Goal: Task Accomplishment & Management: Use online tool/utility

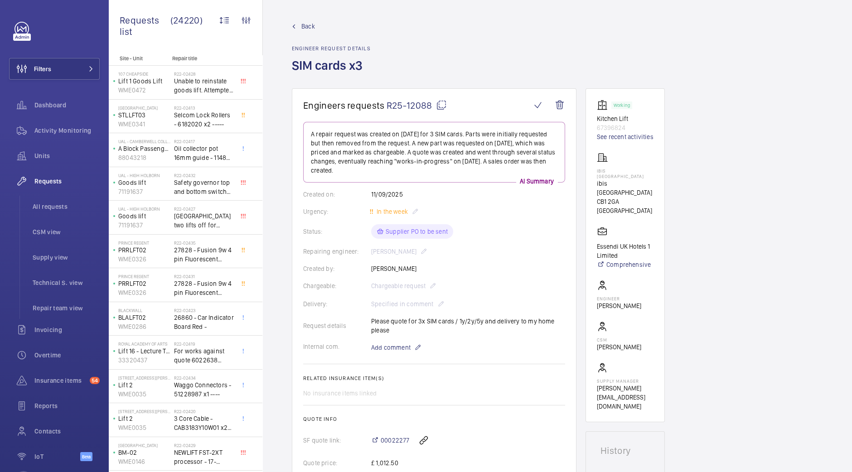
click at [313, 26] on span "Back" at bounding box center [308, 26] width 14 height 9
click at [78, 126] on span "Activity Monitoring" at bounding box center [66, 130] width 65 height 9
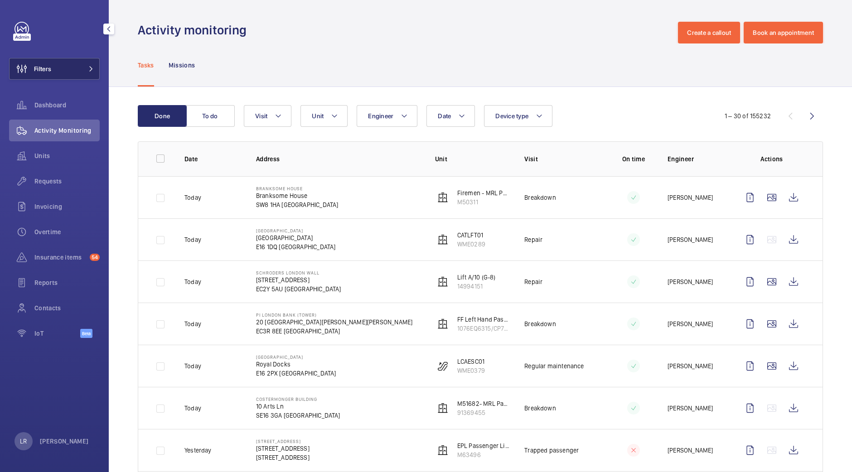
click at [83, 71] on span at bounding box center [88, 68] width 11 height 5
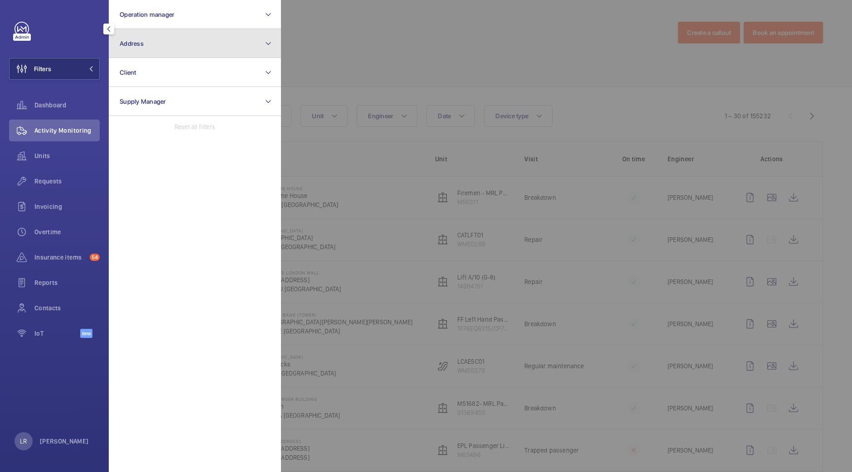
click at [150, 44] on button "Address" at bounding box center [195, 43] width 172 height 29
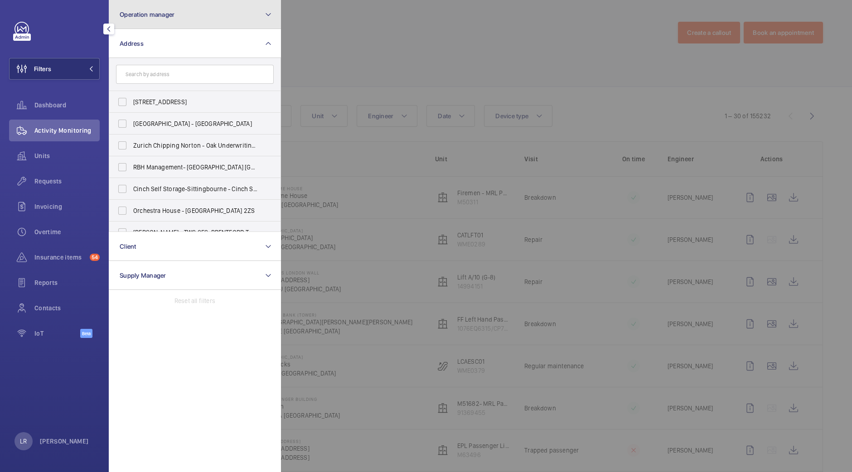
click at [179, 17] on button "Operation manager" at bounding box center [195, 14] width 172 height 29
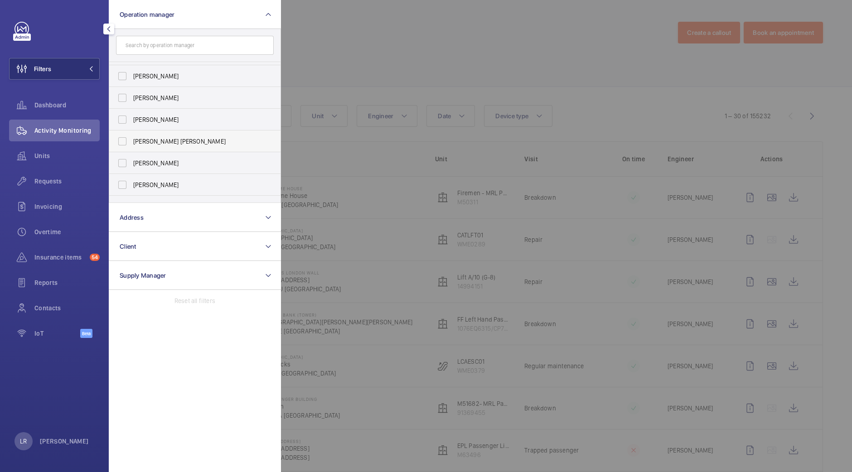
scroll to position [34, 0]
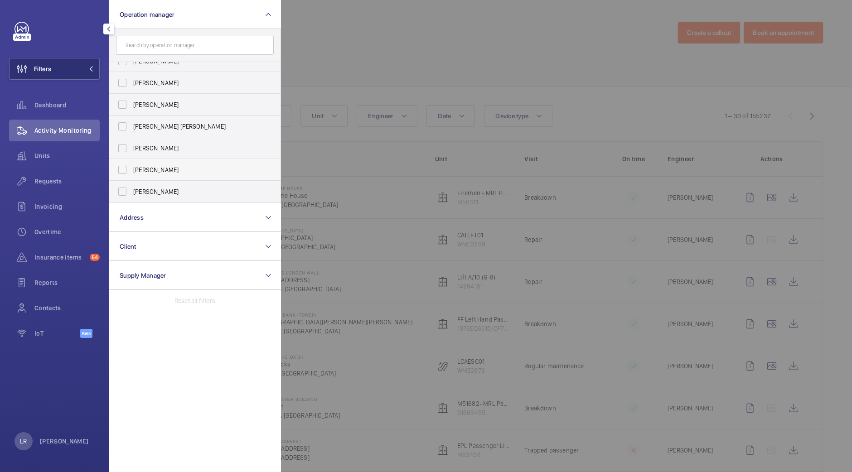
click at [188, 171] on span "[PERSON_NAME]" at bounding box center [195, 169] width 125 height 9
click at [131, 171] on input "[PERSON_NAME]" at bounding box center [122, 170] width 18 height 18
checkbox input "true"
click at [324, 153] on div at bounding box center [707, 236] width 852 height 472
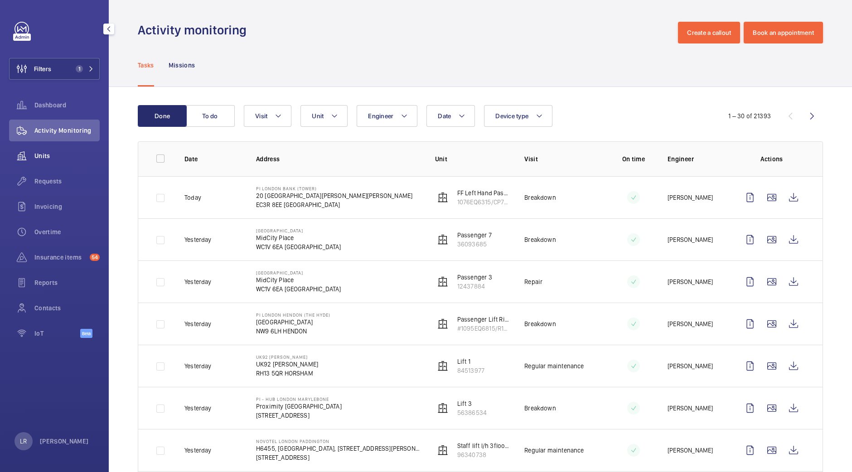
click at [36, 159] on span "Units" at bounding box center [66, 155] width 65 height 9
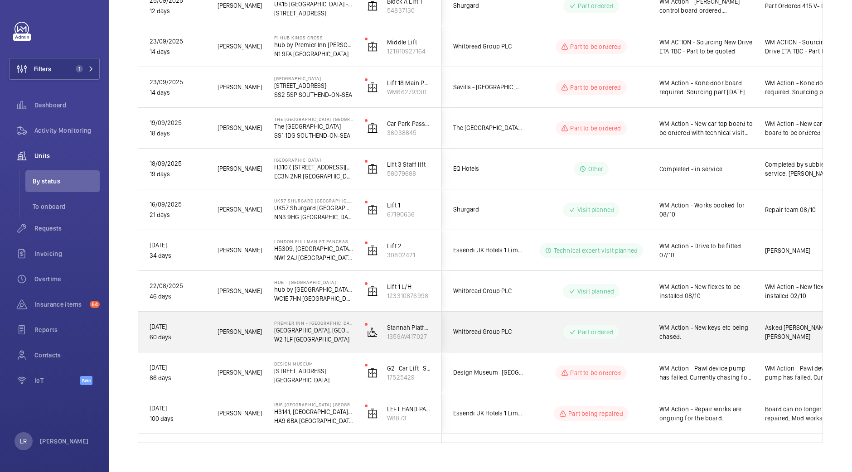
scroll to position [562, 0]
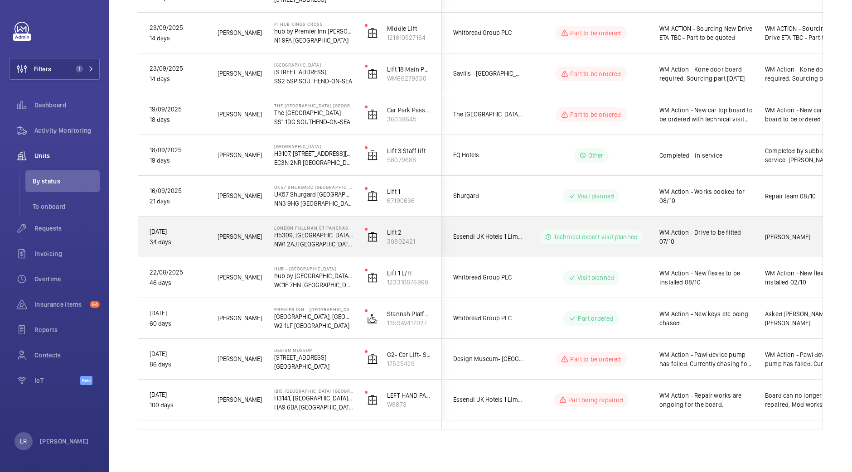
click at [507, 245] on div "Essendi UK Hotels 1 Limited" at bounding box center [482, 236] width 81 height 29
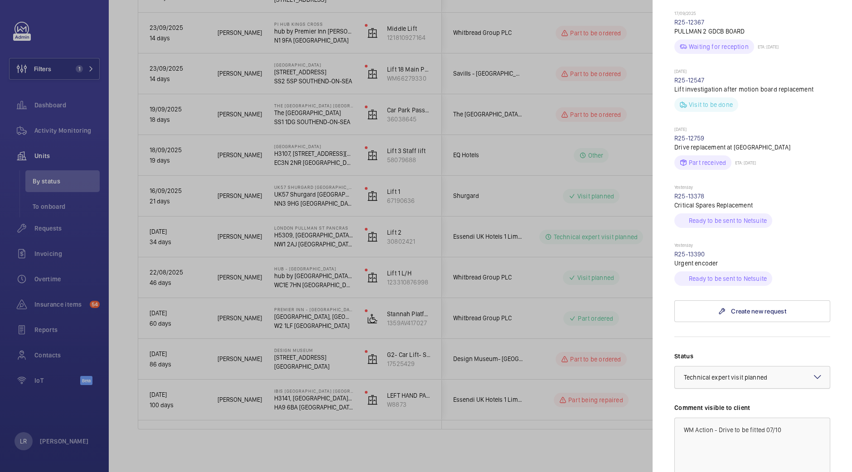
scroll to position [453, 0]
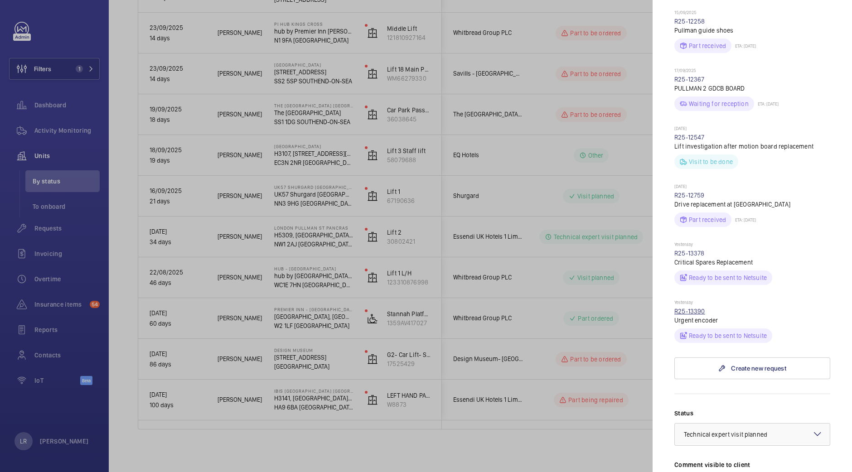
click at [695, 308] on link "R25-13390" at bounding box center [689, 311] width 31 height 7
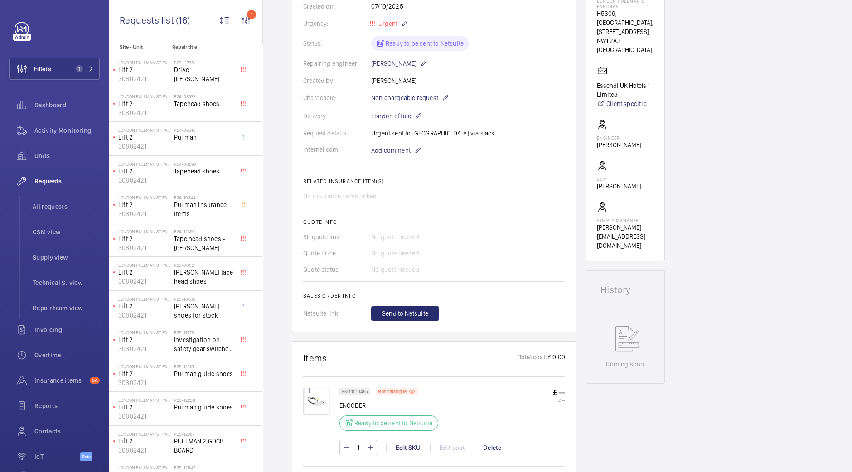
scroll to position [283, 0]
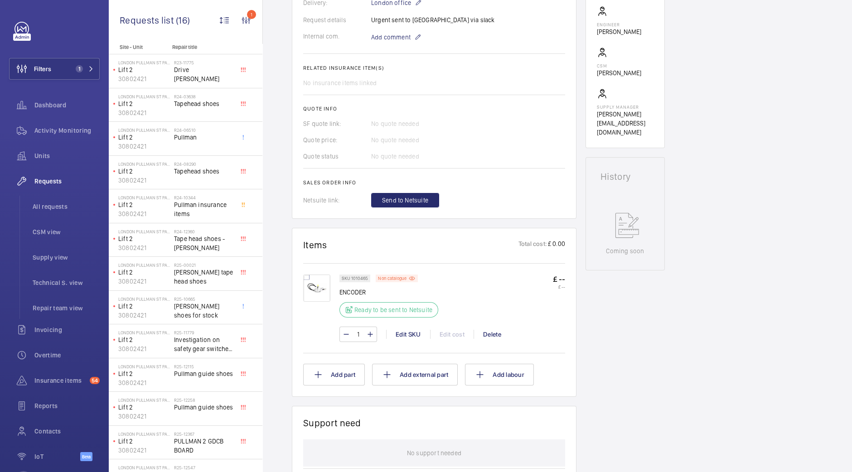
click at [314, 288] on img at bounding box center [316, 288] width 27 height 27
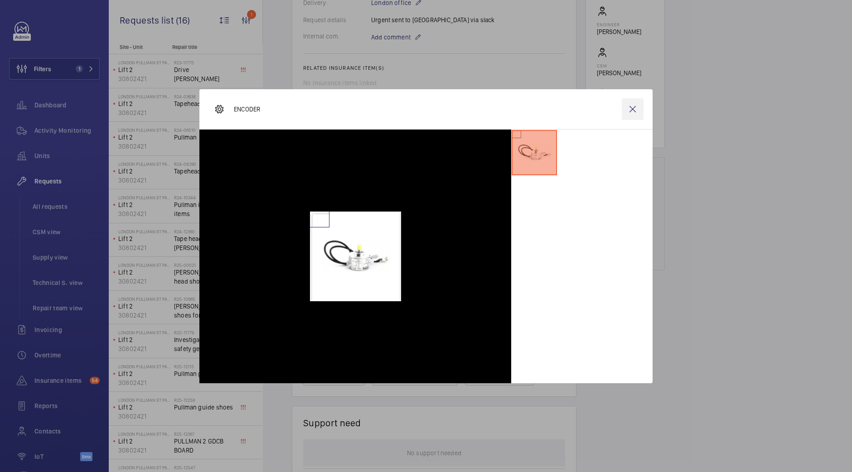
click at [631, 109] on wm-front-icon-button at bounding box center [632, 109] width 22 height 22
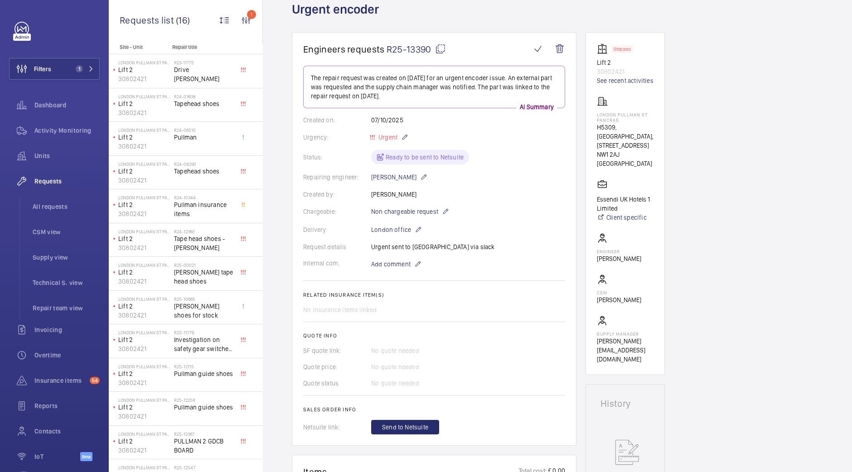
scroll to position [170, 0]
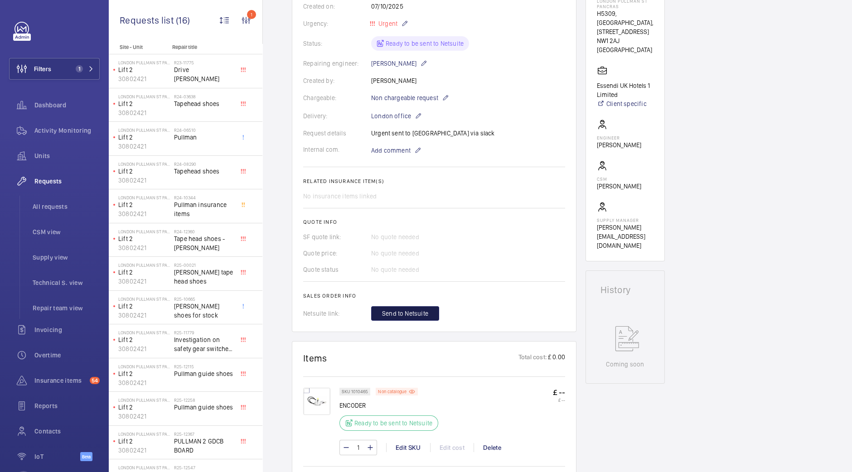
click at [408, 309] on span "Send to Netsuite" at bounding box center [405, 313] width 46 height 9
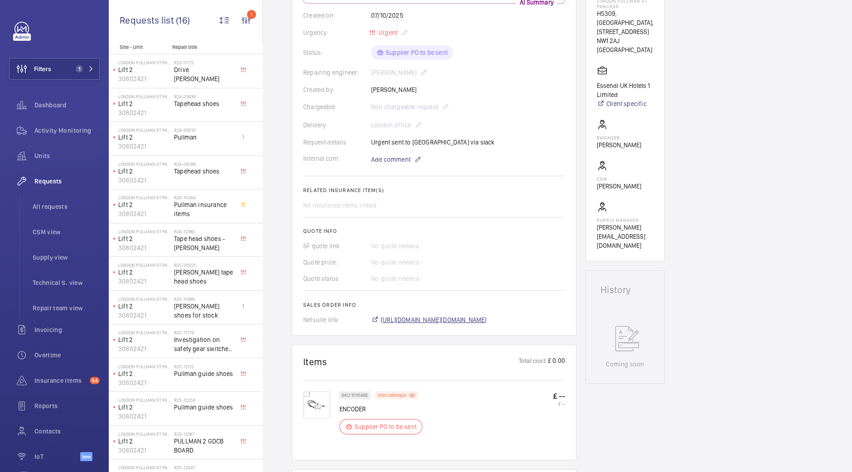
click at [423, 323] on span "https://6461500.app.netsuite.com/app/accounting/transactions/salesord.nl?id=307…" at bounding box center [434, 319] width 106 height 9
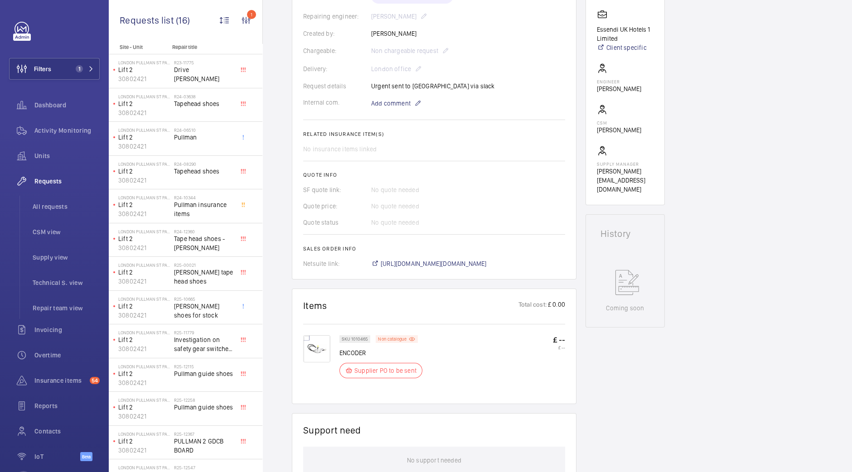
click at [311, 345] on img at bounding box center [316, 348] width 27 height 27
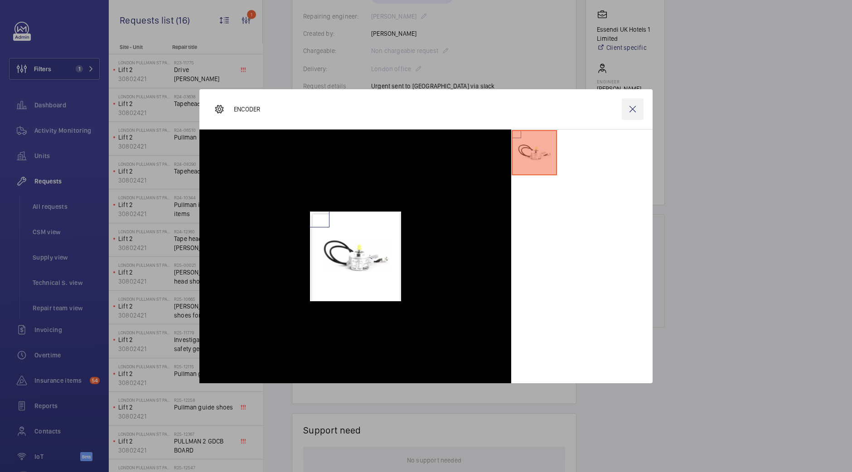
click at [625, 115] on wm-front-icon-button at bounding box center [632, 109] width 22 height 22
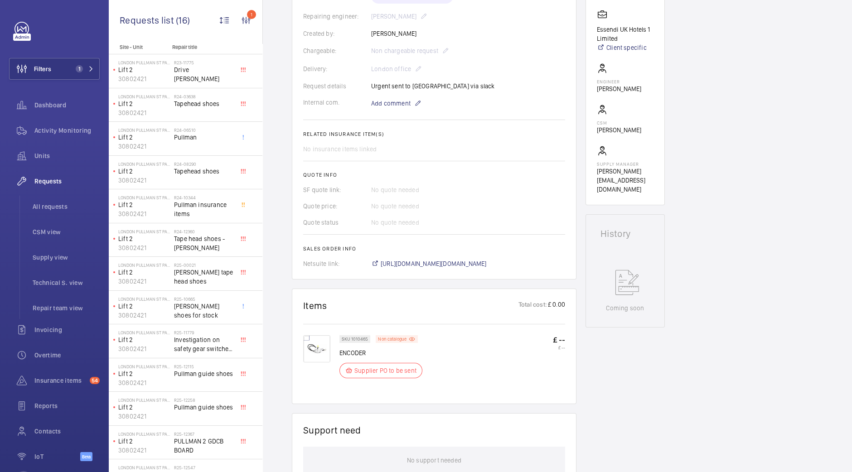
scroll to position [0, 0]
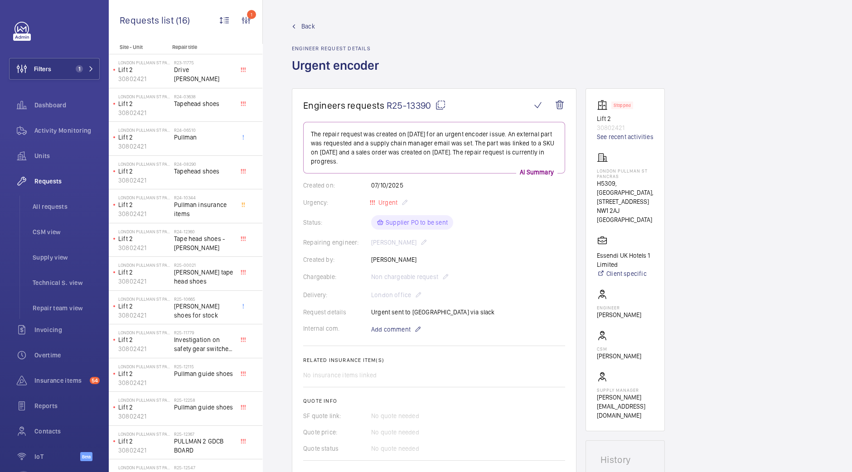
click at [440, 106] on mat-icon at bounding box center [440, 105] width 11 height 11
drag, startPoint x: 633, startPoint y: 176, endPoint x: 596, endPoint y: 171, distance: 38.0
click at [596, 171] on wm-front-card "Stopped Lift 2 30802421 See recent activities LONDON PULLMAN ST PANCRAS H5309, …" at bounding box center [624, 259] width 79 height 343
copy p "LONDON PULLMAN ST PANCRAS"
click at [390, 334] on p "Add comment" at bounding box center [405, 329] width 68 height 11
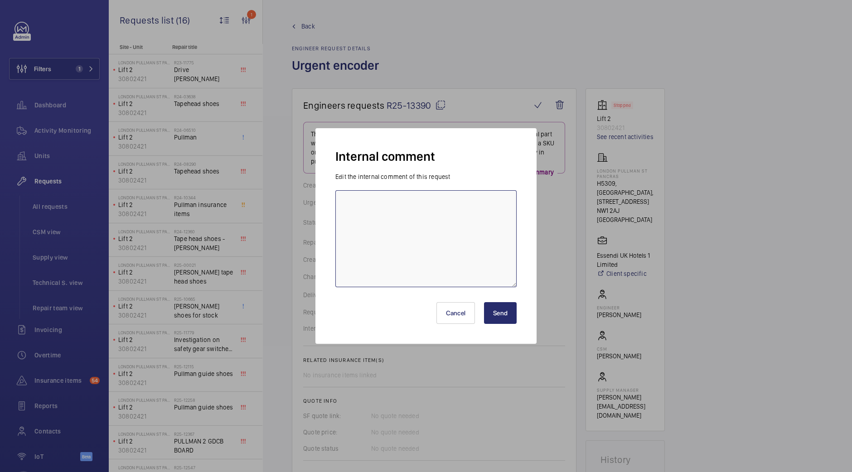
click at [457, 265] on textarea at bounding box center [425, 238] width 181 height 97
type textarea "Ordered"
click at [496, 322] on button "Send" at bounding box center [500, 313] width 33 height 22
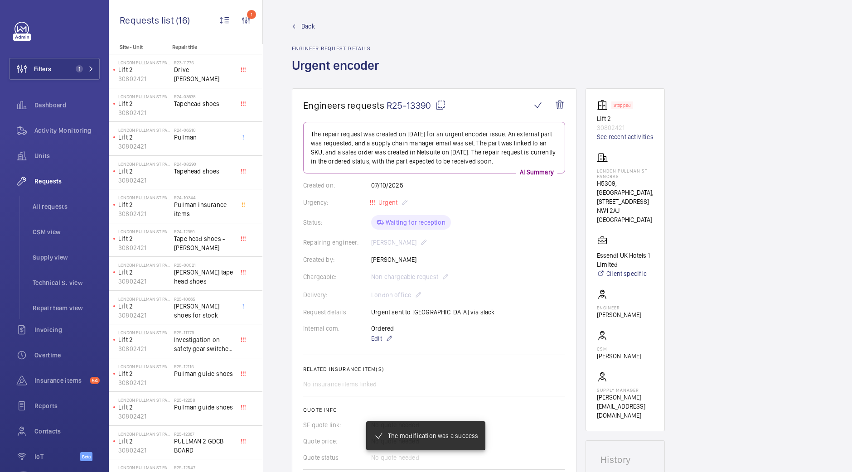
click at [309, 29] on span "Back" at bounding box center [308, 26] width 14 height 9
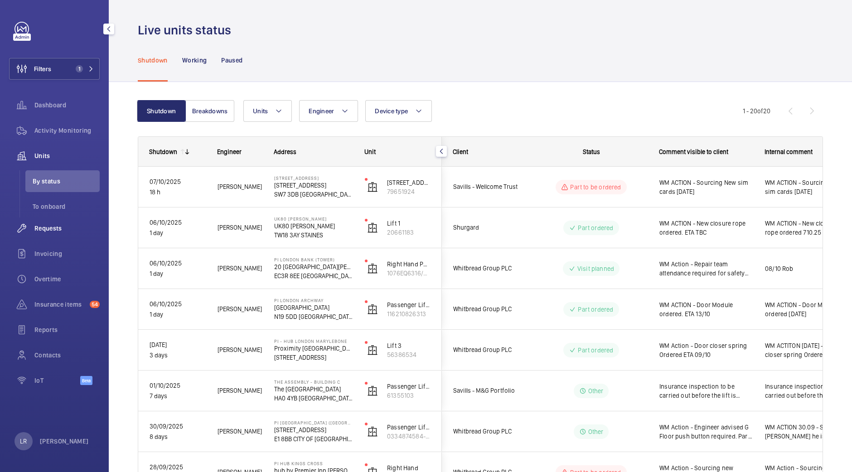
click at [60, 230] on span "Requests" at bounding box center [66, 228] width 65 height 9
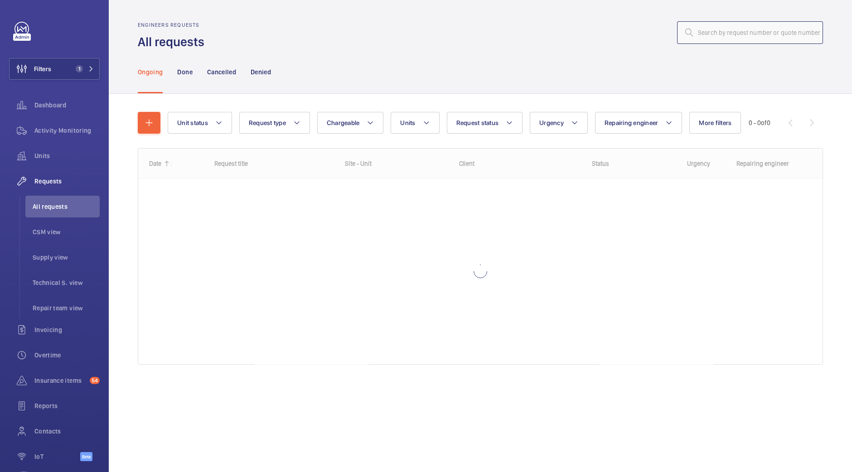
click at [745, 36] on input "text" at bounding box center [750, 32] width 146 height 23
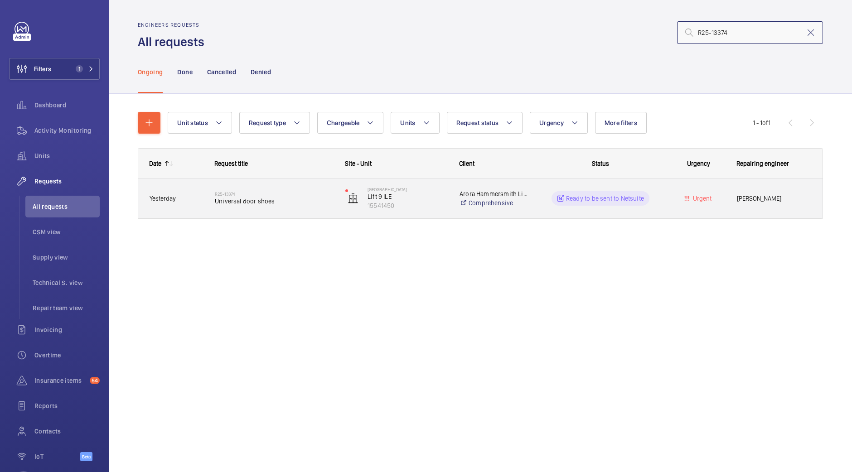
type input "R25-13374"
click at [261, 189] on div "R25-13374 Universal door shoes" at bounding box center [274, 198] width 119 height 26
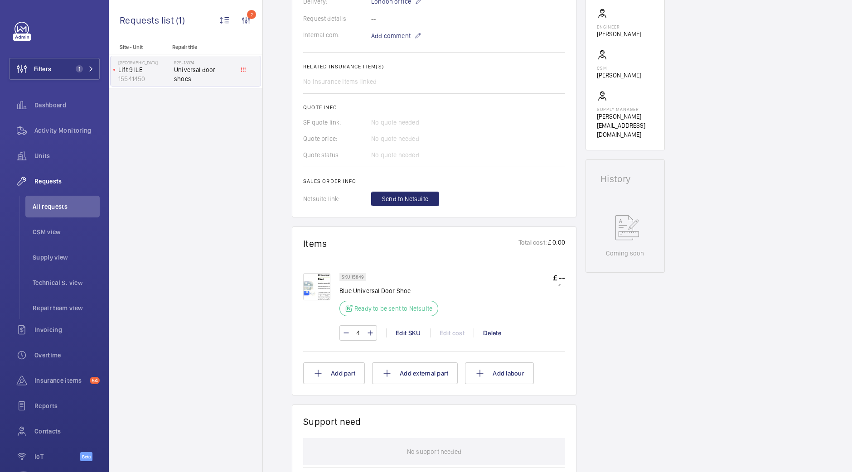
scroll to position [340, 0]
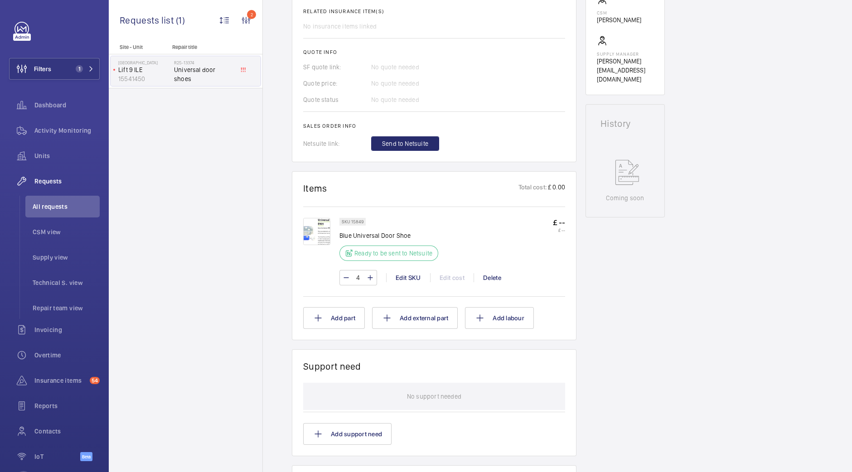
click at [316, 231] on img at bounding box center [316, 231] width 27 height 27
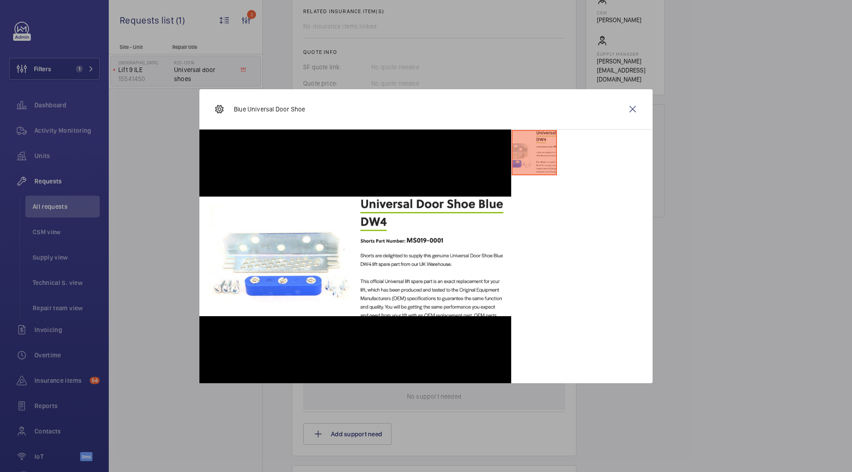
click at [808, 100] on div at bounding box center [426, 236] width 852 height 472
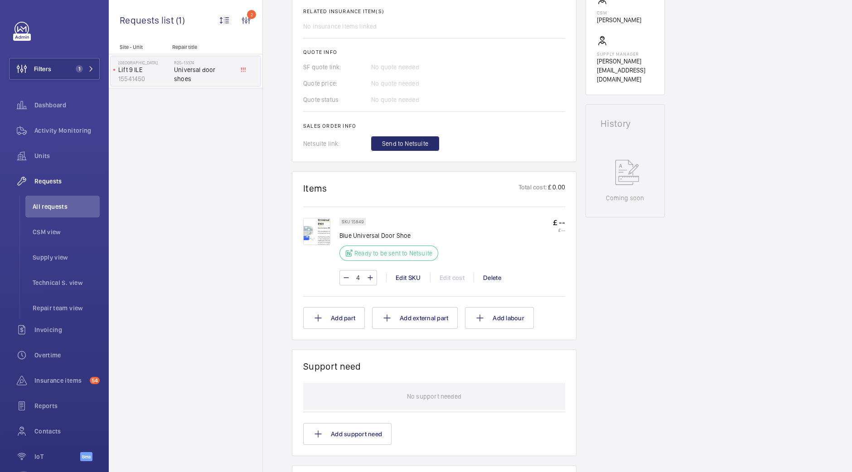
click at [319, 223] on img at bounding box center [316, 231] width 27 height 27
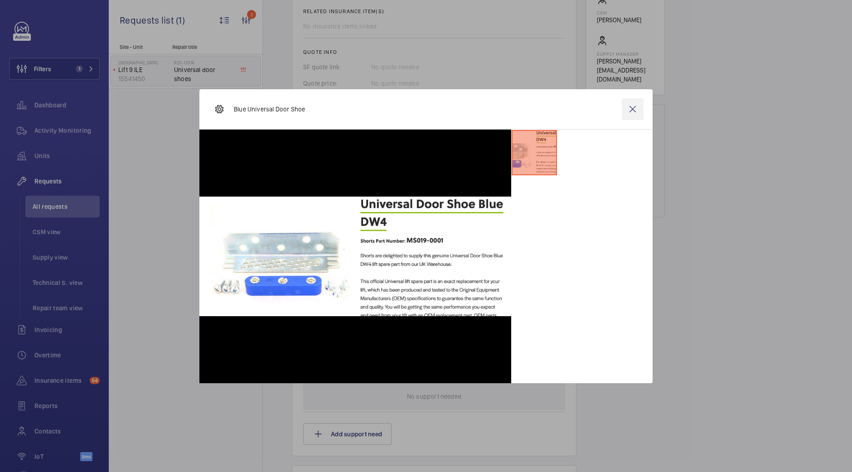
click at [636, 115] on wm-front-icon-button at bounding box center [632, 109] width 22 height 22
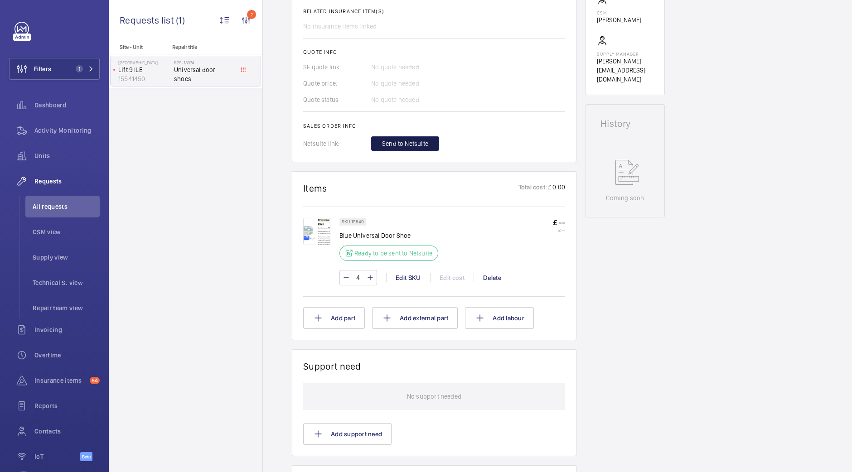
click at [420, 140] on span "Send to Netsuite" at bounding box center [405, 143] width 46 height 9
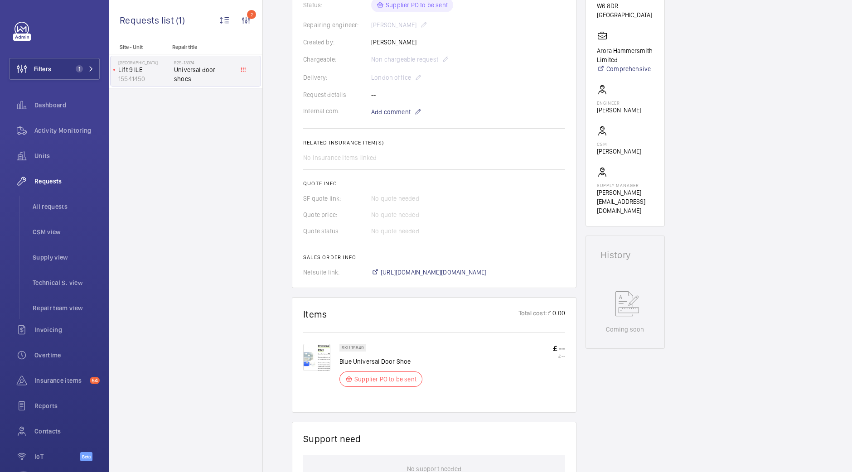
scroll to position [226, 0]
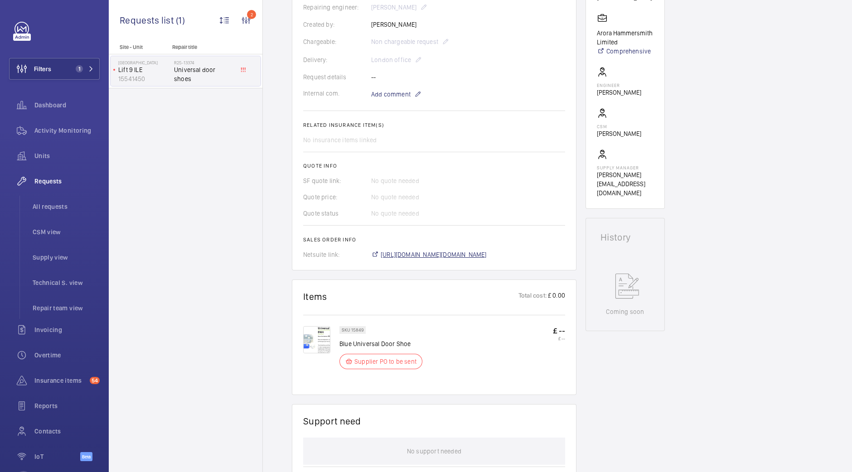
click at [475, 259] on span "https://6461500.app.netsuite.com/app/accounting/transactions/salesord.nl?id=307…" at bounding box center [434, 254] width 106 height 9
click at [312, 353] on img at bounding box center [316, 339] width 27 height 27
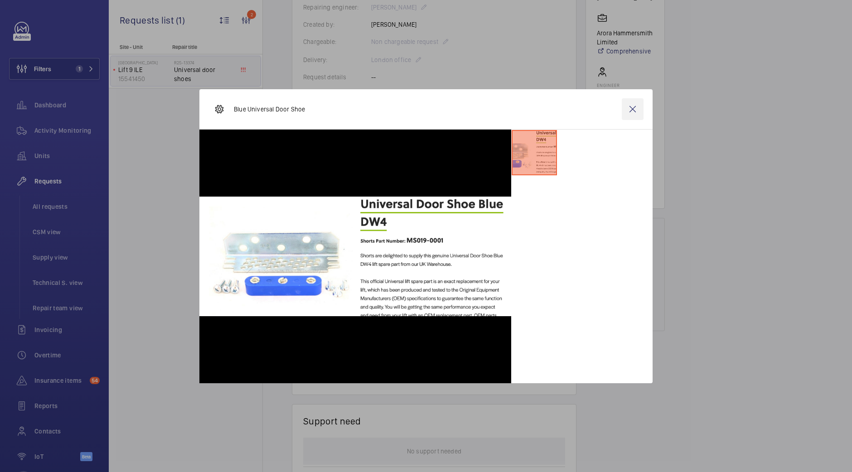
click at [635, 107] on wm-front-icon-button at bounding box center [632, 109] width 22 height 22
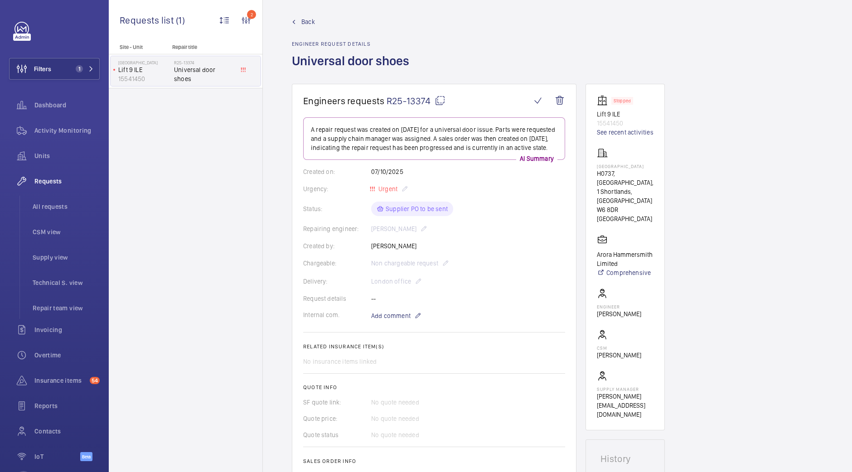
scroll to position [0, 0]
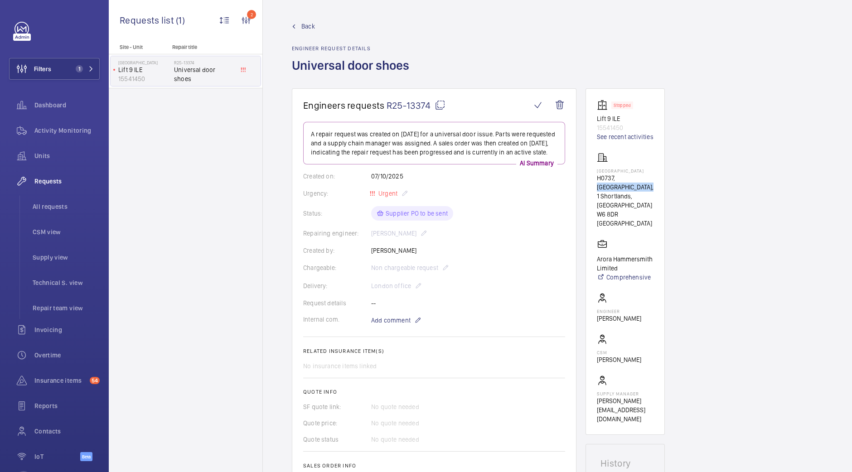
drag, startPoint x: 634, startPoint y: 187, endPoint x: 617, endPoint y: 179, distance: 18.7
click at [617, 179] on p "H0737, NOVOTEL LONDON WEST, 1 Shortlands, Hammersmith International Centre" at bounding box center [625, 191] width 57 height 36
click at [635, 188] on p "H0737, NOVOTEL LONDON WEST, 1 Shortlands, Hammersmith International Centre" at bounding box center [625, 191] width 57 height 36
drag, startPoint x: 636, startPoint y: 188, endPoint x: 617, endPoint y: 178, distance: 21.5
click at [617, 178] on p "H0737, NOVOTEL LONDON WEST, 1 Shortlands, Hammersmith International Centre" at bounding box center [625, 191] width 57 height 36
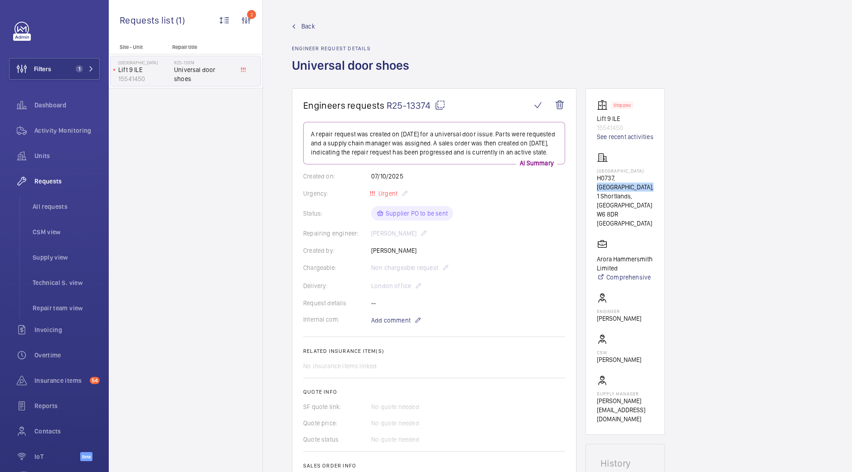
copy p "[GEOGRAPHIC_DATA]"
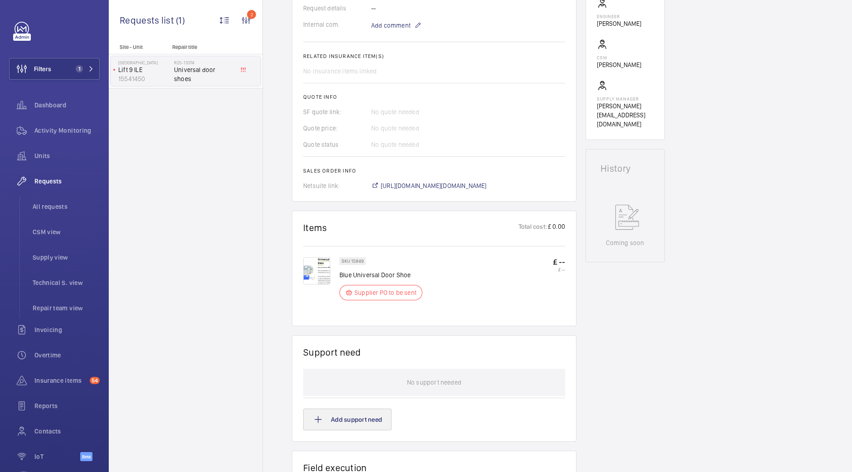
scroll to position [340, 0]
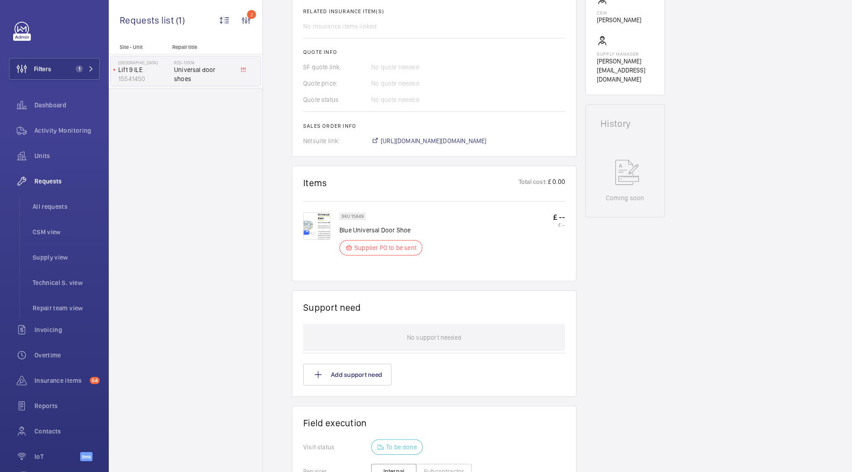
click at [319, 239] on img at bounding box center [316, 225] width 27 height 27
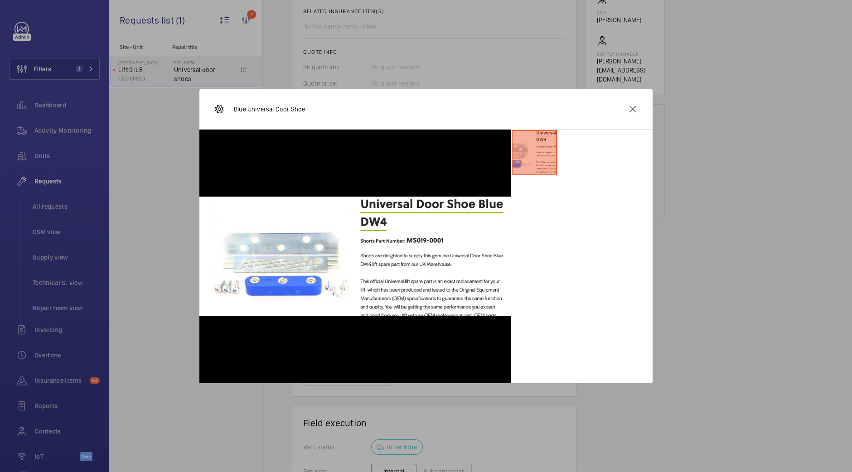
click at [253, 62] on div at bounding box center [426, 236] width 852 height 472
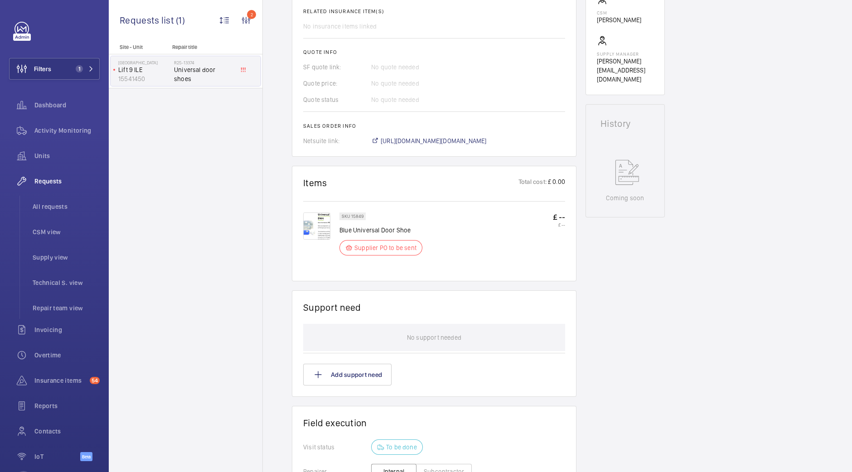
scroll to position [226, 0]
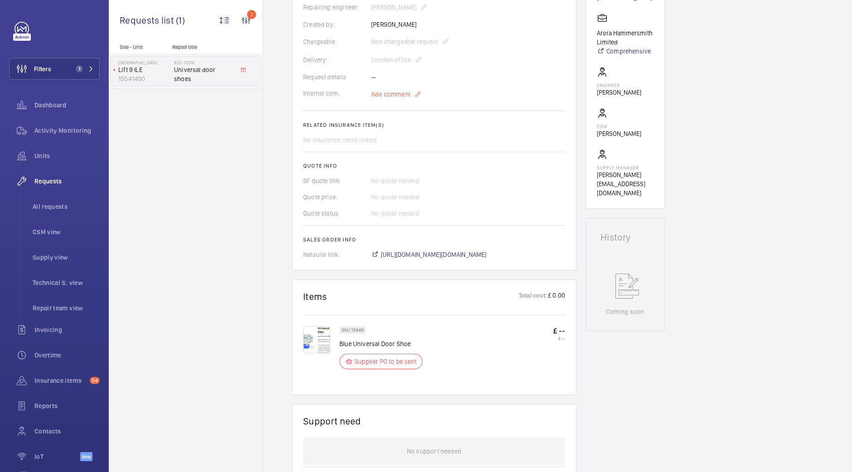
click at [399, 99] on span "Add comment" at bounding box center [390, 94] width 39 height 9
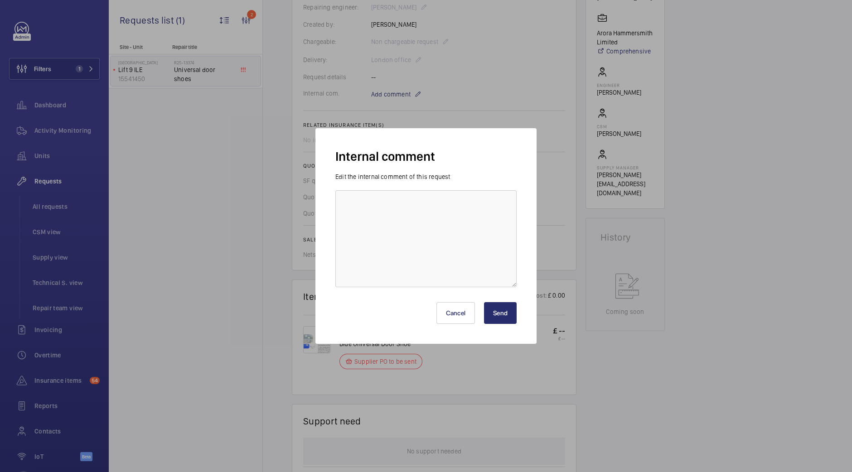
click at [425, 181] on div "Edit the internal comment of this request" at bounding box center [425, 176] width 181 height 9
click at [429, 199] on div "Edit the internal comment of this request" at bounding box center [425, 229] width 181 height 115
click at [438, 220] on textarea at bounding box center [425, 238] width 181 height 97
drag, startPoint x: 363, startPoint y: 233, endPoint x: 357, endPoint y: 217, distance: 16.9
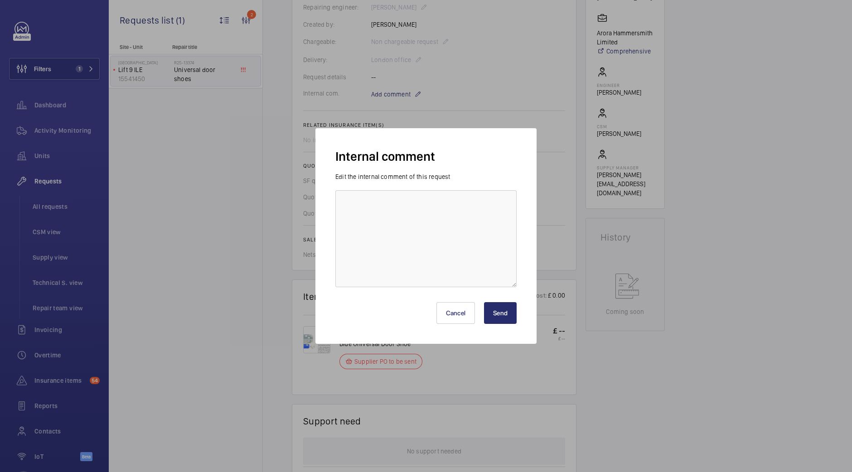
click at [363, 232] on textarea at bounding box center [425, 238] width 181 height 97
click at [359, 212] on textarea at bounding box center [425, 238] width 181 height 97
click at [478, 255] on textarea at bounding box center [425, 238] width 181 height 97
type textarea "g"
type textarea "Getting ETA then will order"
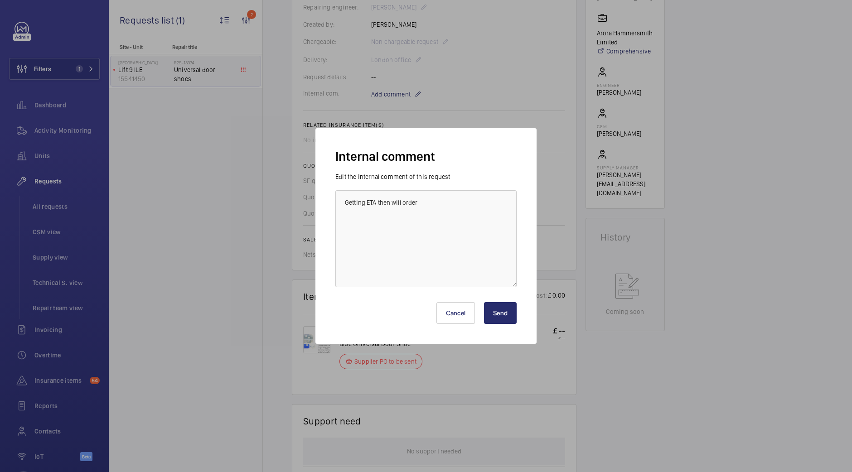
click at [497, 311] on button "Send" at bounding box center [500, 313] width 33 height 22
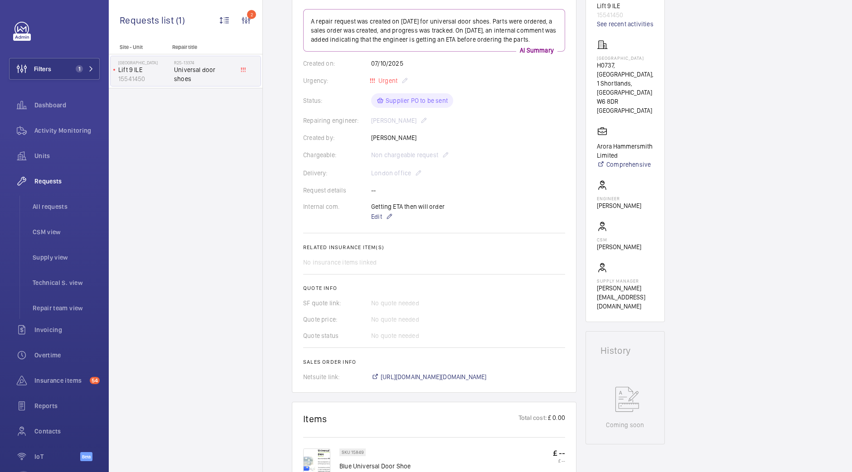
scroll to position [0, 0]
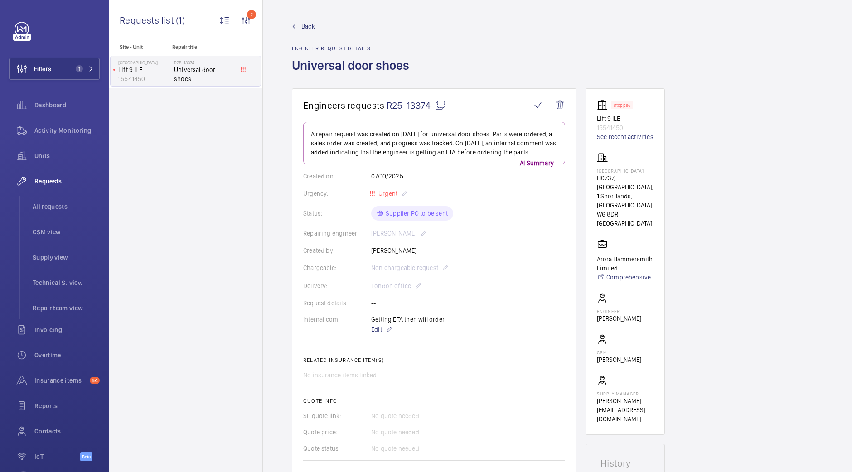
click at [301, 26] on link "Back" at bounding box center [353, 26] width 123 height 9
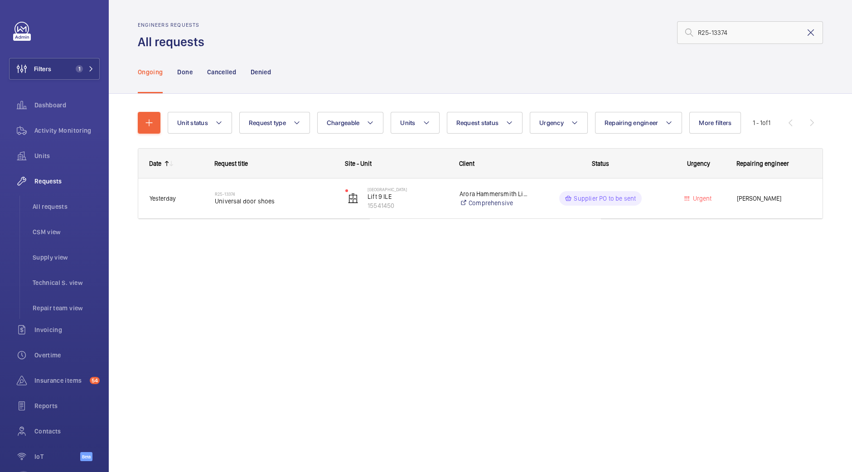
click at [810, 33] on mat-icon at bounding box center [810, 32] width 11 height 11
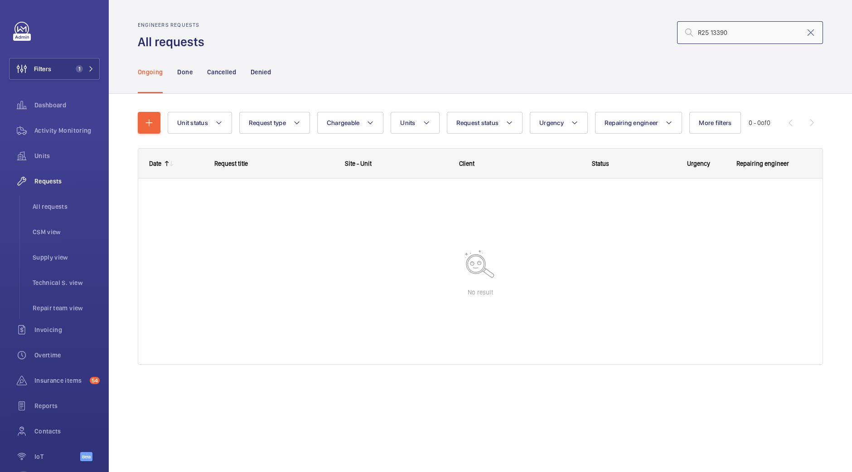
click at [713, 32] on input "R25 13390" at bounding box center [750, 32] width 146 height 23
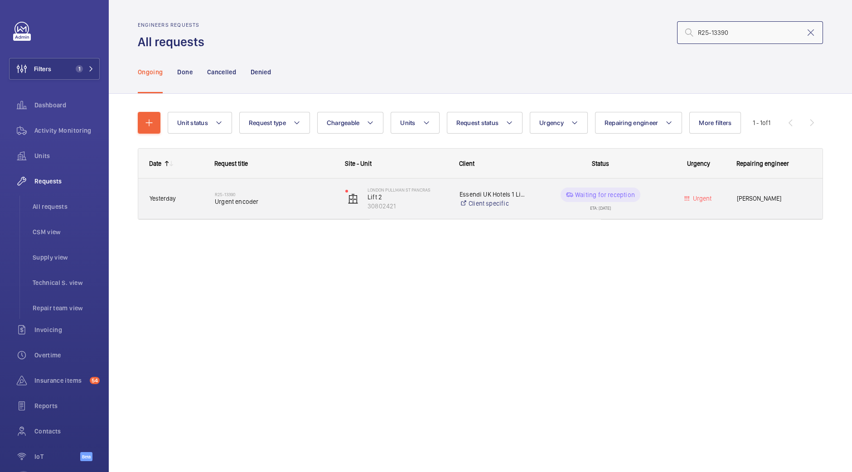
type input "R25-13390"
click at [316, 205] on span "Urgent encoder" at bounding box center [274, 201] width 119 height 9
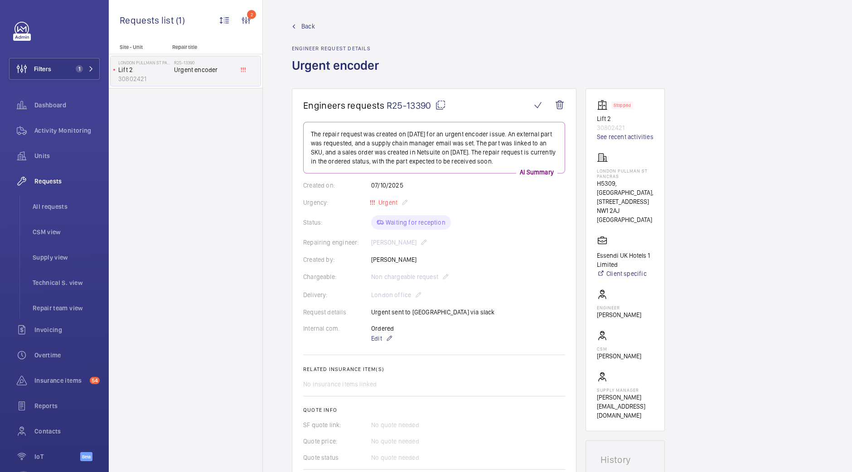
click at [239, 296] on div "Site - Unit Repair title LONDON PULLMAN ST PANCRAS Lift 2 30802421 R25-13390 Ur…" at bounding box center [186, 258] width 154 height 428
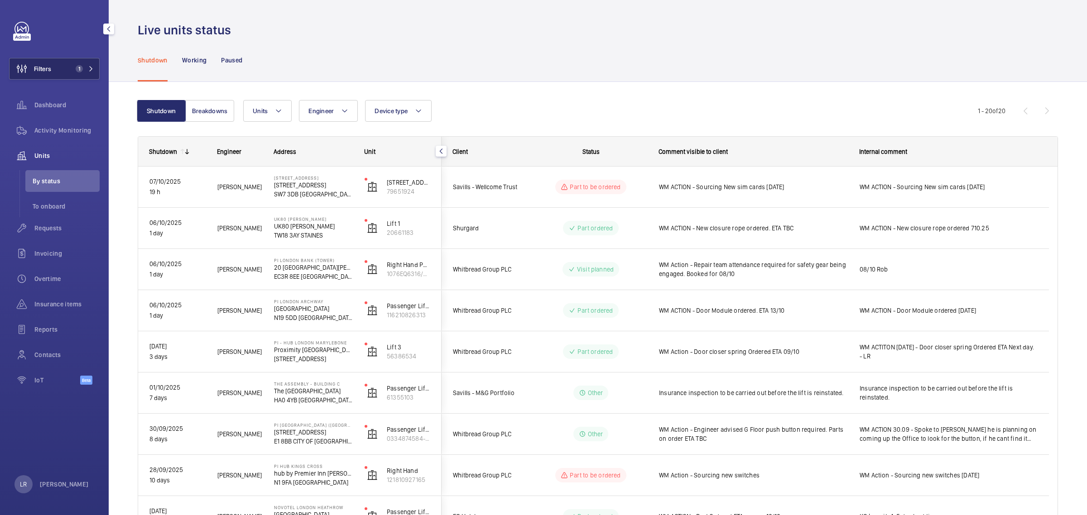
click at [88, 66] on mat-icon at bounding box center [90, 68] width 5 height 5
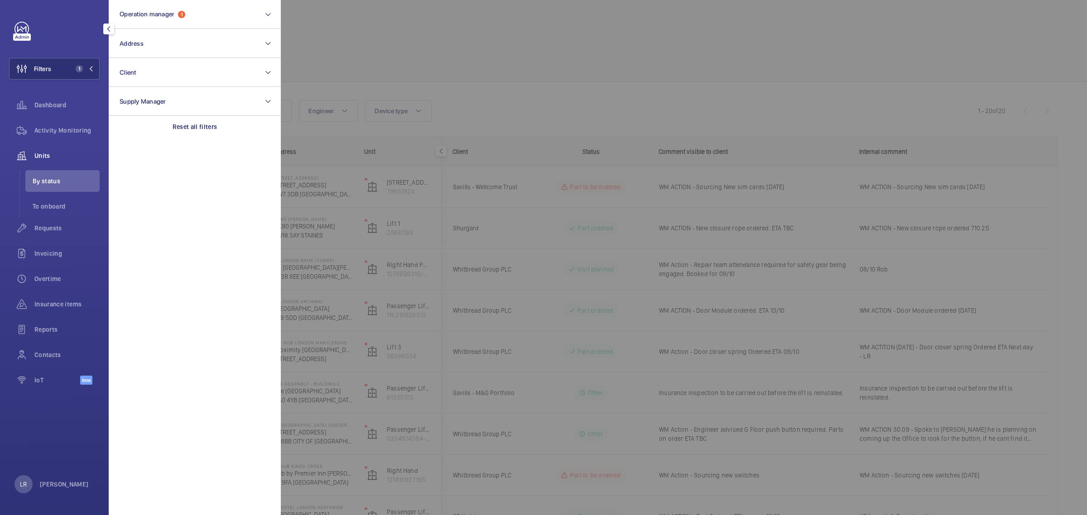
click at [355, 116] on div at bounding box center [824, 257] width 1087 height 515
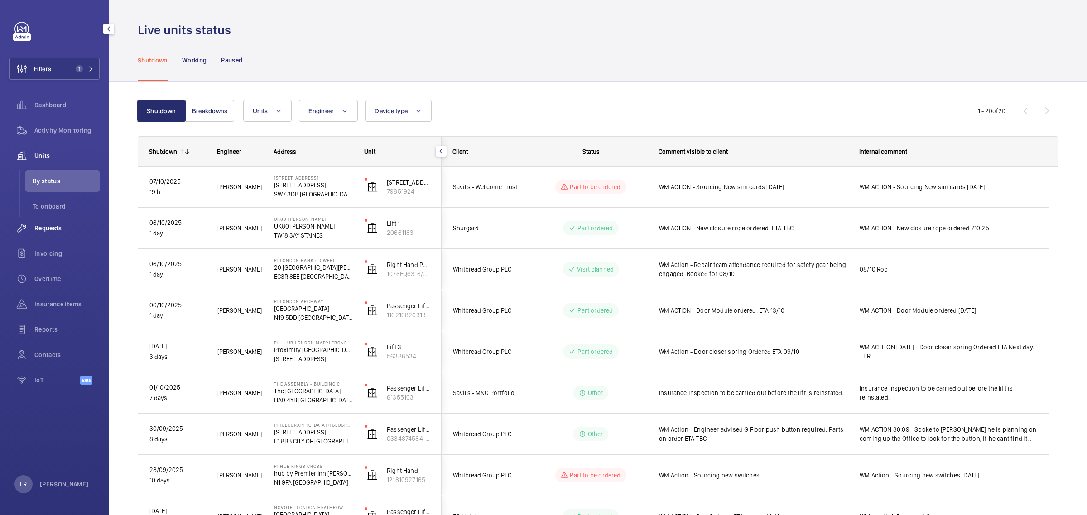
drag, startPoint x: 56, startPoint y: 232, endPoint x: 60, endPoint y: 229, distance: 4.9
click at [56, 231] on span "Requests" at bounding box center [66, 228] width 65 height 9
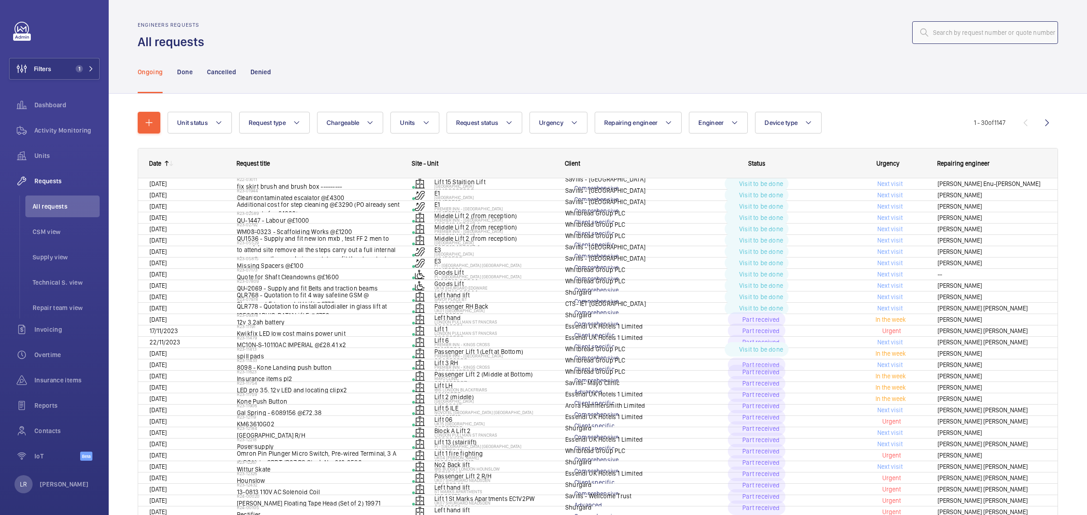
click at [937, 37] on input "text" at bounding box center [985, 32] width 146 height 23
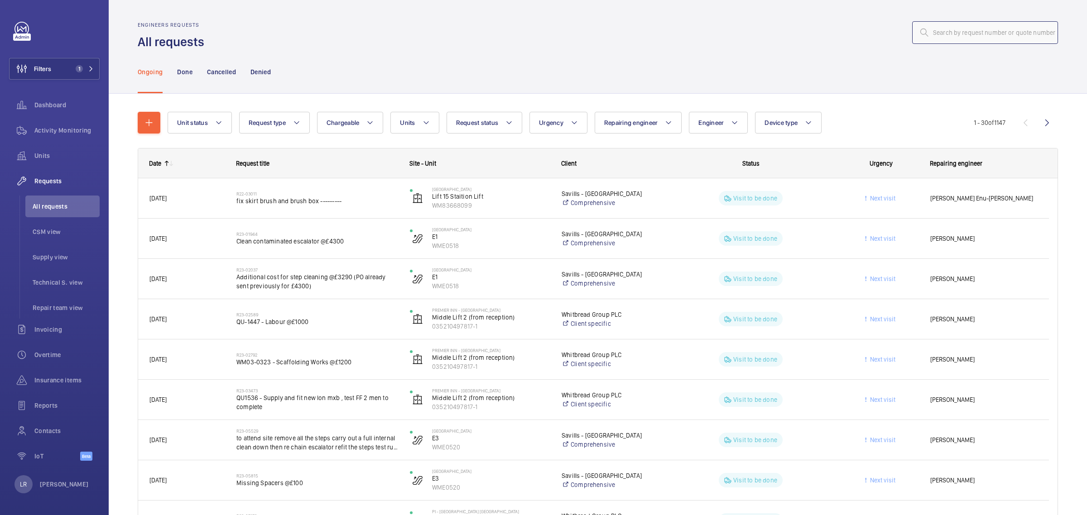
paste input "R25-07916"
type input "R25-07916"
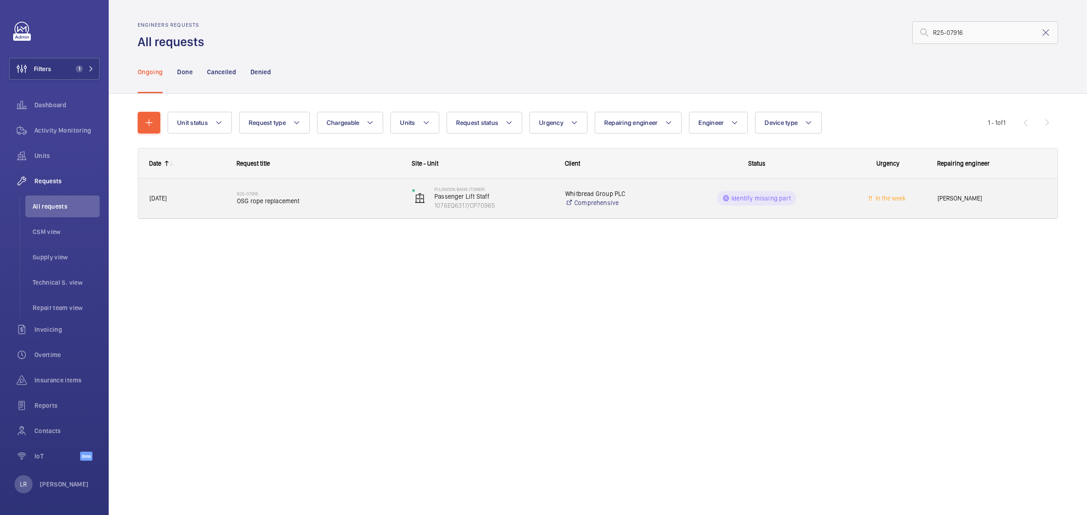
click at [341, 204] on span "OSG rope replacement" at bounding box center [319, 201] width 164 height 9
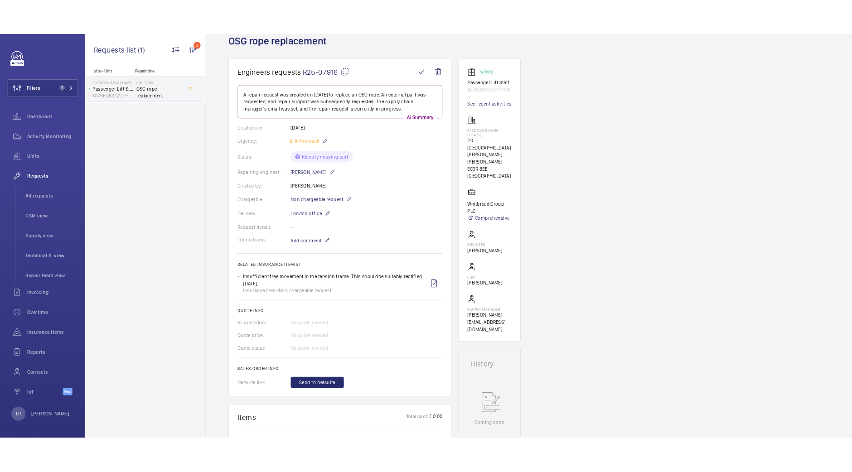
scroll to position [56, 0]
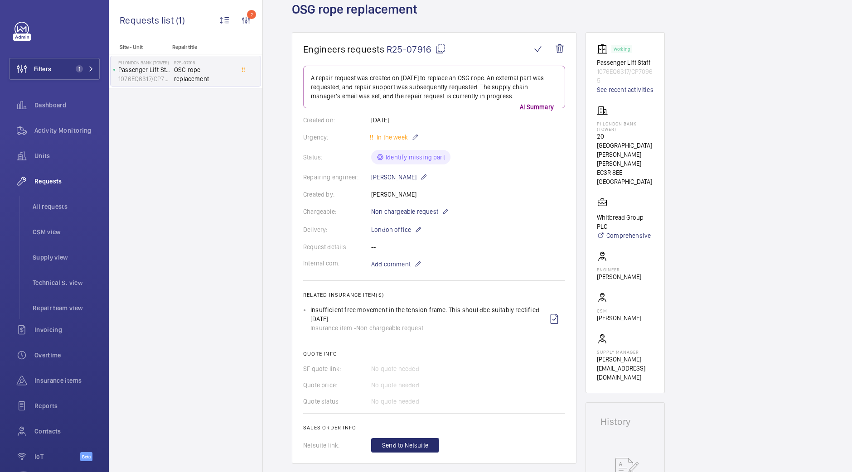
click at [438, 53] on mat-icon at bounding box center [440, 48] width 11 height 11
drag, startPoint x: 626, startPoint y: 126, endPoint x: 592, endPoint y: 123, distance: 34.6
click at [592, 123] on wm-front-card "Working Passenger Lift Staff 1076EQ6317/CP70965 See recent activities PI London…" at bounding box center [624, 212] width 79 height 361
copy p "PI London Bank (Tower)"
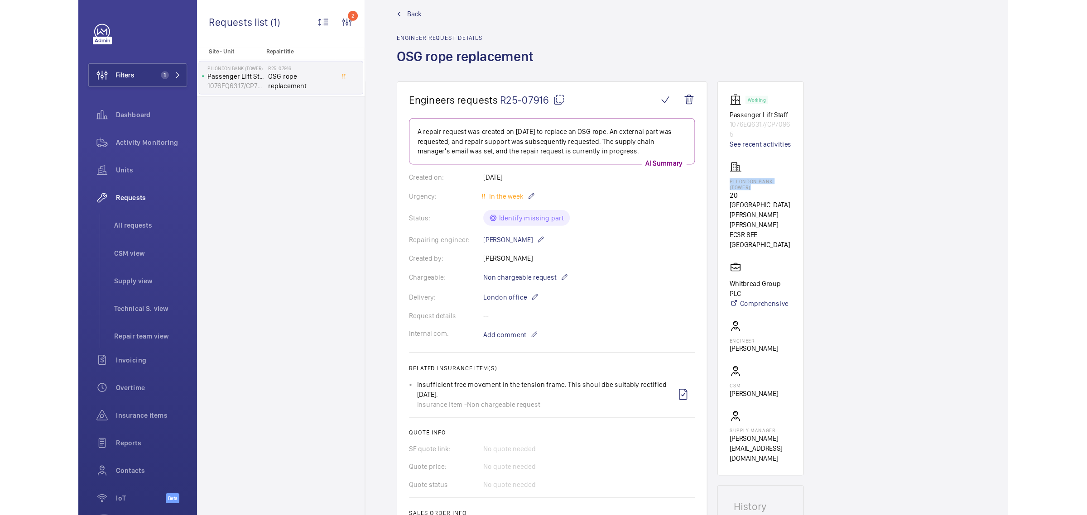
scroll to position [0, 0]
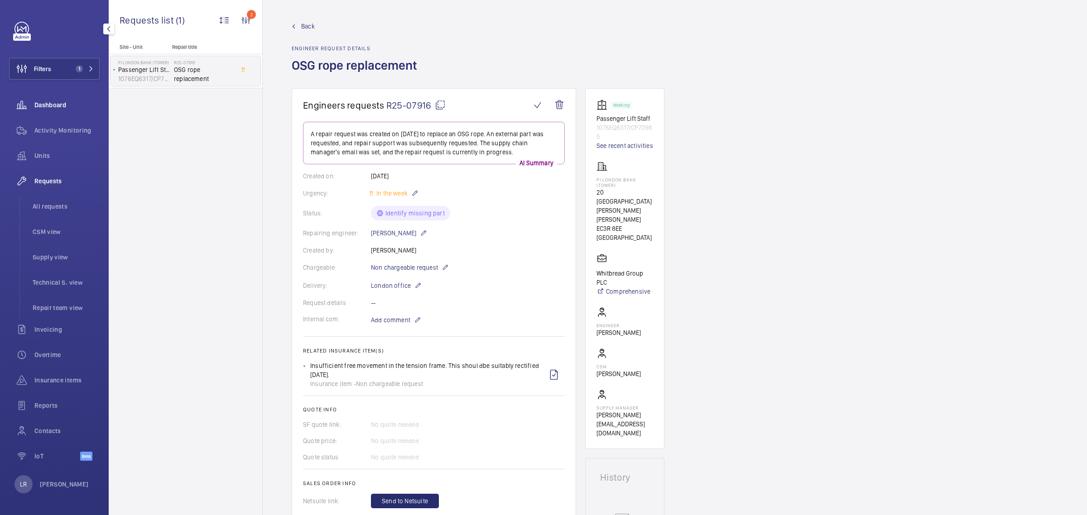
drag, startPoint x: 69, startPoint y: 150, endPoint x: 82, endPoint y: 95, distance: 56.9
click at [69, 151] on div "Units" at bounding box center [54, 156] width 91 height 22
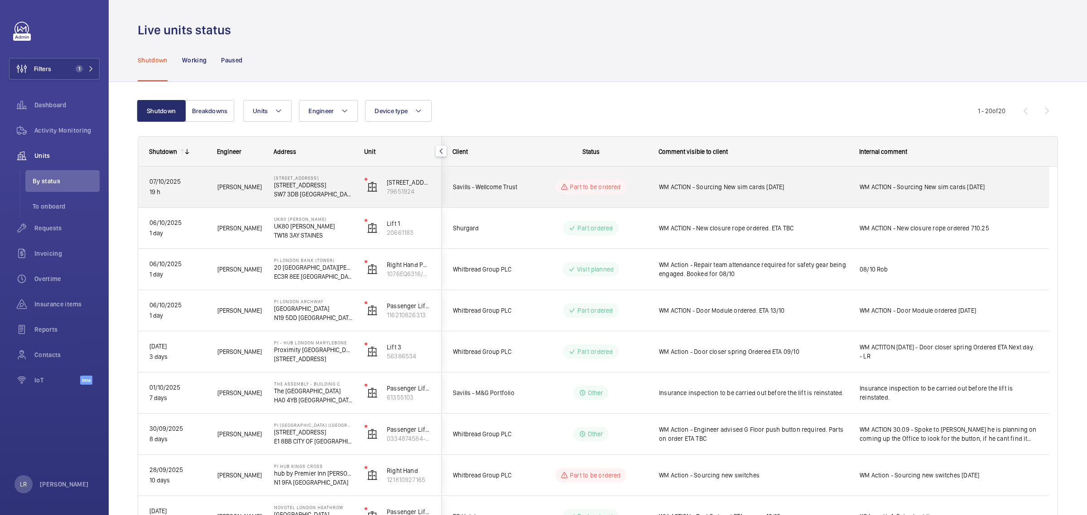
click at [624, 190] on div "Part to be ordered" at bounding box center [590, 187] width 71 height 14
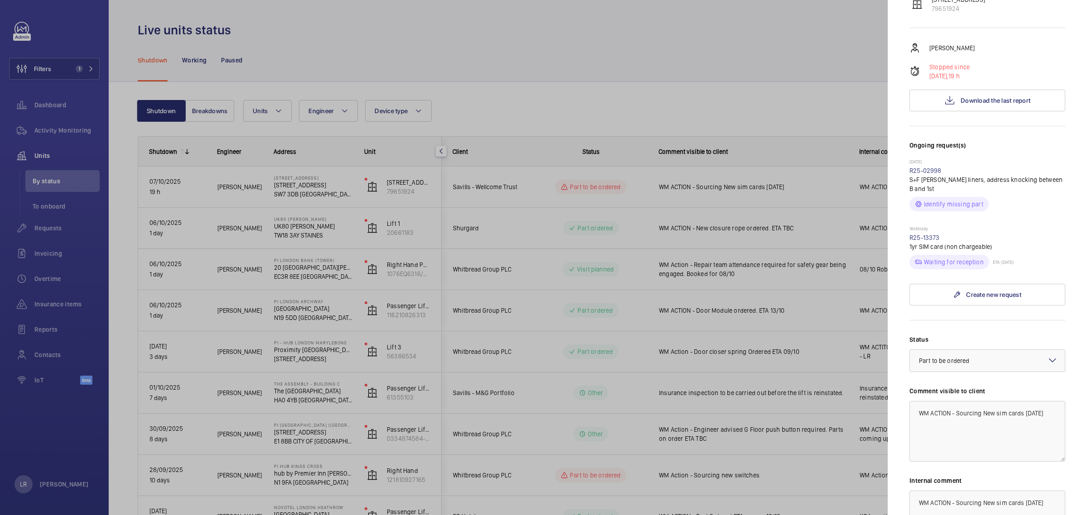
scroll to position [170, 0]
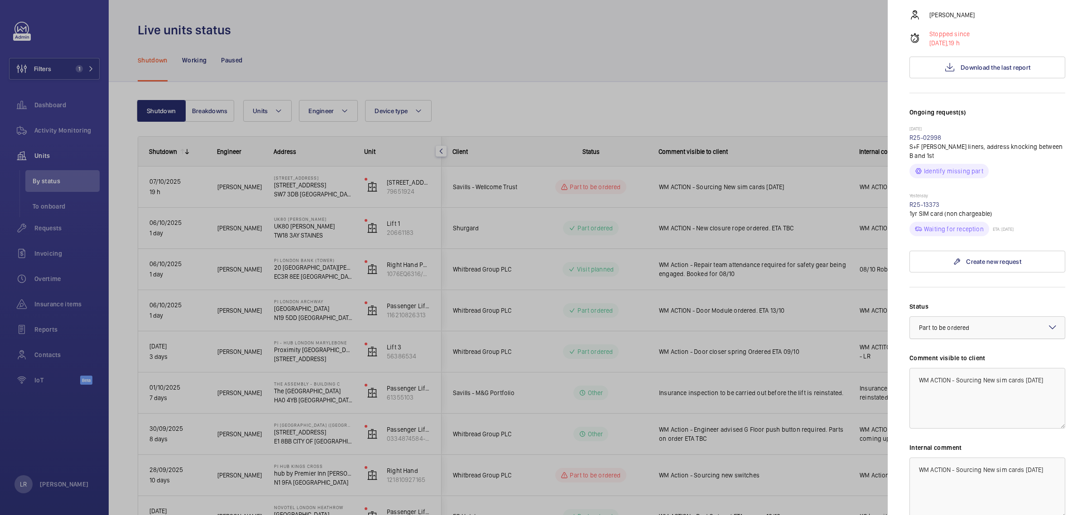
click at [963, 324] on span "Part to be ordered" at bounding box center [944, 327] width 50 height 7
click at [945, 383] on span "Part ordered" at bounding box center [987, 387] width 137 height 9
click at [981, 368] on textarea "WM ACTION - Sourcing New sim cards 7.10.25" at bounding box center [988, 398] width 156 height 61
type textarea "WM ACTION - New sim cards Ordered [DATE]"
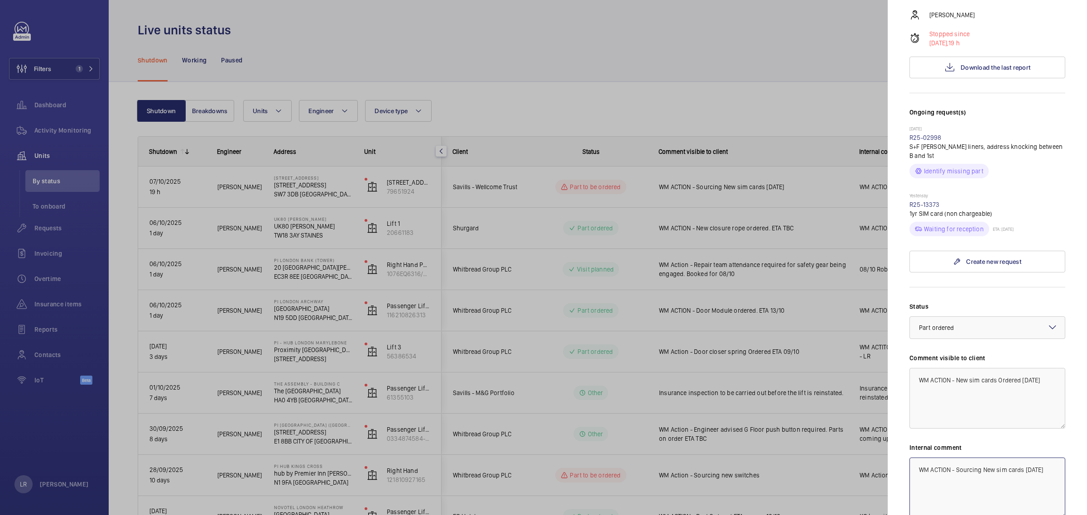
click at [1026, 458] on textarea "WM ACTION - Sourcing New sim cards 7.10.25" at bounding box center [988, 488] width 156 height 61
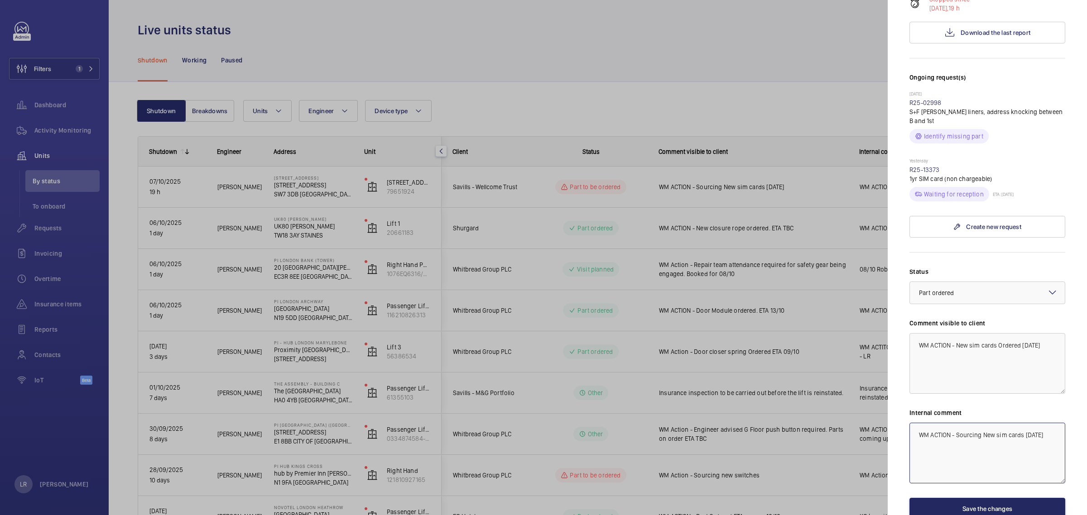
scroll to position [244, 0]
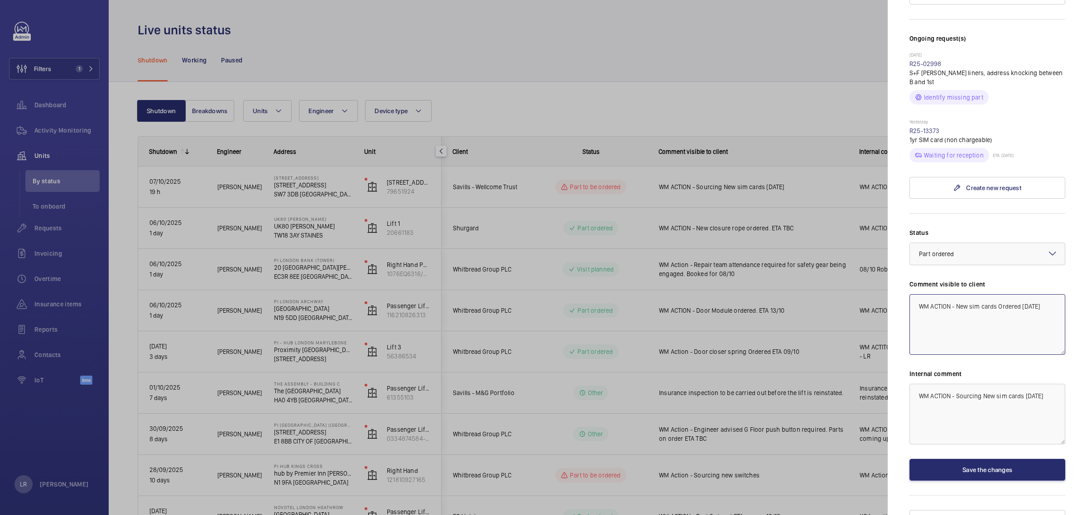
drag, startPoint x: 1043, startPoint y: 288, endPoint x: 884, endPoint y: 289, distance: 159.0
click at [884, 289] on mat-sidenav-container "Filters 1 Dashboard Activity Monitoring Units By status To onboard Requests Inv…" at bounding box center [543, 257] width 1087 height 515
drag, startPoint x: 1047, startPoint y: 379, endPoint x: 841, endPoint y: 386, distance: 205.8
click at [841, 386] on mat-sidenav-container "Filters 1 Dashboard Activity Monitoring Units By status To onboard Requests Inv…" at bounding box center [543, 257] width 1087 height 515
paste textarea "New sim cards Ordered"
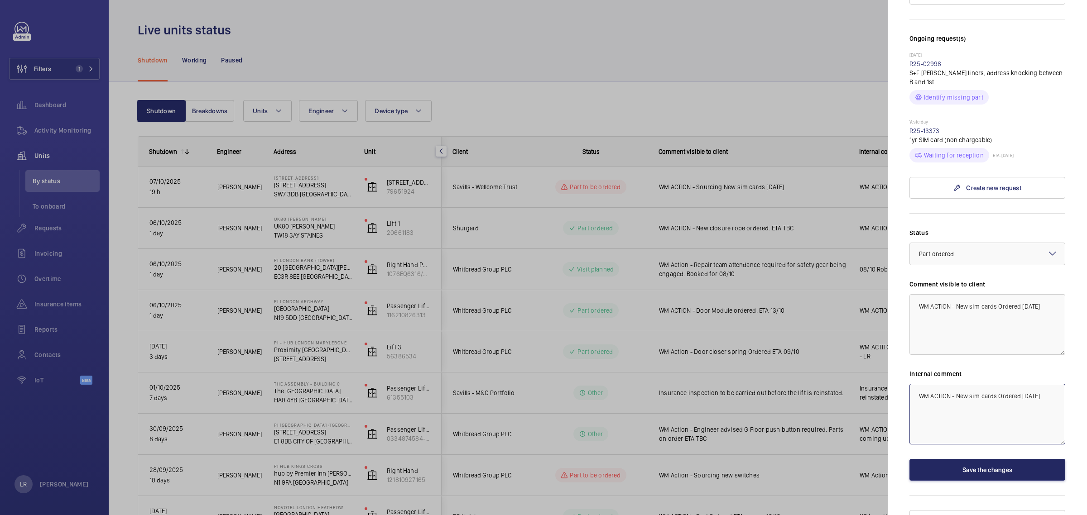
type textarea "WM ACTION - New sim cards Ordered [DATE]"
click at [978, 460] on button "Save the changes" at bounding box center [988, 470] width 156 height 22
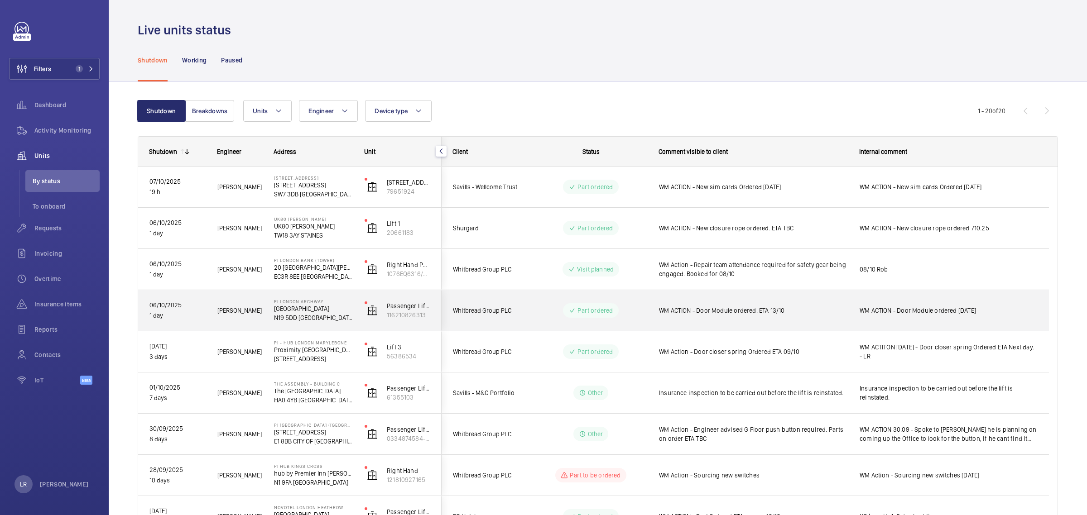
click at [667, 307] on span "WM ACTION - Door Module ordered. ETA 13/10" at bounding box center [753, 310] width 189 height 9
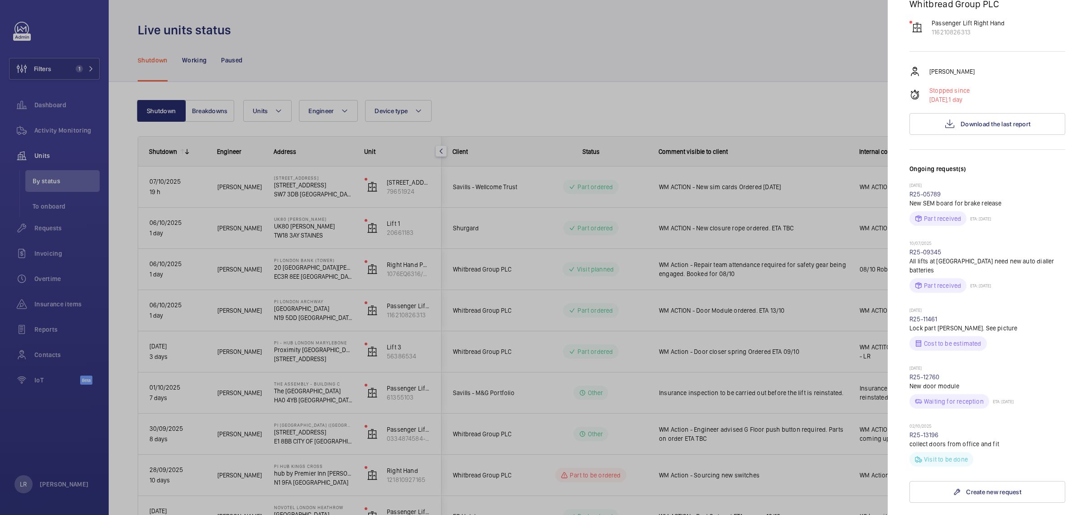
scroll to position [170, 0]
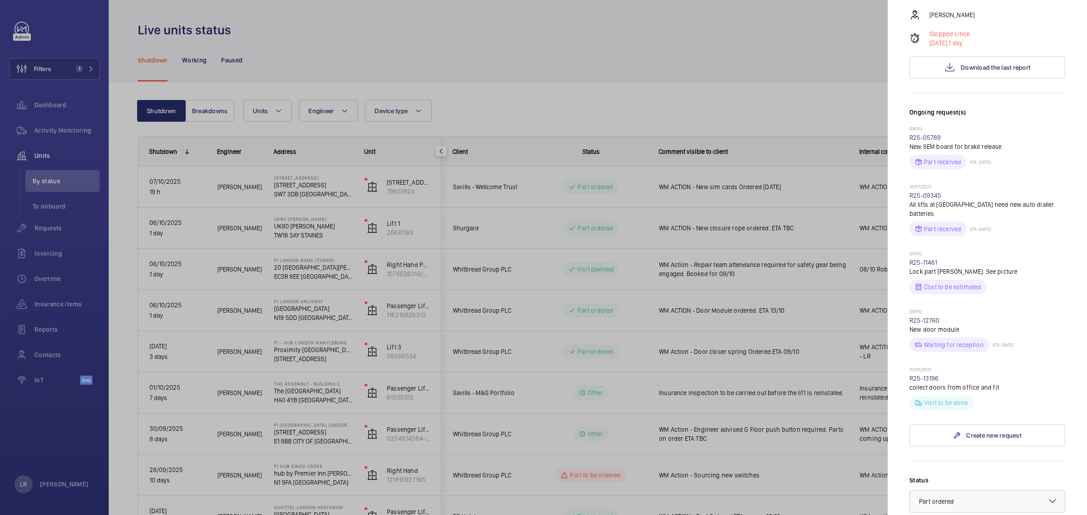
click at [744, 352] on div at bounding box center [543, 257] width 1087 height 515
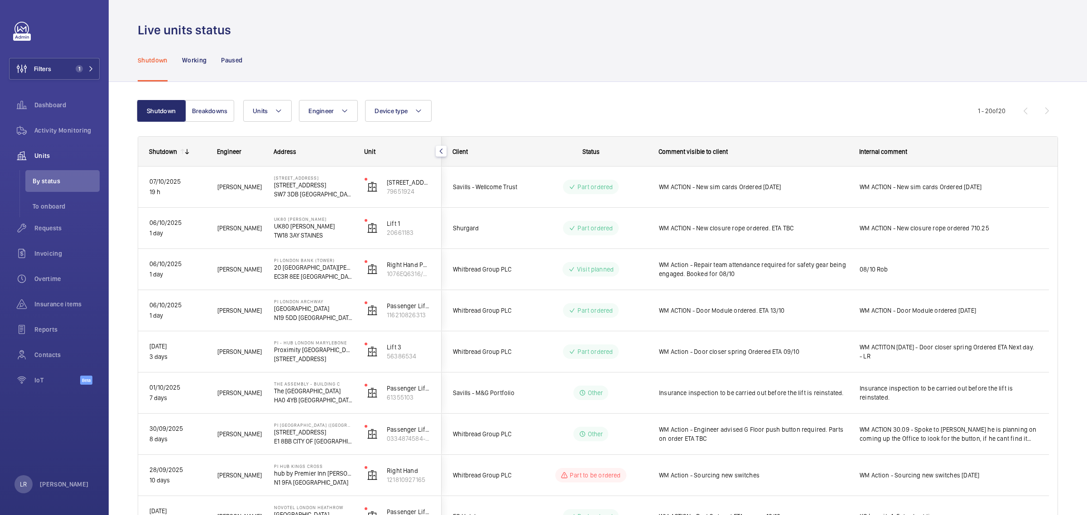
scroll to position [0, 0]
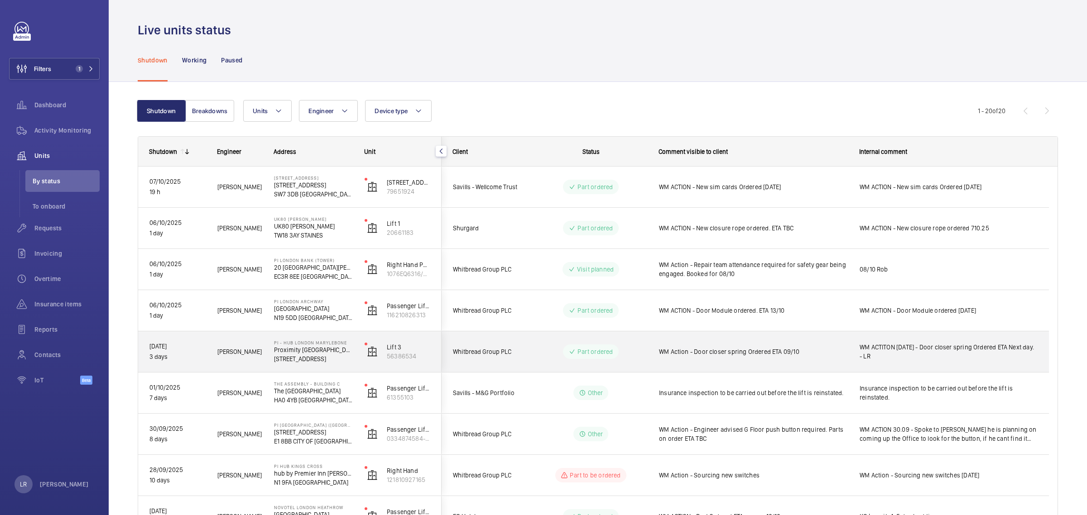
click at [632, 349] on wm-front-pills-cell "Part ordered" at bounding box center [591, 352] width 113 height 14
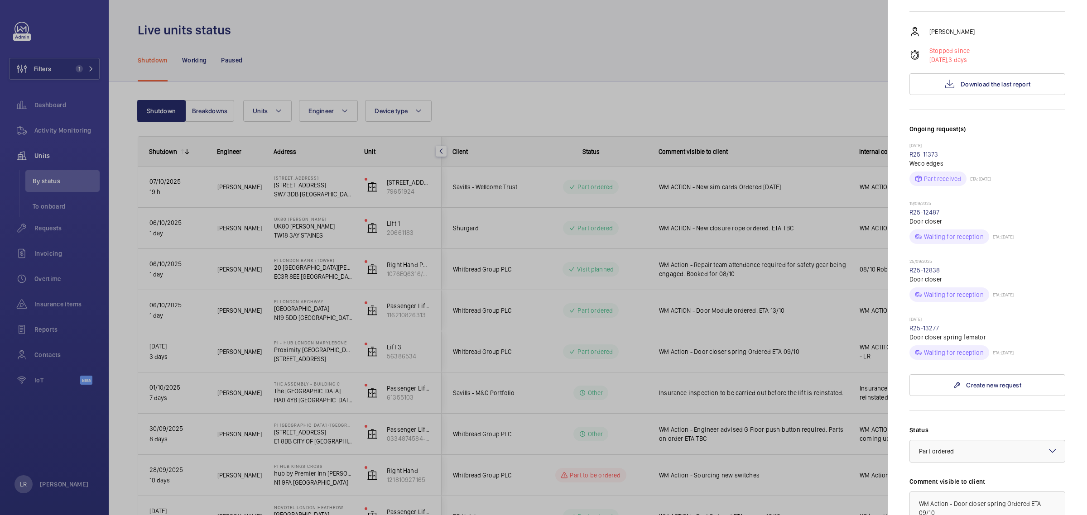
scroll to position [226, 0]
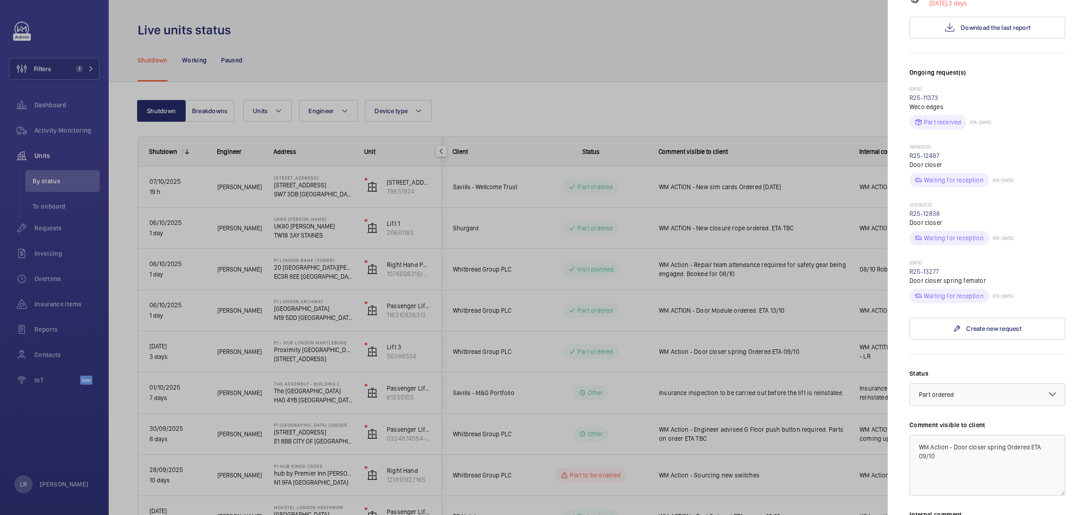
click at [797, 328] on div at bounding box center [543, 257] width 1087 height 515
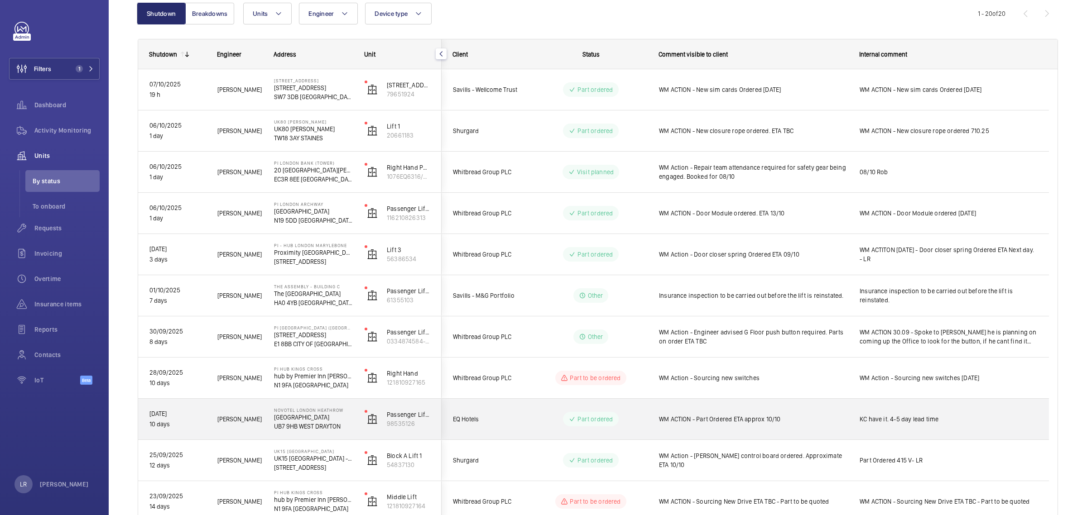
scroll to position [113, 0]
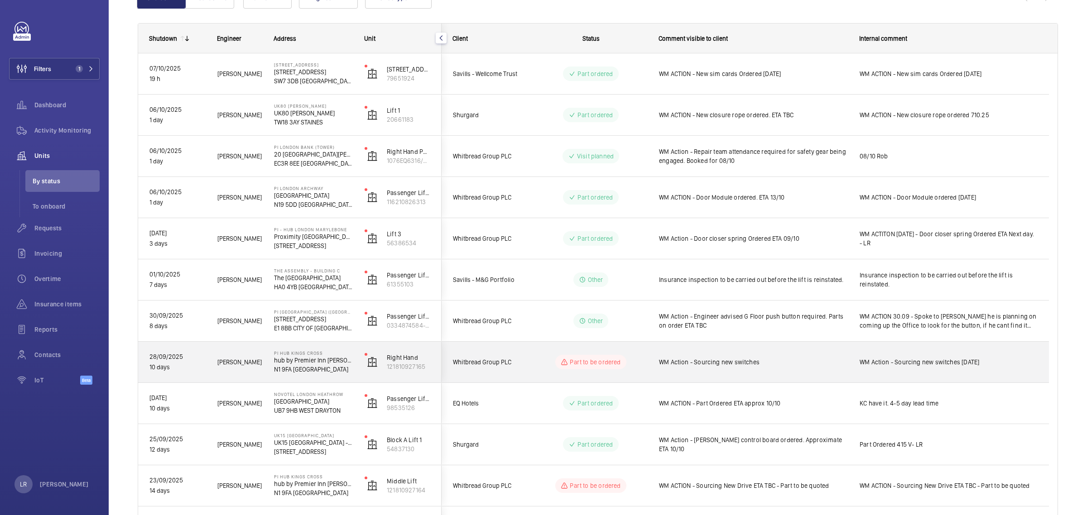
click at [662, 369] on div "WM Action - Sourcing new switches" at bounding box center [753, 362] width 189 height 21
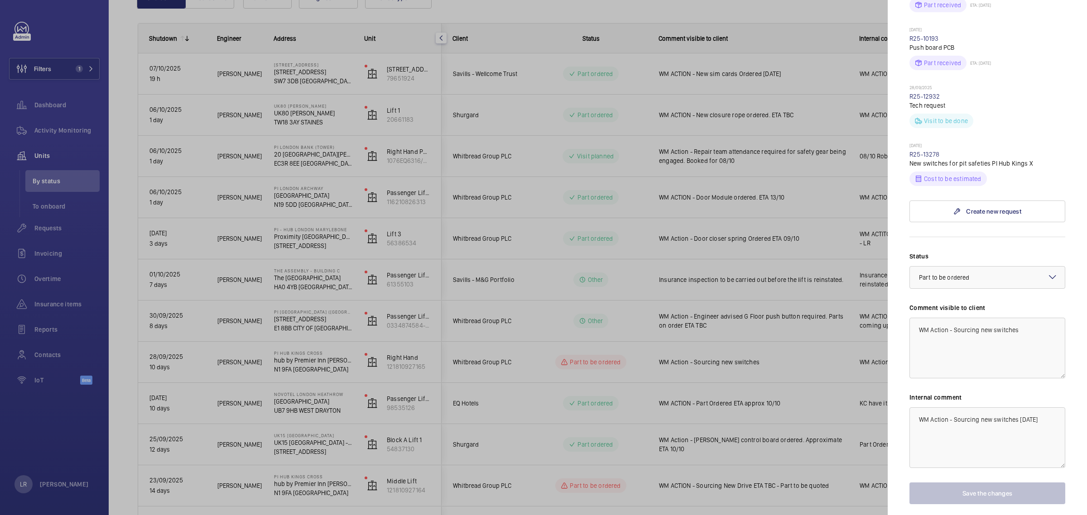
scroll to position [367, 0]
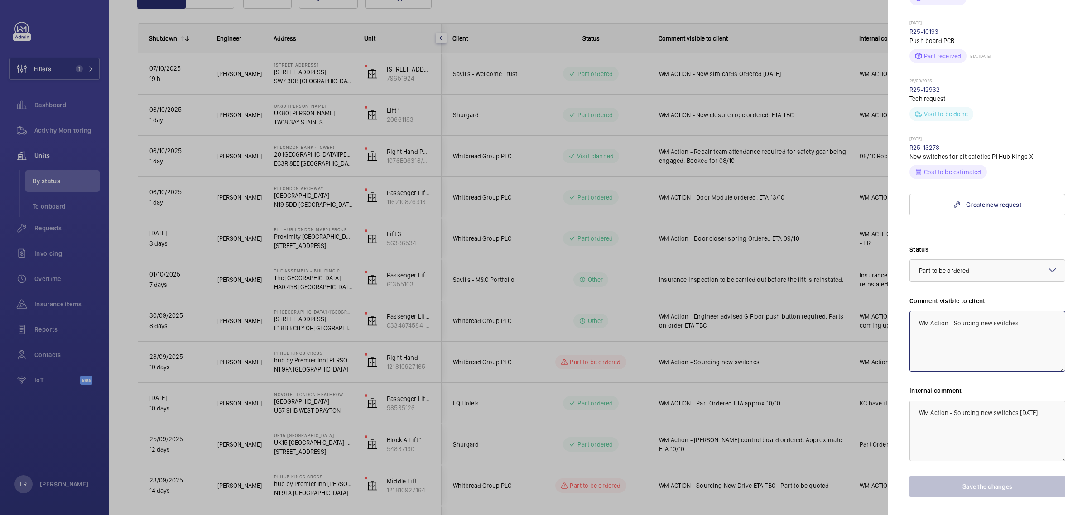
click at [1027, 314] on textarea "WM Action - Sourcing new switches" at bounding box center [988, 341] width 156 height 61
drag, startPoint x: 1046, startPoint y: 297, endPoint x: 864, endPoint y: 297, distance: 182.1
click at [864, 297] on mat-sidenav-container "Filters 1 Dashboard Activity Monitoring Units By status To onboard Requests Inv…" at bounding box center [543, 257] width 1087 height 515
type textarea "WM Action - Sourcing new switches [DATE]"
drag, startPoint x: 1053, startPoint y: 386, endPoint x: 853, endPoint y: 386, distance: 200.7
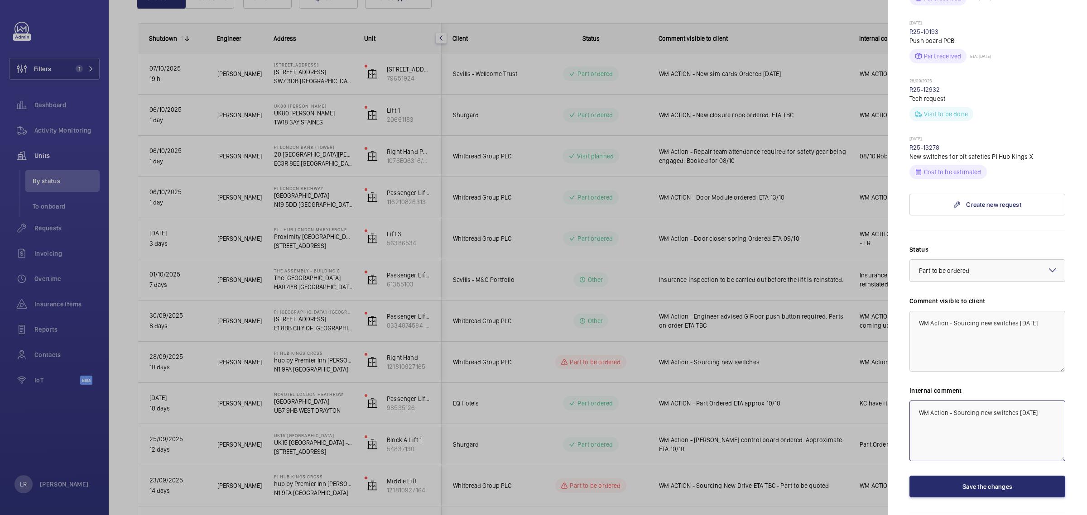
click at [853, 386] on mat-sidenav-container "Filters 1 Dashboard Activity Monitoring Units By status To onboard Requests Inv…" at bounding box center [543, 257] width 1087 height 515
paste textarea "8"
type textarea "WM Action - Sourcing new switches [DATE]"
click at [972, 476] on button "Save the changes" at bounding box center [988, 487] width 156 height 22
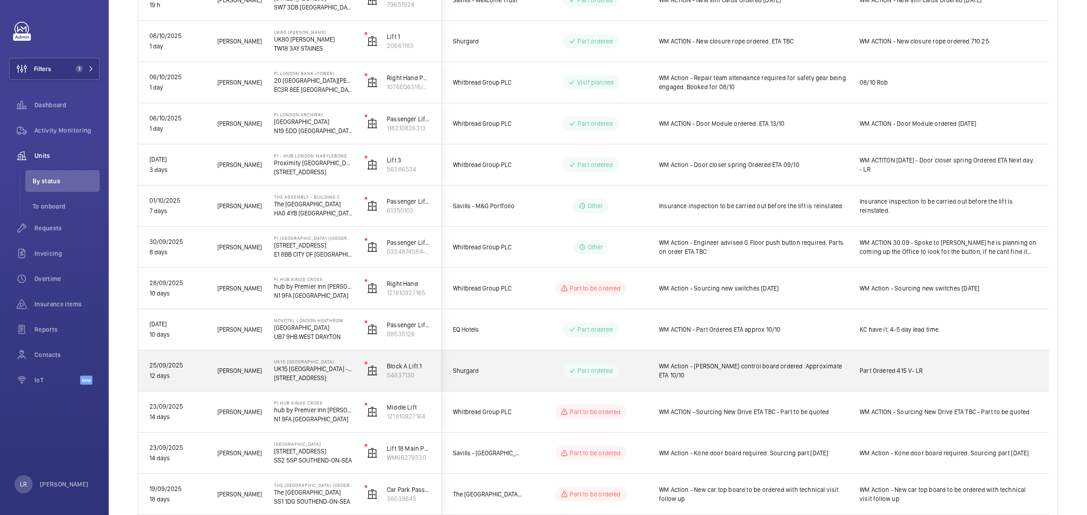
scroll to position [226, 0]
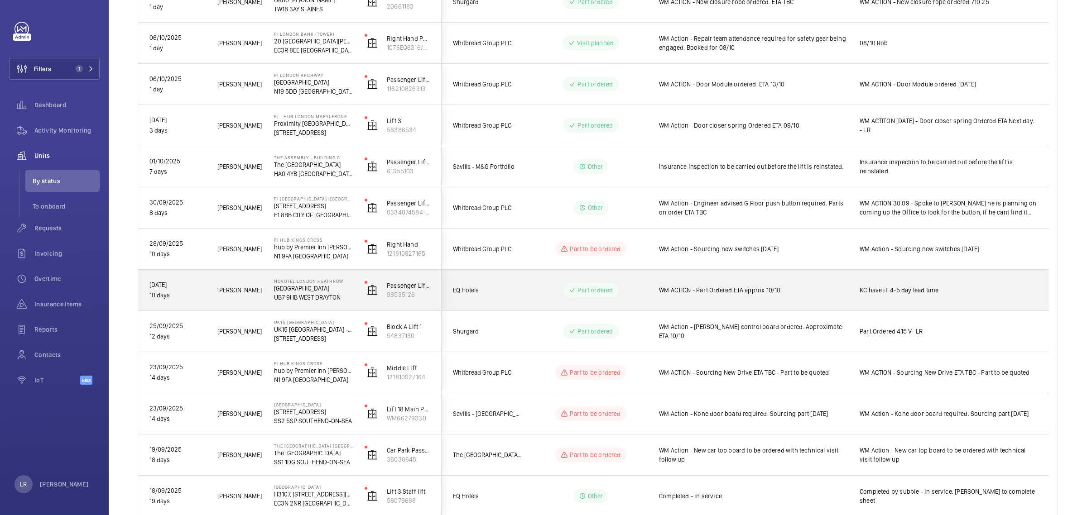
click at [656, 285] on div "WM ACTION - Part Ordered ETA approx 10/10" at bounding box center [748, 290] width 200 height 39
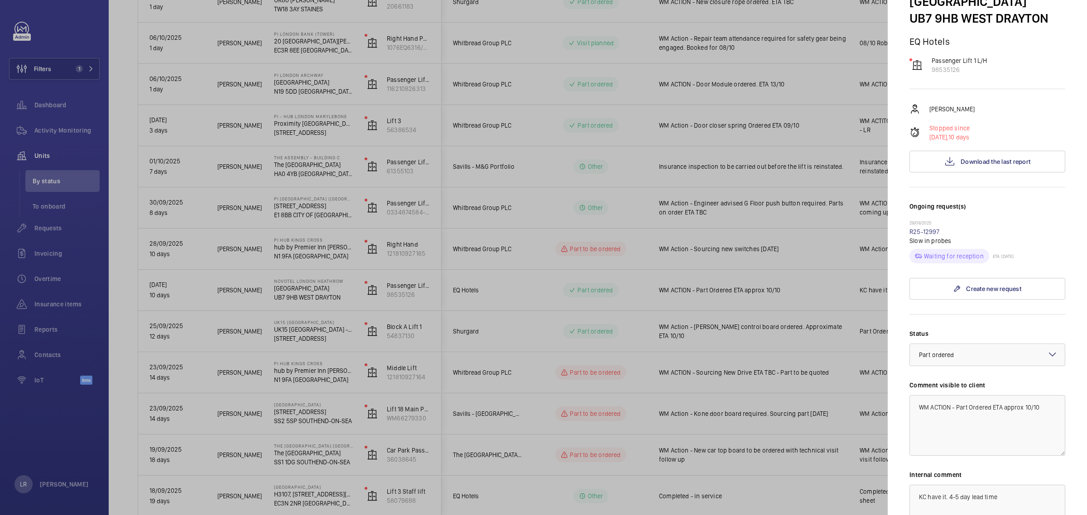
scroll to position [57, 0]
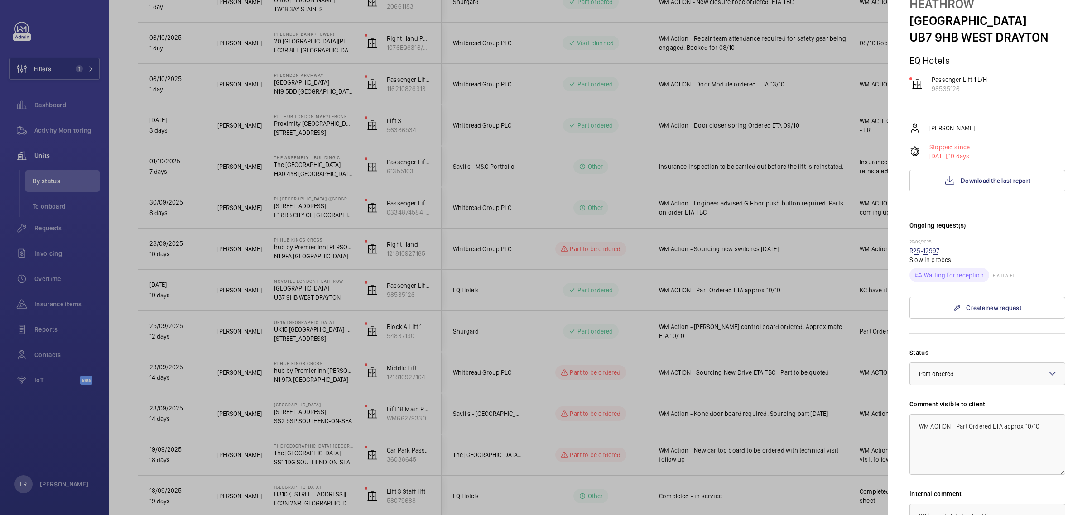
click at [934, 251] on link "R25-12997" at bounding box center [925, 250] width 30 height 7
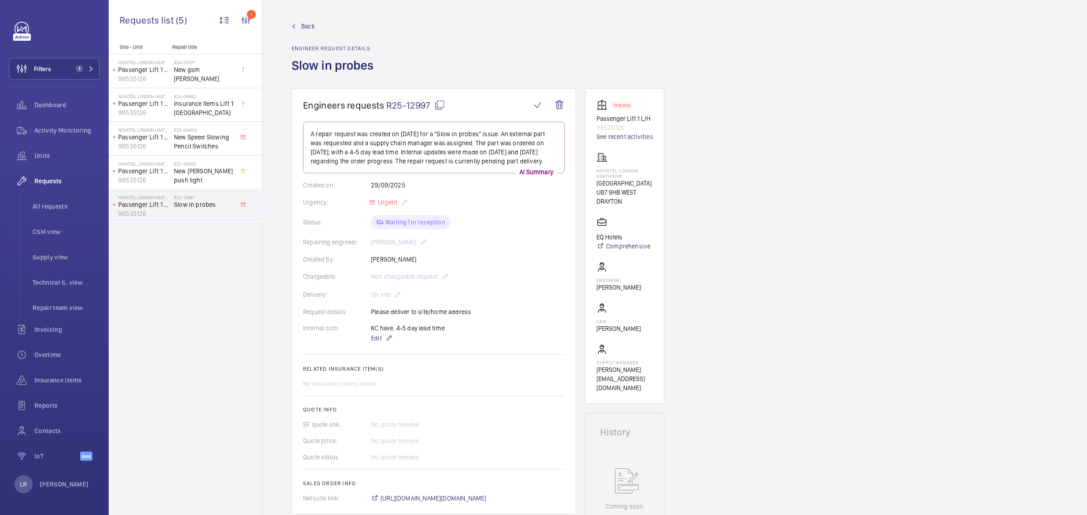
click at [309, 22] on span "Back" at bounding box center [308, 26] width 14 height 9
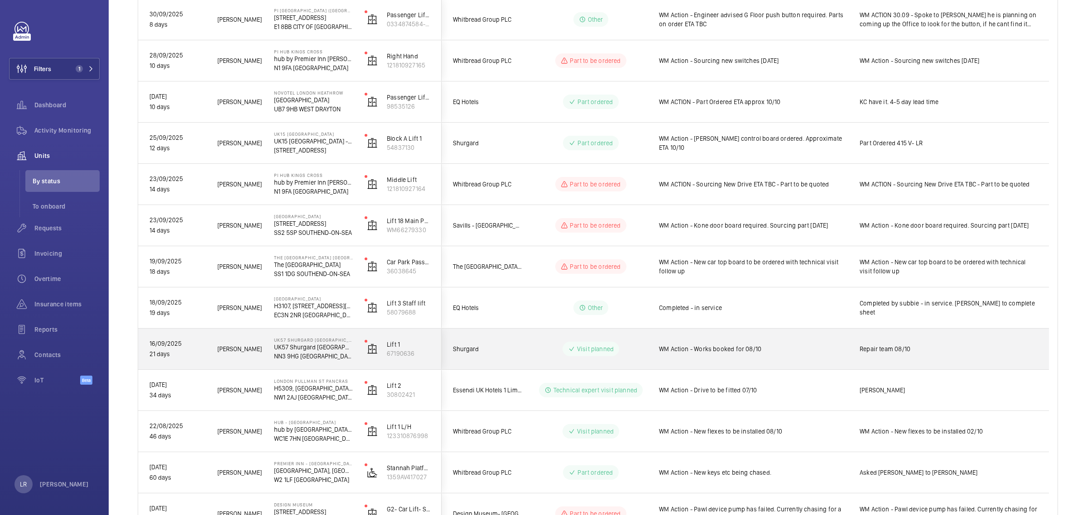
scroll to position [396, 0]
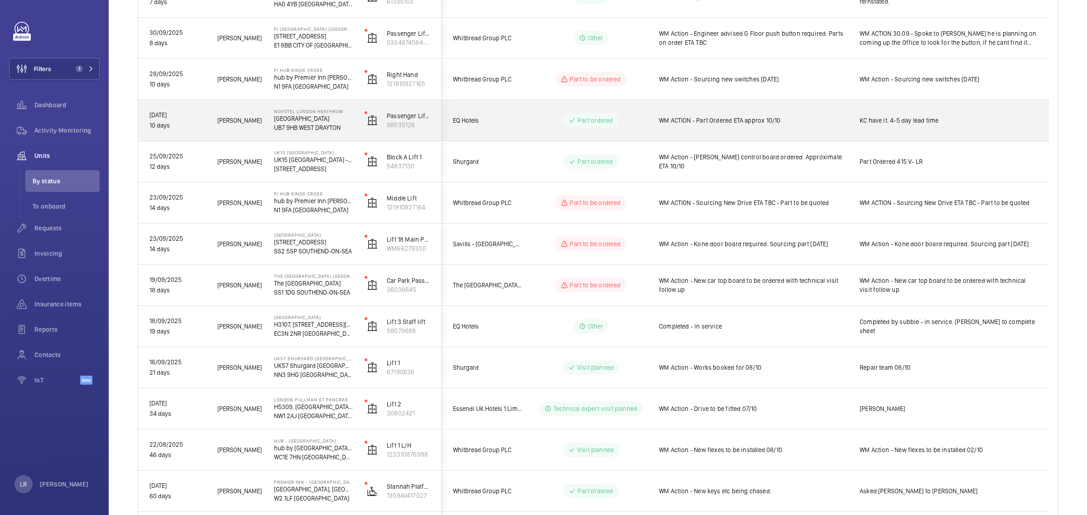
click at [650, 127] on div "WM ACTION - Part Ordered ETA approx 10/10" at bounding box center [748, 120] width 200 height 39
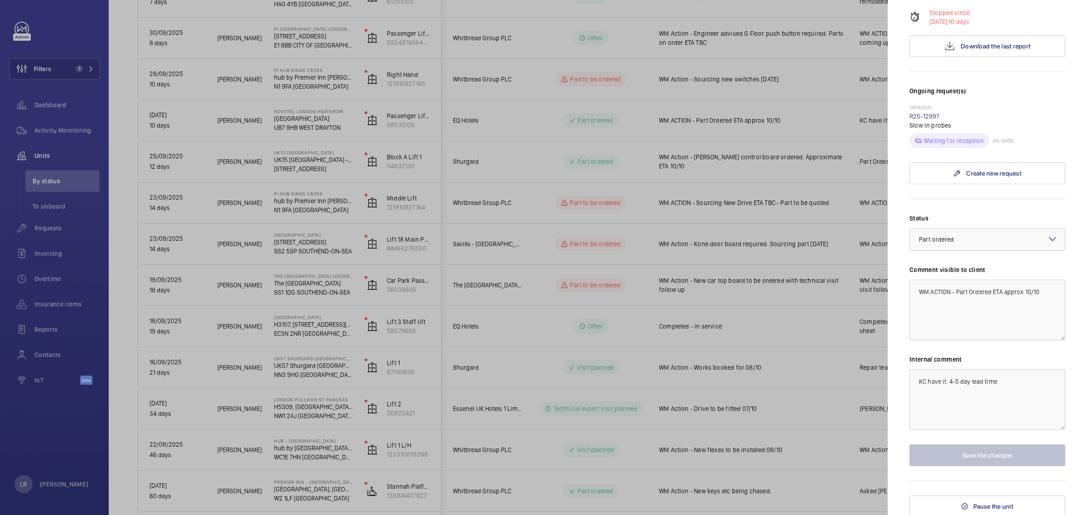
scroll to position [193, 0]
click at [754, 358] on div at bounding box center [543, 257] width 1087 height 515
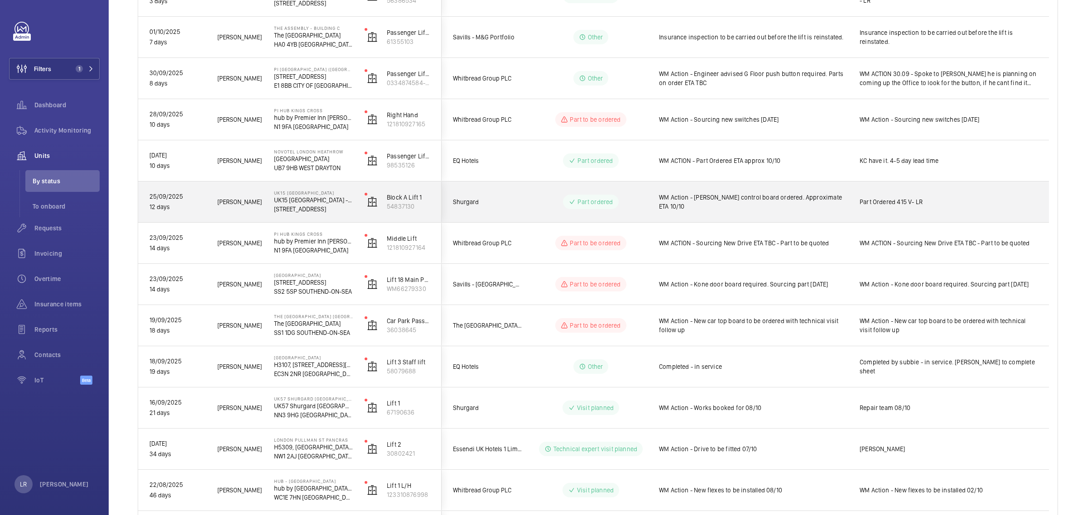
scroll to position [340, 0]
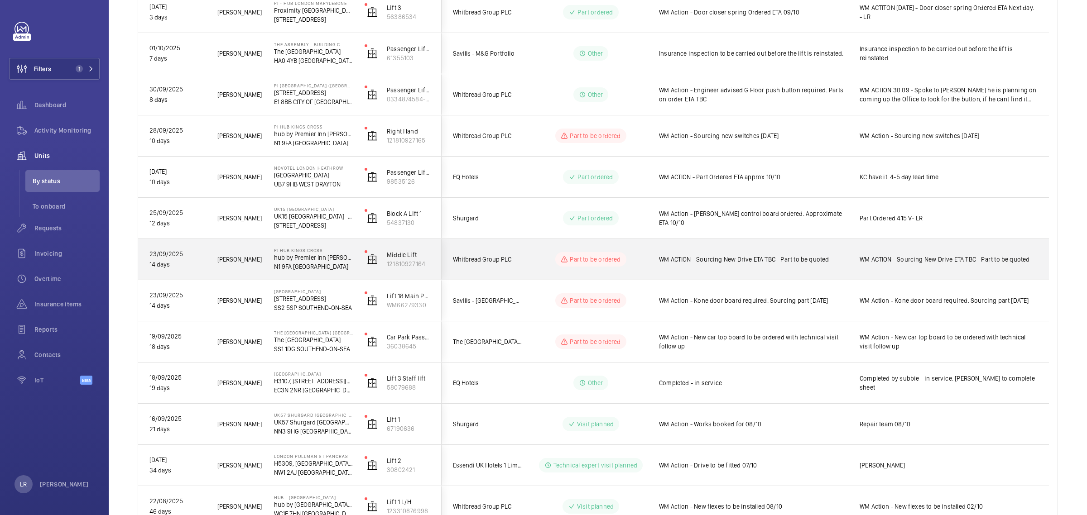
click at [750, 260] on span "WM ACTION - Sourcing New Drive ETA TBC - Part to be quoted" at bounding box center [753, 259] width 189 height 9
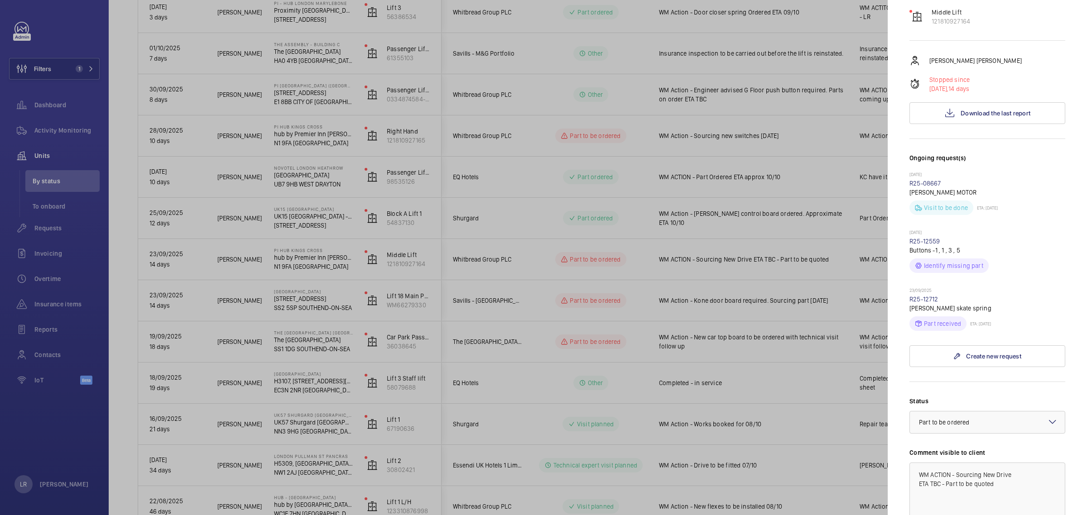
scroll to position [226, 0]
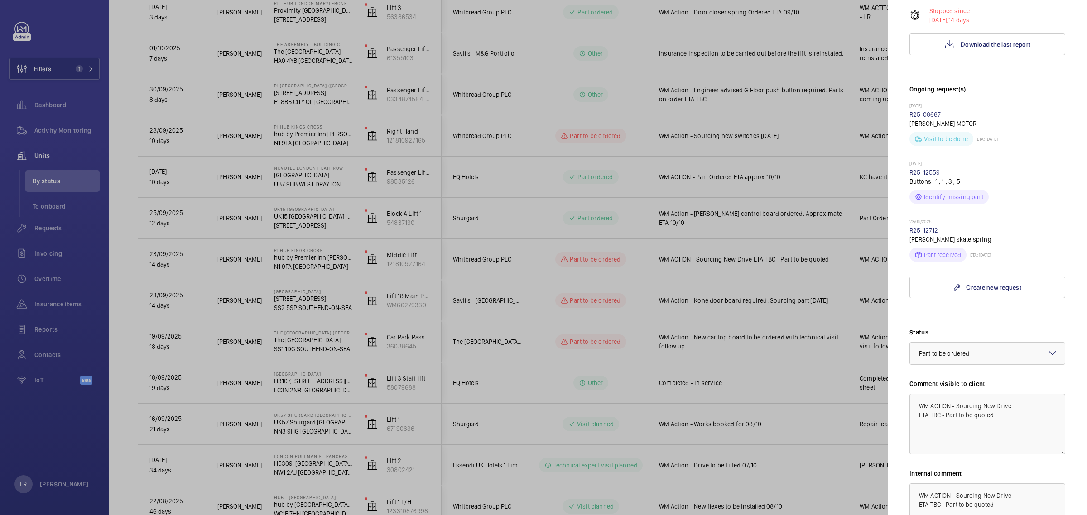
click at [751, 378] on div at bounding box center [543, 257] width 1087 height 515
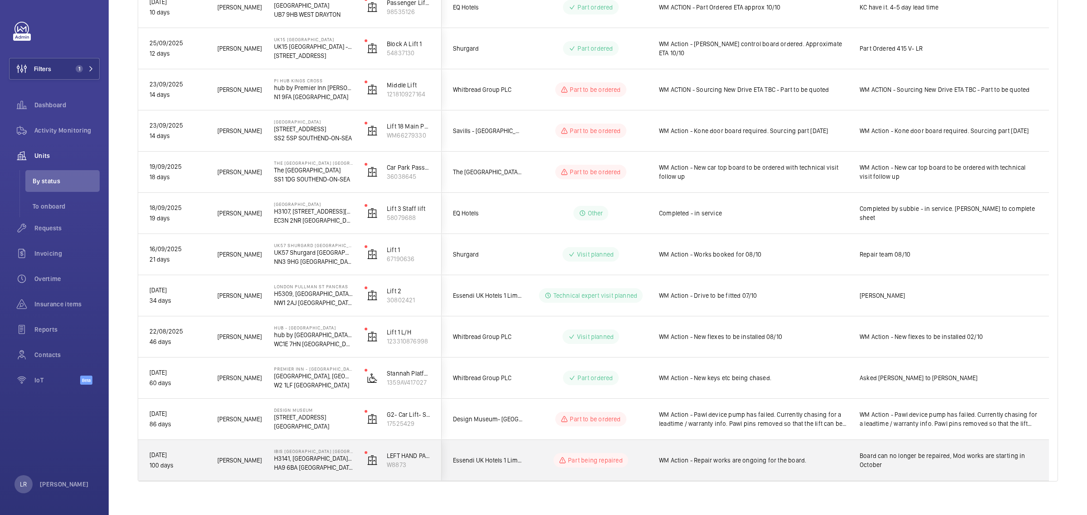
scroll to position [519, 0]
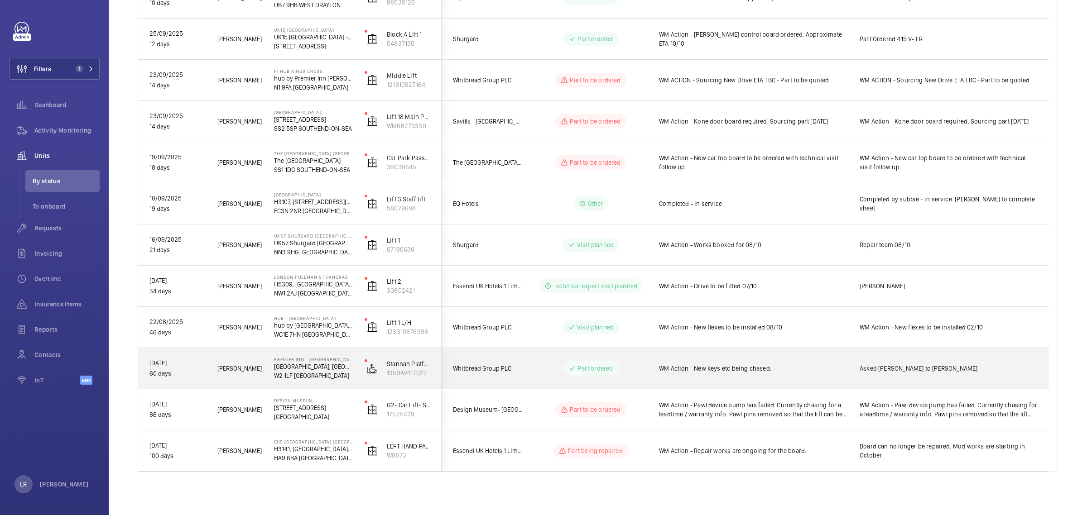
click at [739, 372] on span "WM Action - New keys etc being chased." at bounding box center [753, 368] width 189 height 9
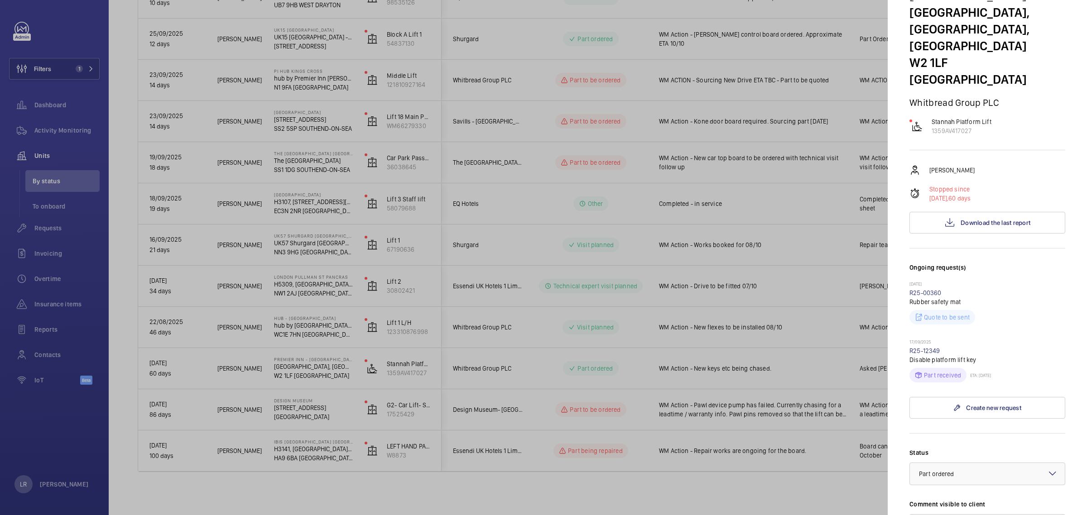
scroll to position [113, 0]
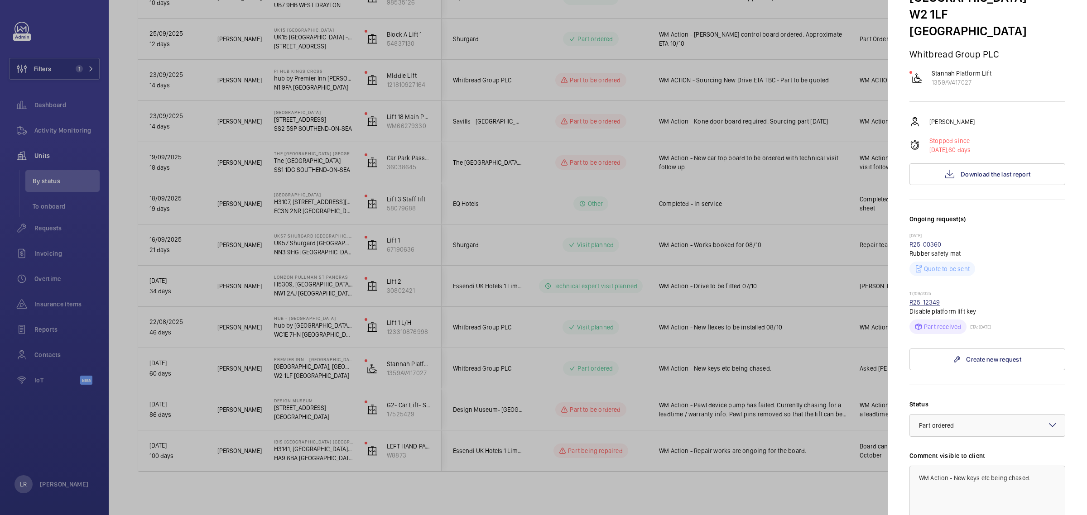
click at [925, 299] on link "R25-12349" at bounding box center [925, 302] width 31 height 7
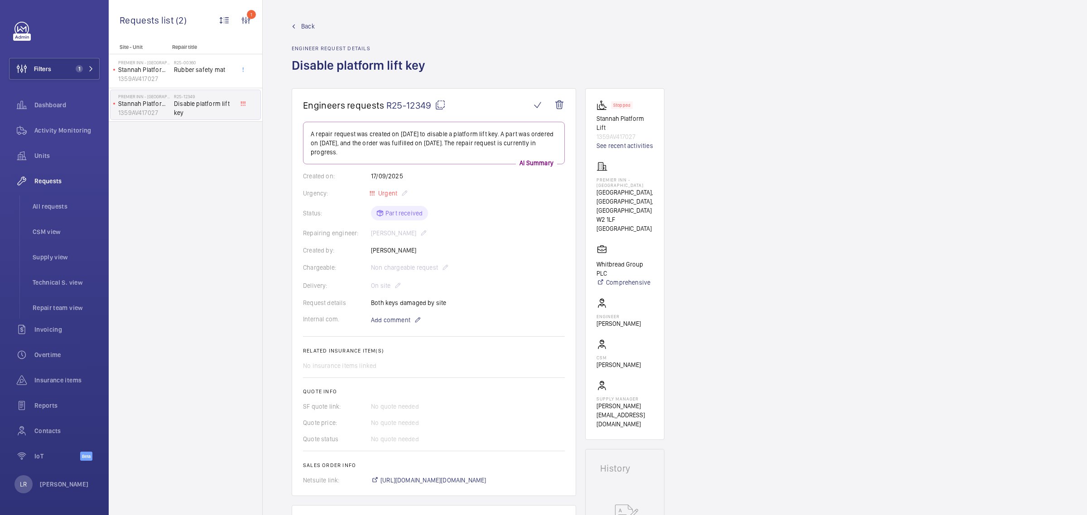
click at [308, 28] on span "Back" at bounding box center [308, 26] width 14 height 9
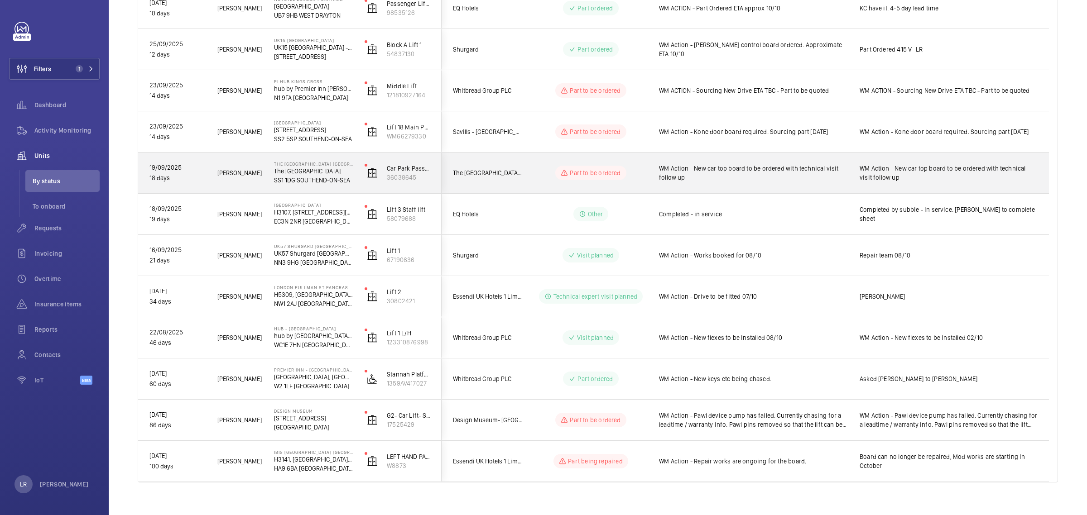
scroll to position [510, 0]
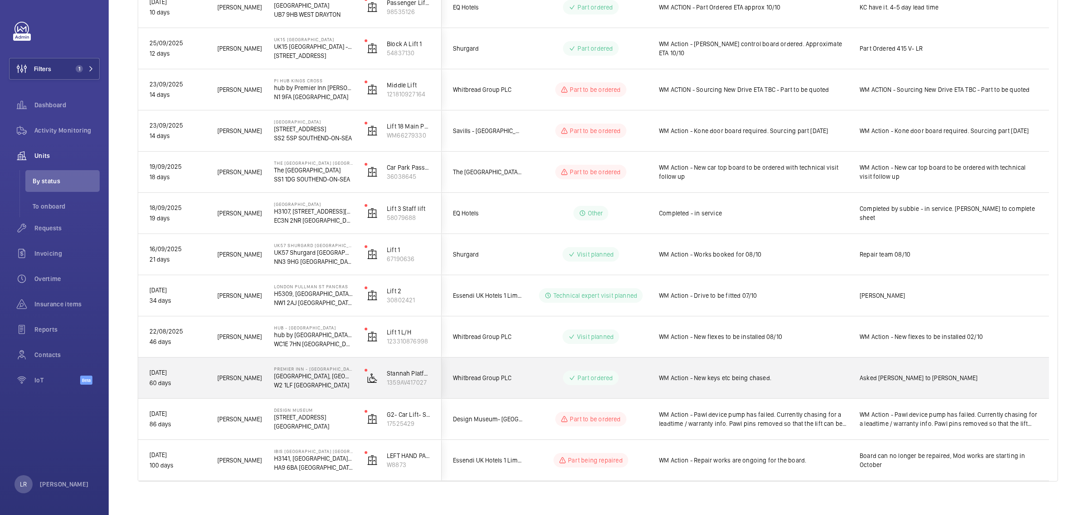
click at [683, 385] on div "WM Action - New keys etc being chased." at bounding box center [753, 378] width 189 height 21
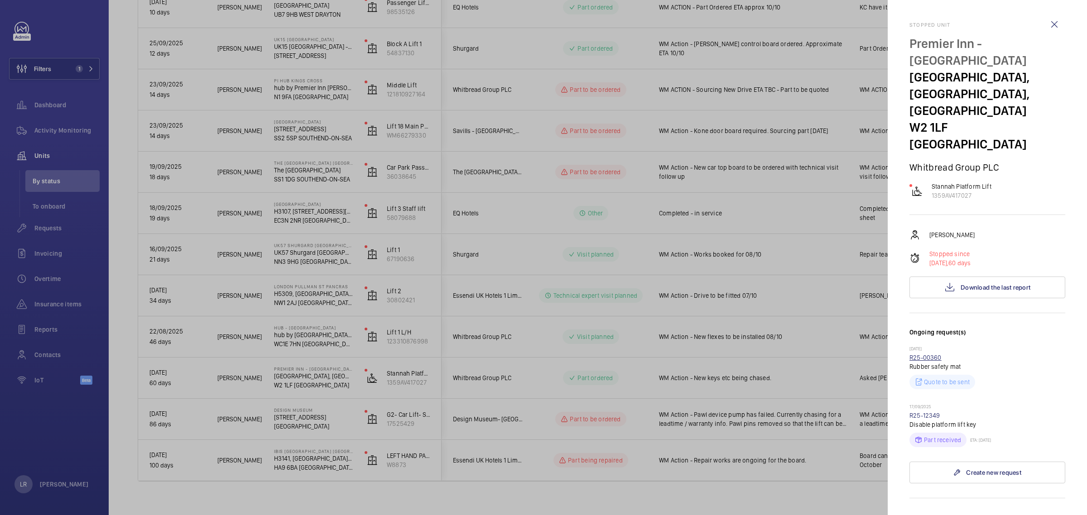
click at [934, 354] on link "R25-00360" at bounding box center [926, 357] width 32 height 7
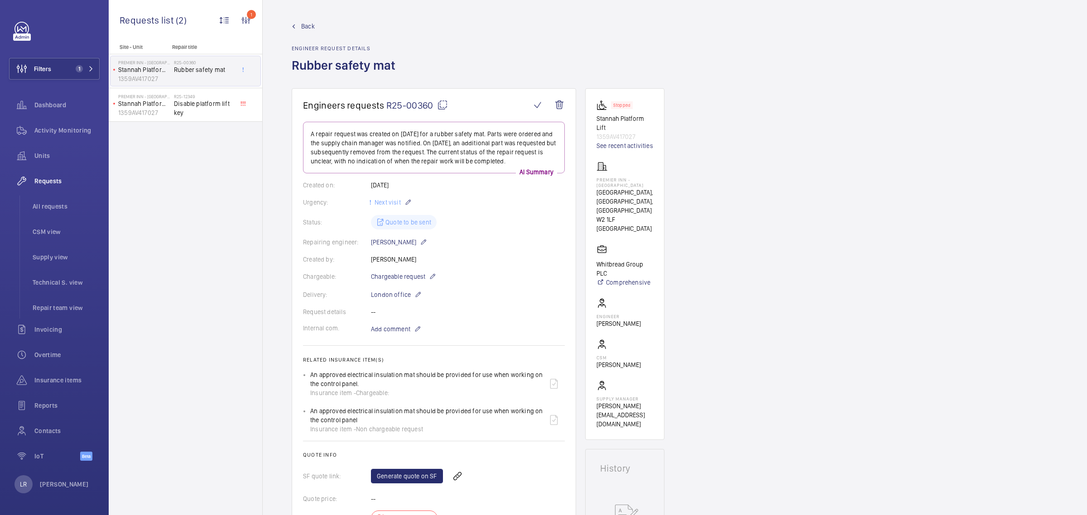
click at [307, 32] on div "Back Engineer request details Rubber safety mat" at bounding box center [346, 55] width 109 height 67
click at [307, 29] on span "Back" at bounding box center [308, 26] width 14 height 9
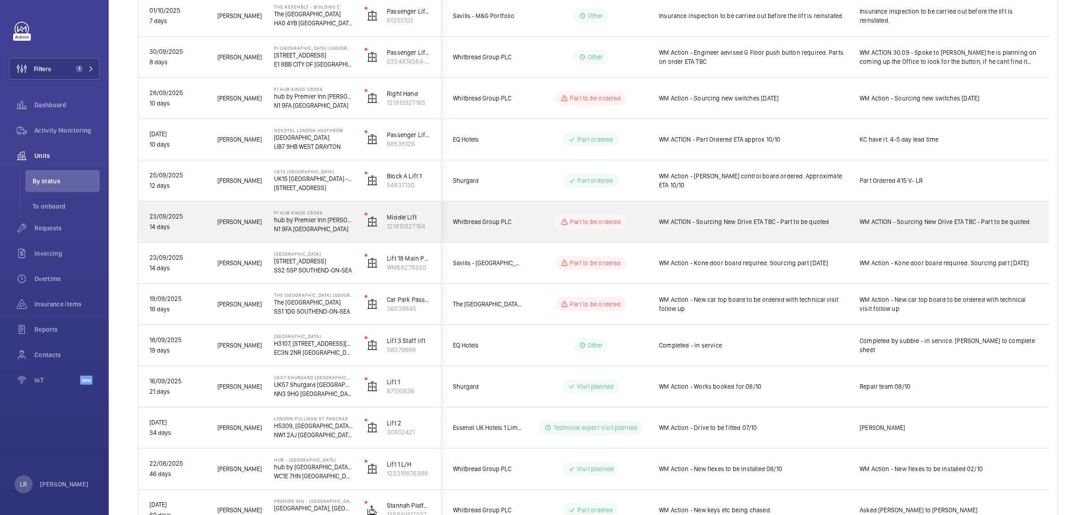
scroll to position [396, 0]
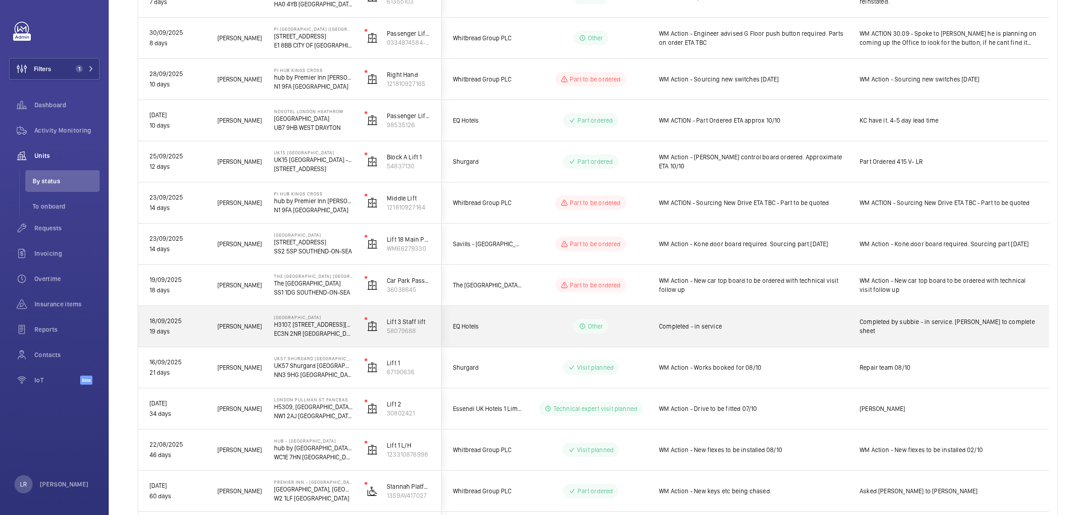
click at [651, 328] on div "Completed - in service" at bounding box center [748, 326] width 200 height 39
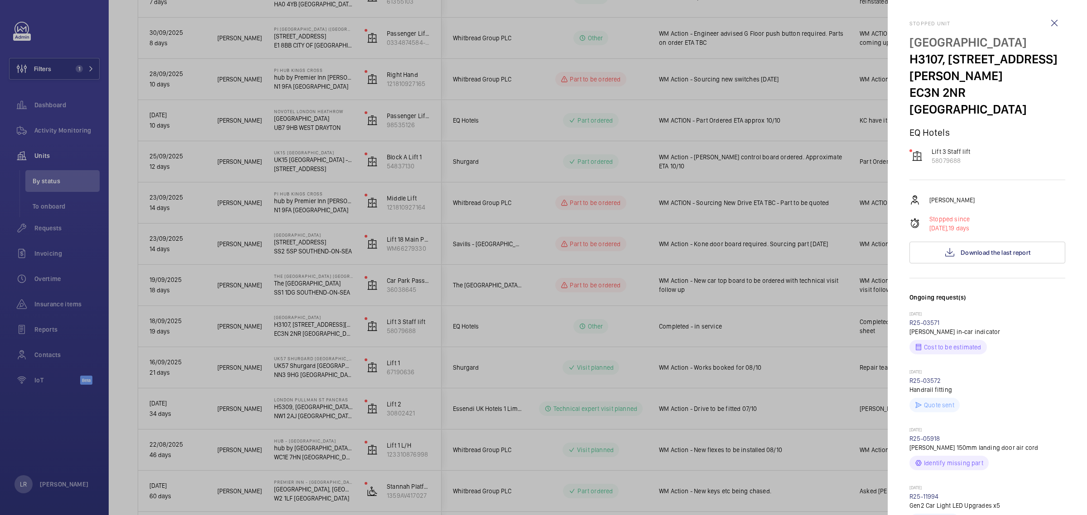
scroll to position [0, 0]
click at [1044, 25] on wm-front-icon-button at bounding box center [1055, 25] width 22 height 22
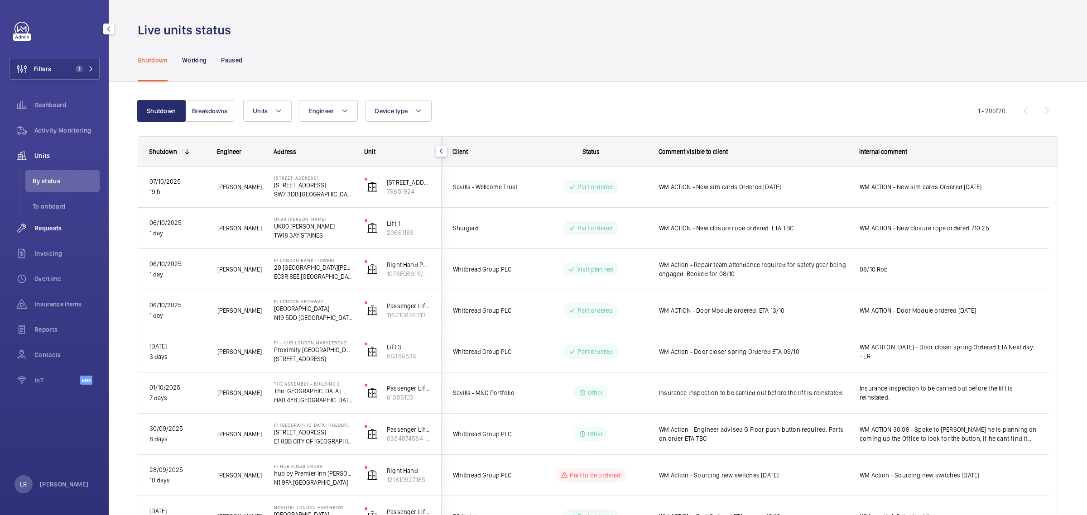
click at [58, 232] on span "Requests" at bounding box center [66, 228] width 65 height 9
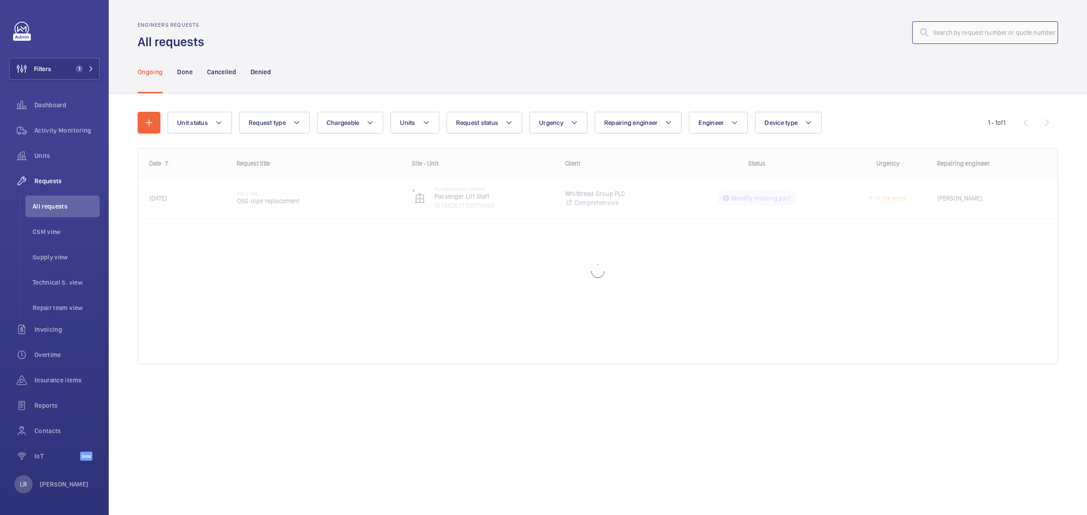
click at [955, 31] on input "text" at bounding box center [985, 32] width 146 height 23
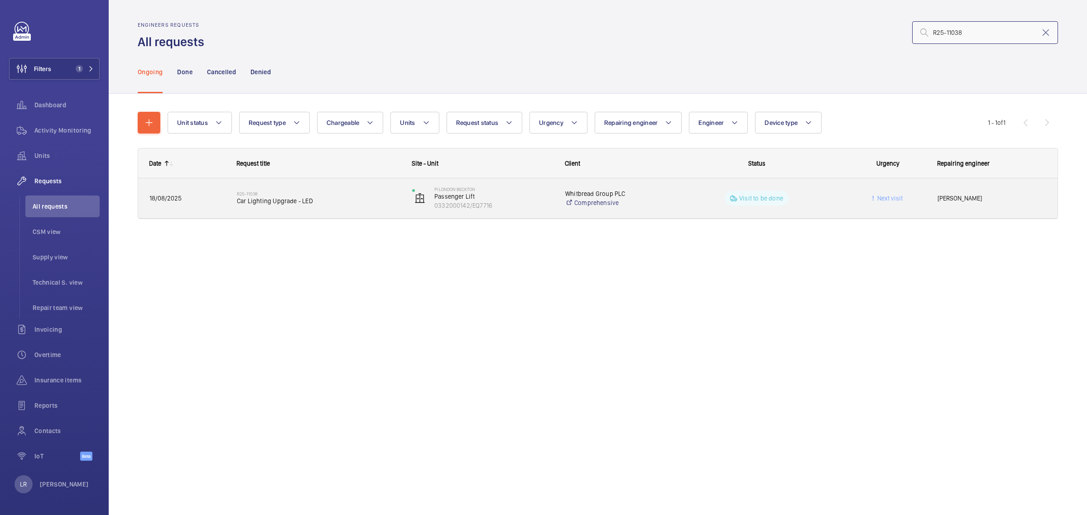
type input "R25-11038"
click at [318, 202] on span "Car Lighting Upgrade - LED" at bounding box center [319, 201] width 164 height 9
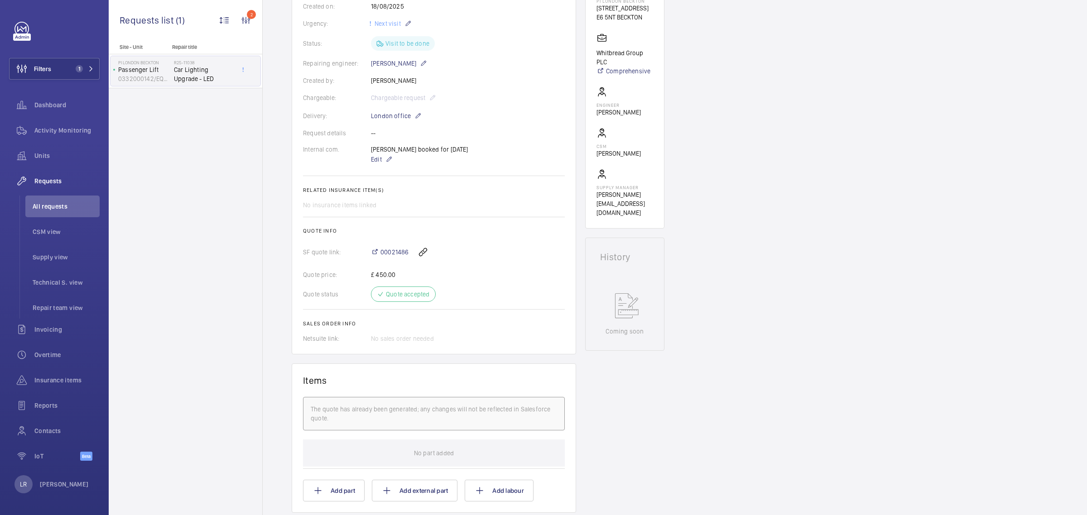
scroll to position [113, 0]
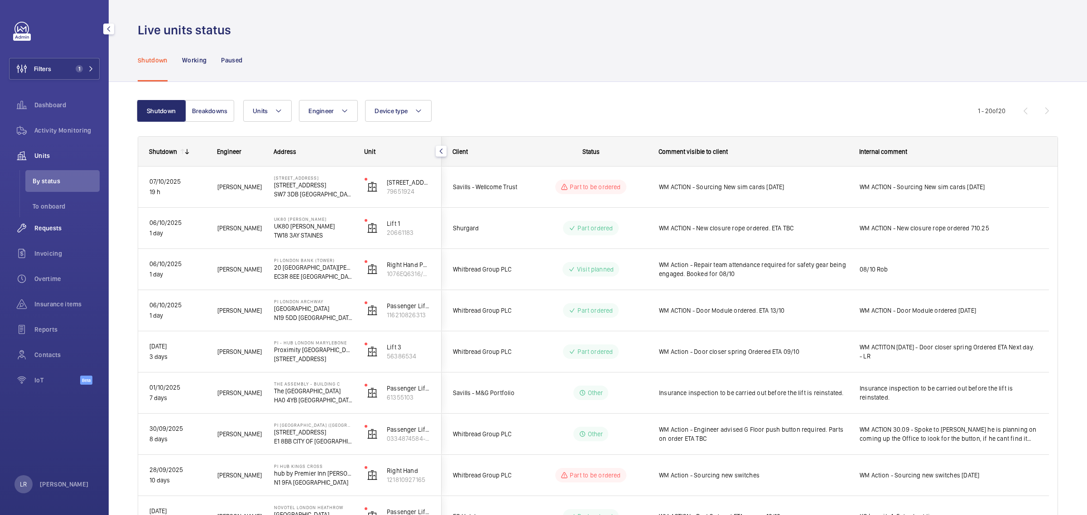
click at [51, 232] on span "Requests" at bounding box center [66, 228] width 65 height 9
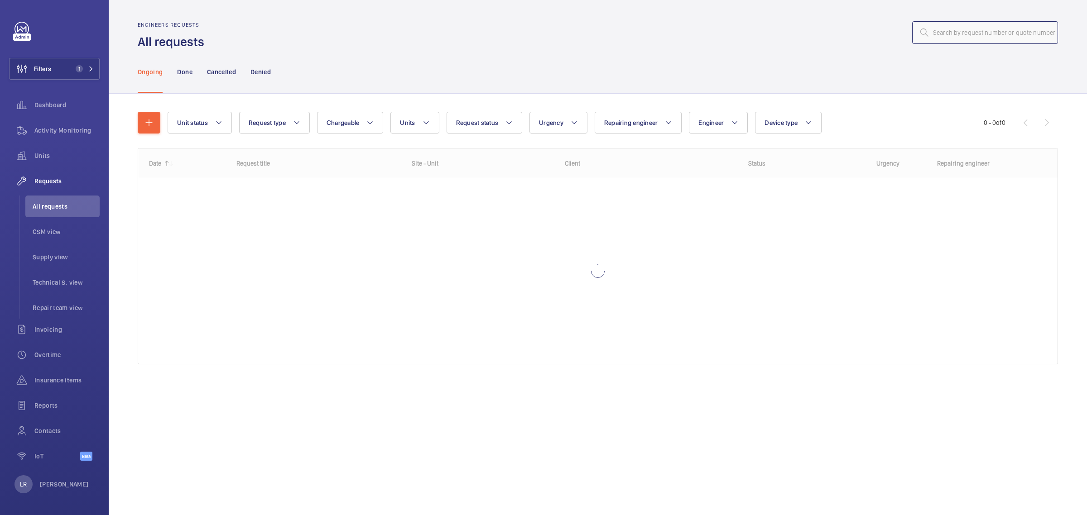
click at [945, 39] on input "text" at bounding box center [985, 32] width 146 height 23
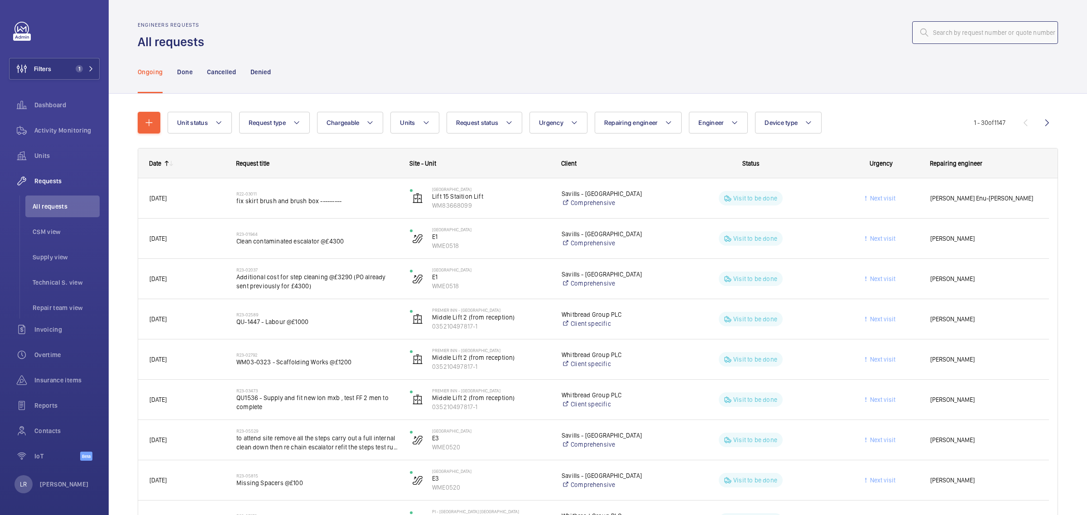
type input "R25-07916"
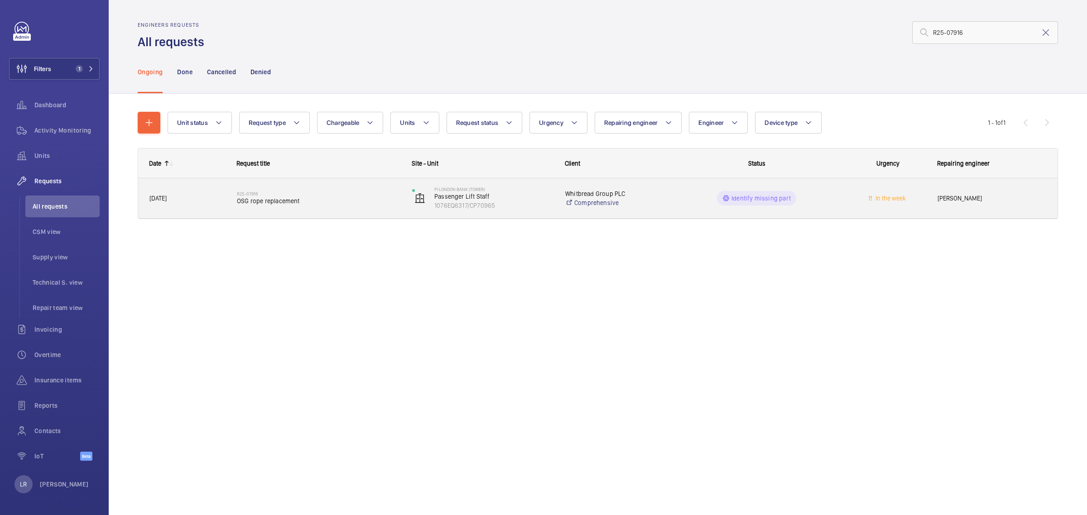
click at [319, 210] on div "R25-07916 OSG rope replacement" at bounding box center [319, 198] width 164 height 26
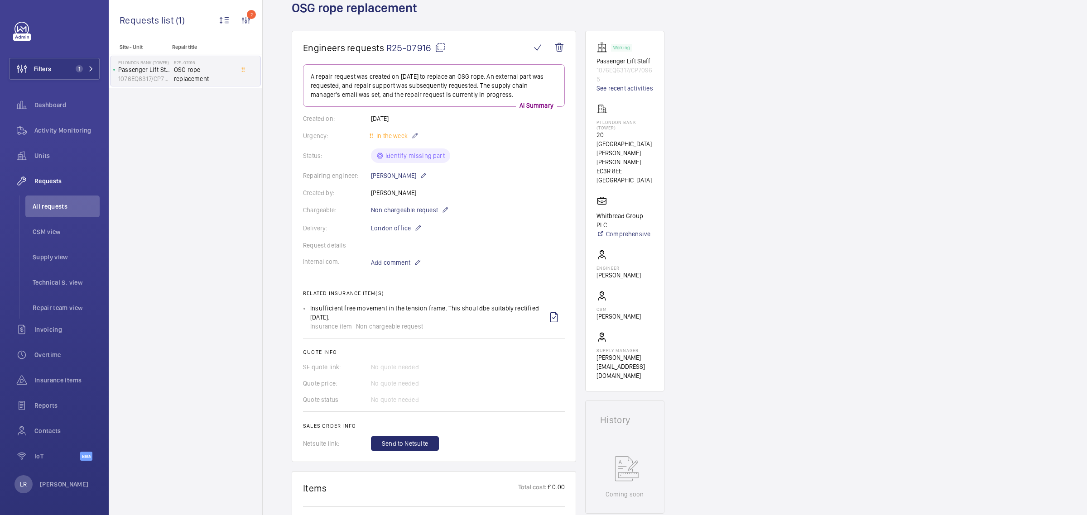
scroll to position [57, 0]
drag, startPoint x: 619, startPoint y: 134, endPoint x: 596, endPoint y: 124, distance: 24.7
click at [597, 124] on div "PI London Bank (Tower) 20 St Mary at Hill EC3R 8EE LONDON" at bounding box center [625, 145] width 57 height 81
click at [619, 132] on p "20 St Mary at Hill" at bounding box center [625, 149] width 57 height 36
drag, startPoint x: 619, startPoint y: 130, endPoint x: 596, endPoint y: 123, distance: 24.1
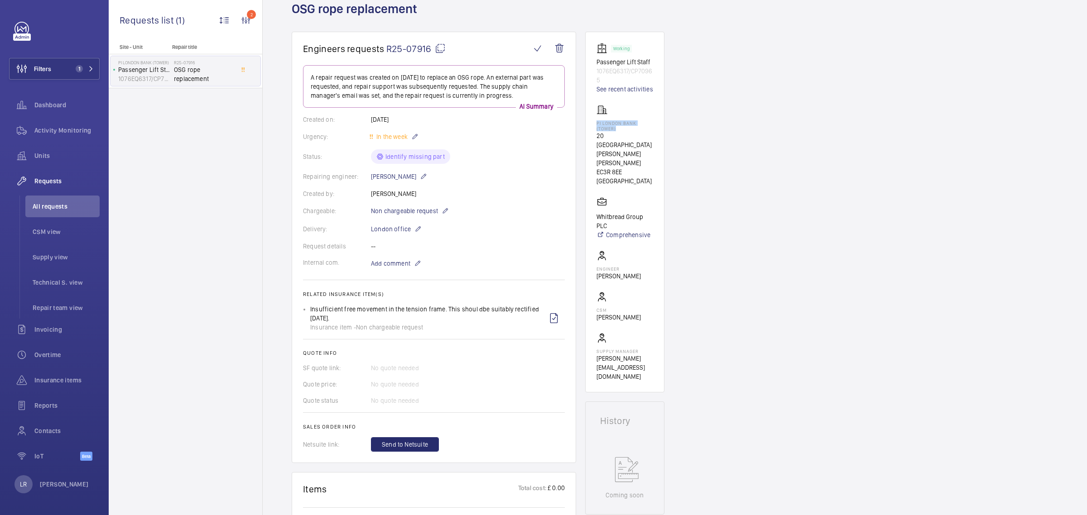
click at [597, 123] on p "PI London Bank (Tower)" at bounding box center [625, 125] width 57 height 11
copy p "PI London Bank (Tower)"
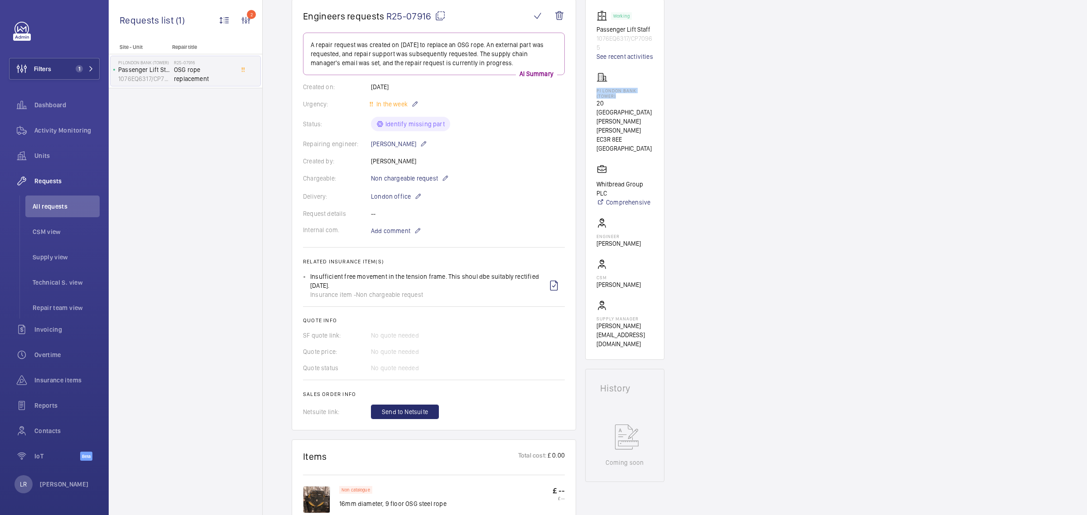
scroll to position [0, 0]
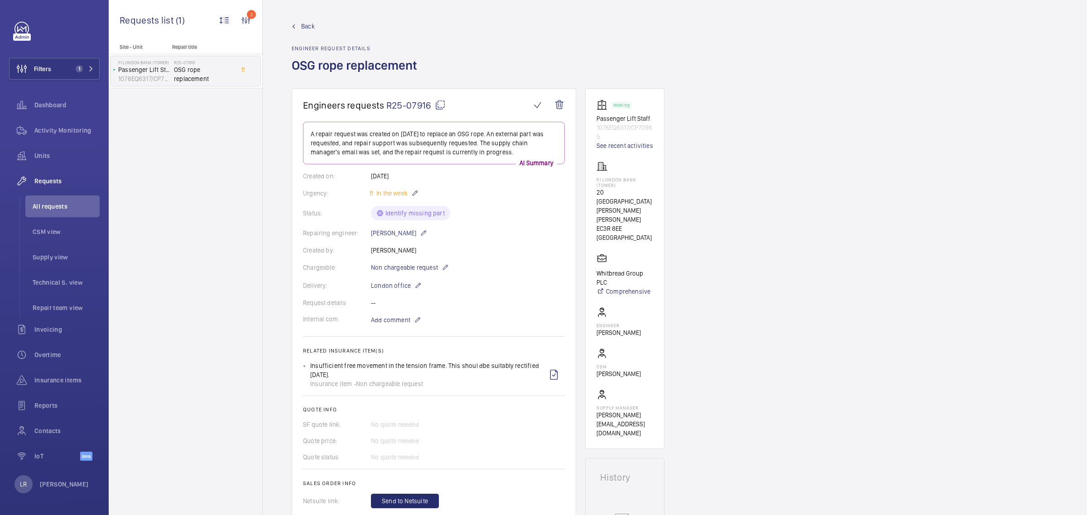
click at [299, 28] on link "Back" at bounding box center [357, 26] width 131 height 9
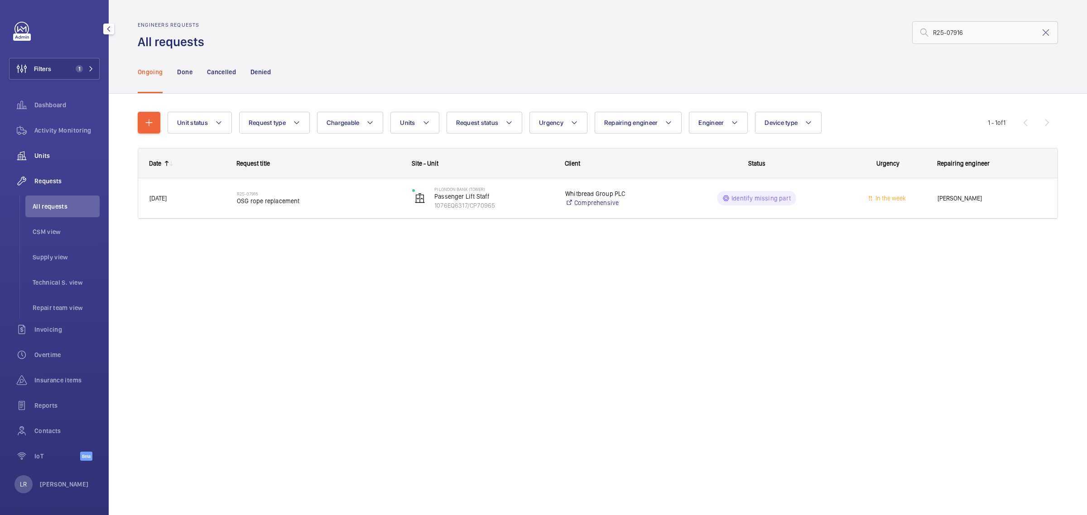
click at [59, 158] on span "Units" at bounding box center [66, 155] width 65 height 9
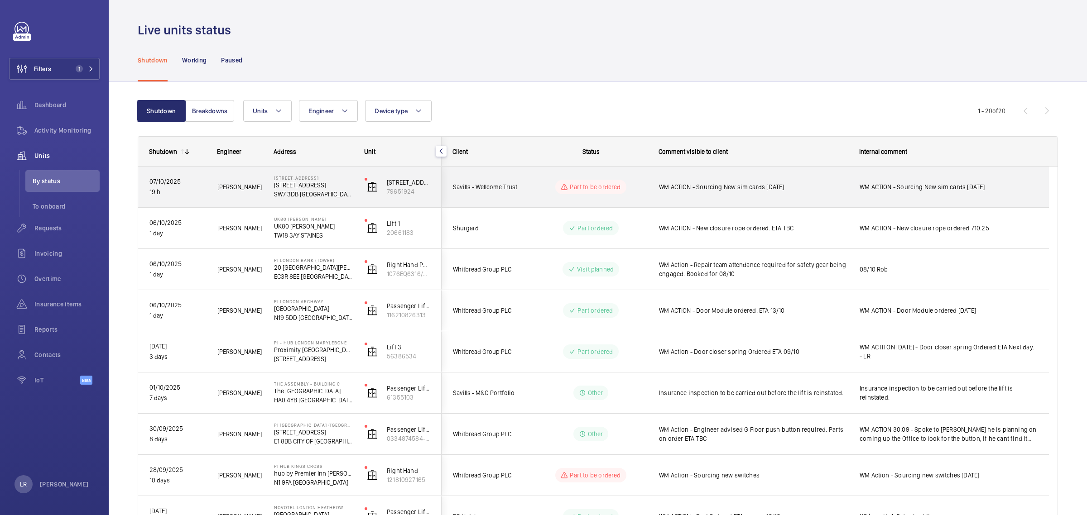
click at [522, 178] on div "Savills - Wellcome Trust" at bounding box center [482, 187] width 81 height 29
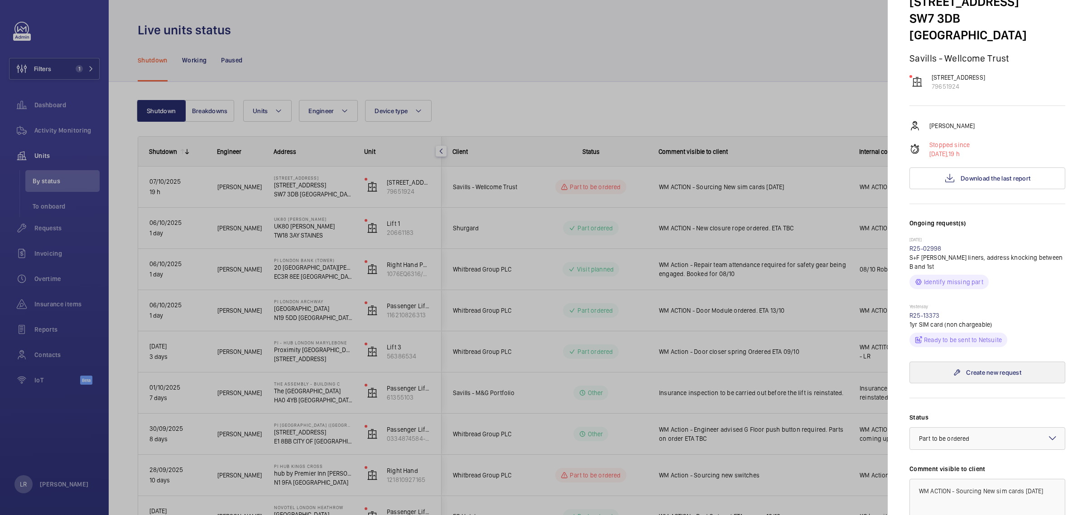
scroll to position [113, 0]
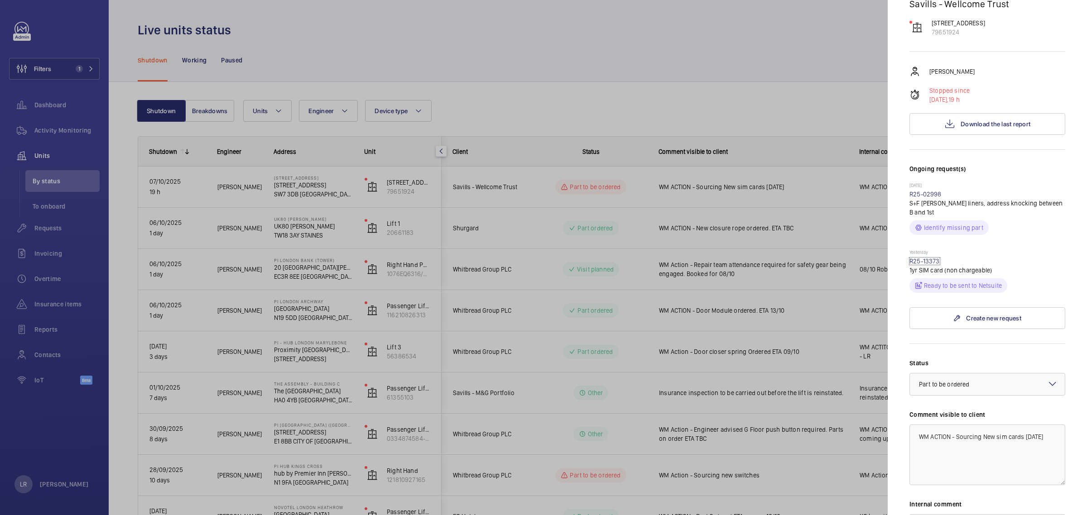
click at [936, 258] on link "R25-13373" at bounding box center [925, 261] width 30 height 7
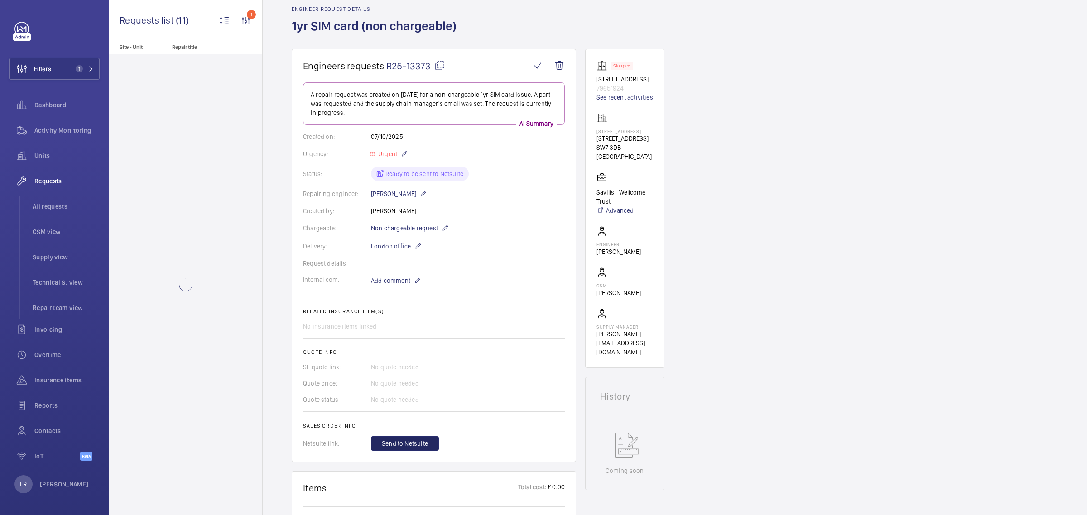
scroll to position [113, 0]
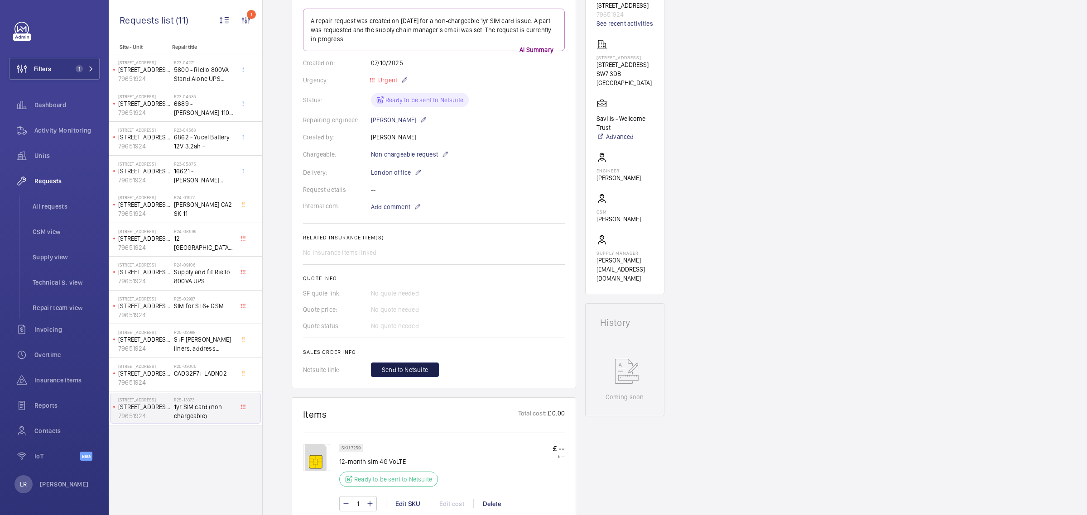
click at [430, 365] on button "Send to Netsuite" at bounding box center [405, 370] width 68 height 14
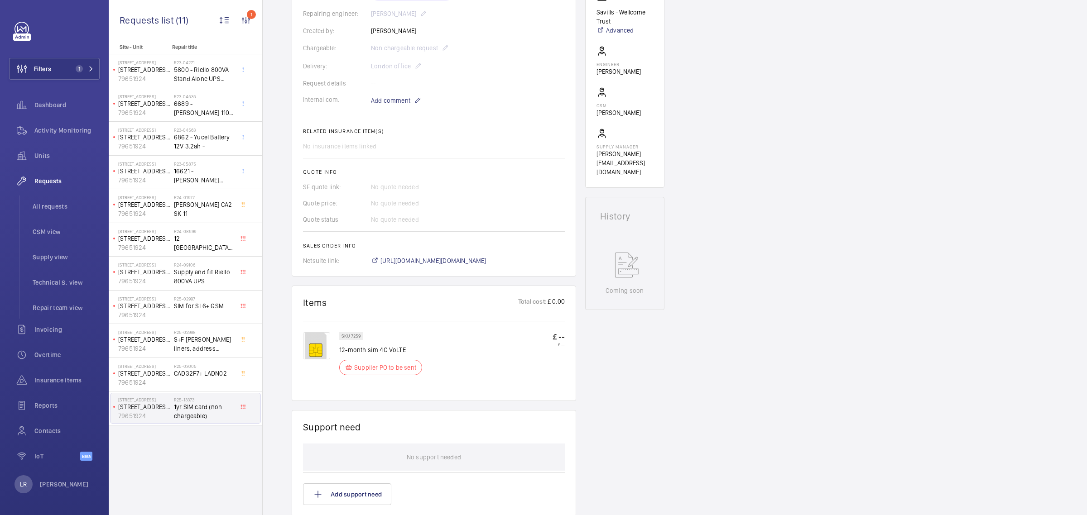
scroll to position [236, 0]
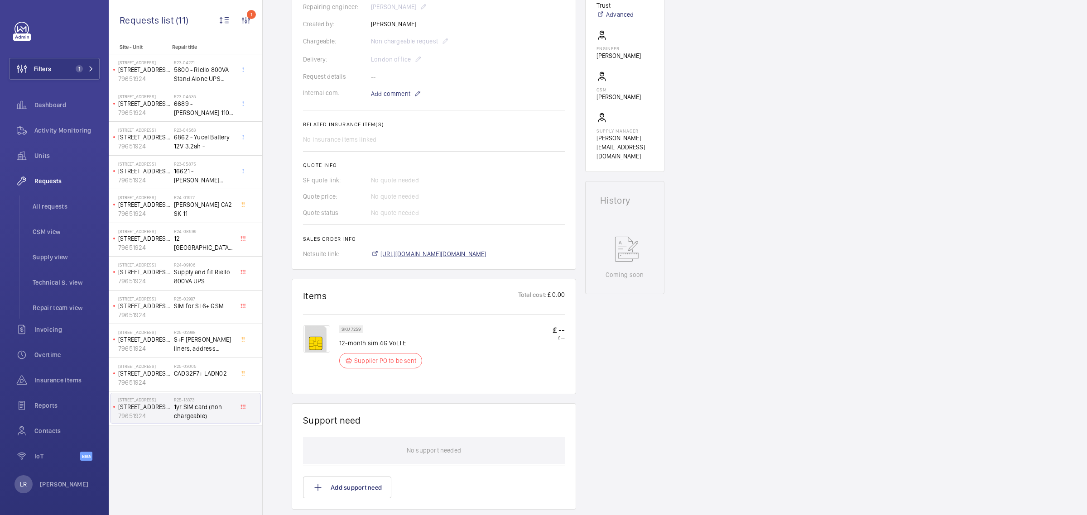
click at [449, 253] on span "https://6461500.app.netsuite.com/app/accounting/transactions/salesord.nl?id=307…" at bounding box center [434, 254] width 106 height 9
click at [859, 123] on div "Engineers requests R25-13373 The repair request was created on 2025-10-07 by Gi…" at bounding box center [675, 306] width 824 height 907
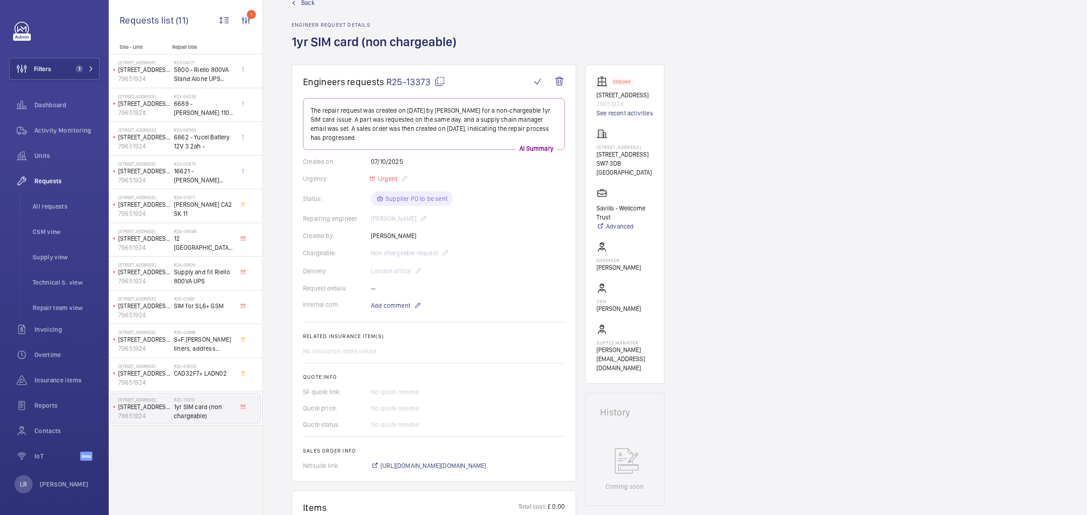
scroll to position [9, 0]
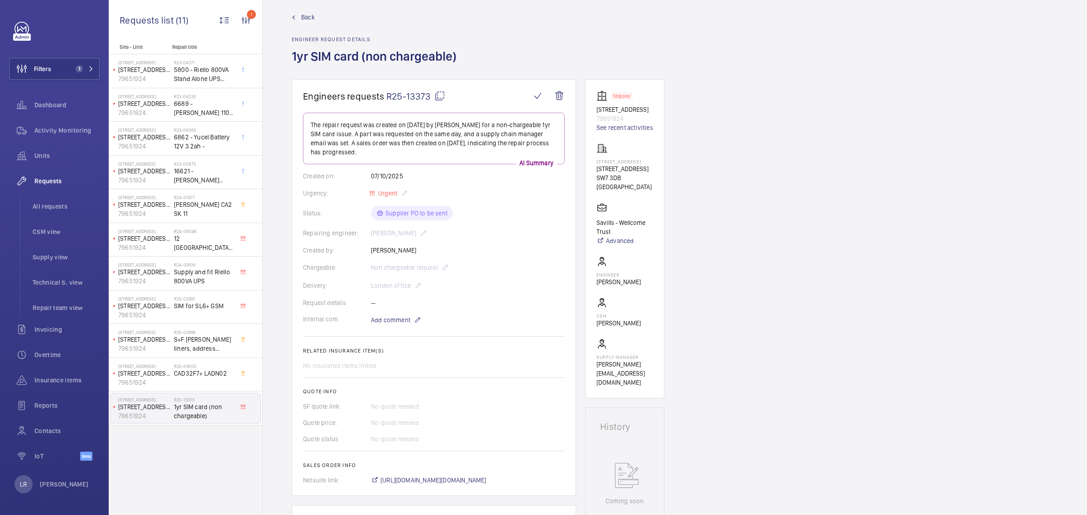
click at [444, 101] on mat-icon at bounding box center [439, 96] width 11 height 11
drag, startPoint x: 650, startPoint y: 173, endPoint x: 594, endPoint y: 170, distance: 55.8
click at [594, 170] on wm-front-card "Stopped 12 Cranley Gardens SW73DB 79651924 See recent activities 12 Cranley Gar…" at bounding box center [624, 238] width 79 height 319
copy p "12 Cranley Gardens"
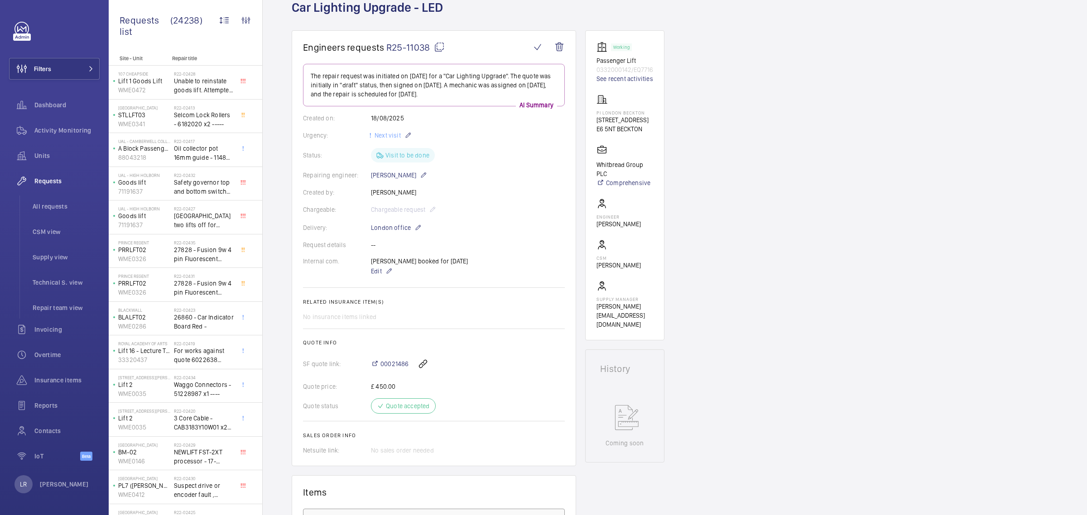
scroll to position [57, 0]
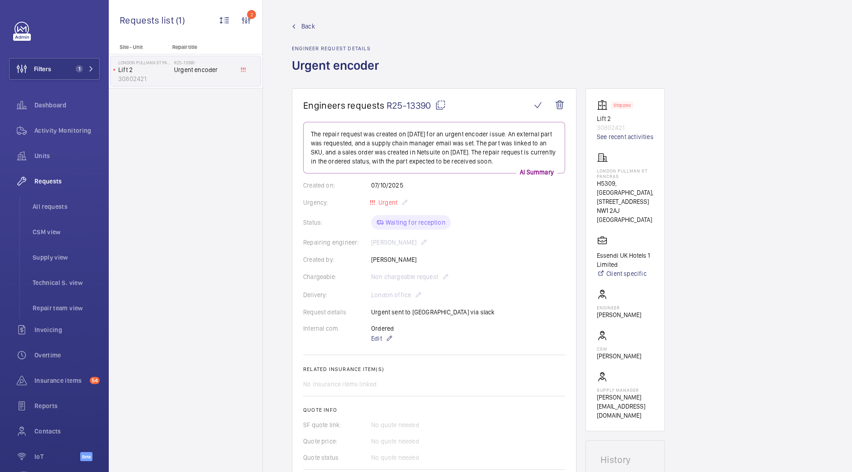
click at [408, 35] on div "Back Engineer request details Urgent encoder" at bounding box center [557, 55] width 531 height 67
click at [87, 77] on button "Filters 1" at bounding box center [54, 69] width 91 height 22
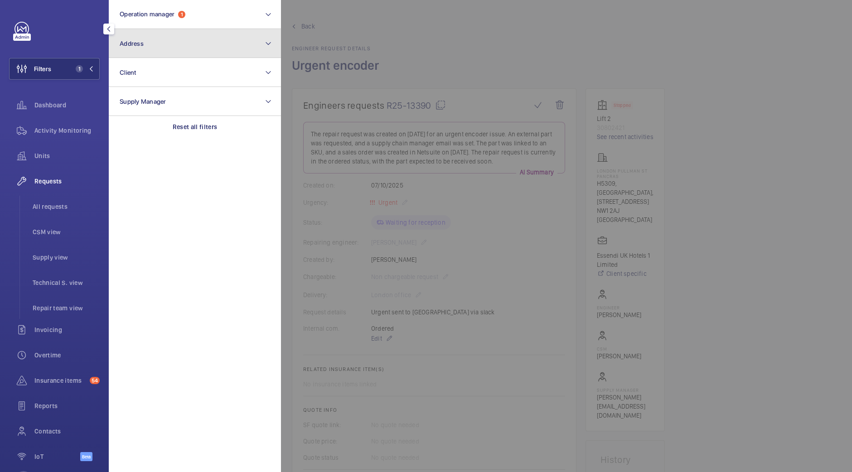
click at [184, 36] on button "Address" at bounding box center [195, 43] width 172 height 29
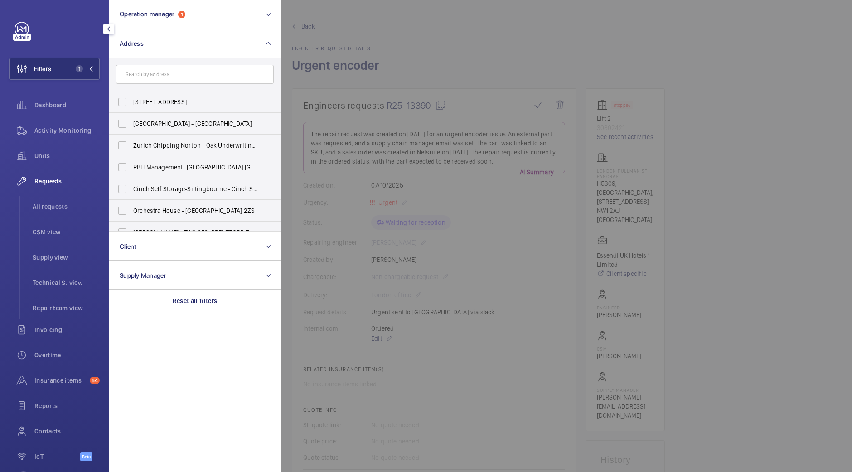
click at [199, 73] on input "text" at bounding box center [195, 74] width 158 height 19
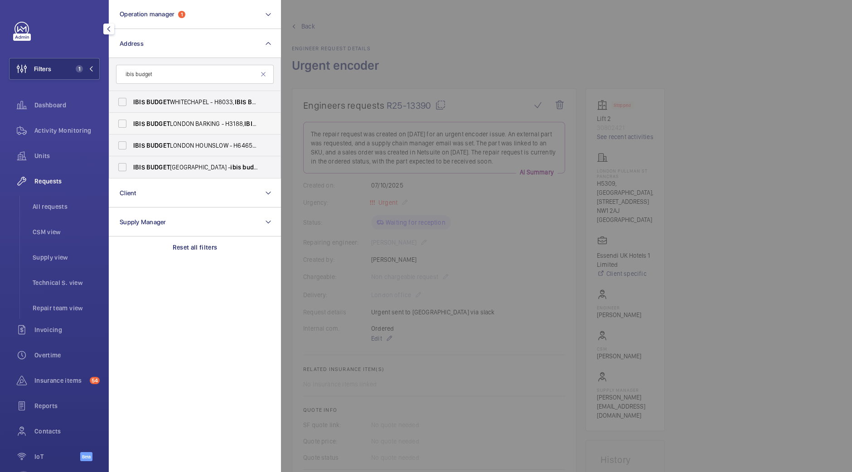
type input "ibis budget"
click at [200, 120] on span "IBIS BUDGET LONDON BARKING - H3188, IBIS [STREET_ADDRESS]" at bounding box center [195, 123] width 125 height 9
click at [131, 120] on input "IBIS BUDGET LONDON BARKING - H3188, IBIS [STREET_ADDRESS]" at bounding box center [122, 124] width 18 height 18
checkbox input "true"
click at [361, 101] on div at bounding box center [707, 236] width 852 height 472
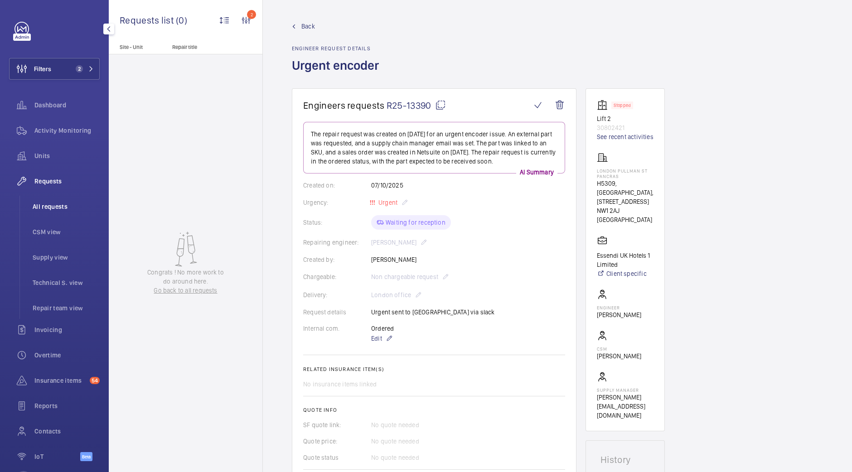
click at [62, 205] on span "All requests" at bounding box center [66, 206] width 67 height 9
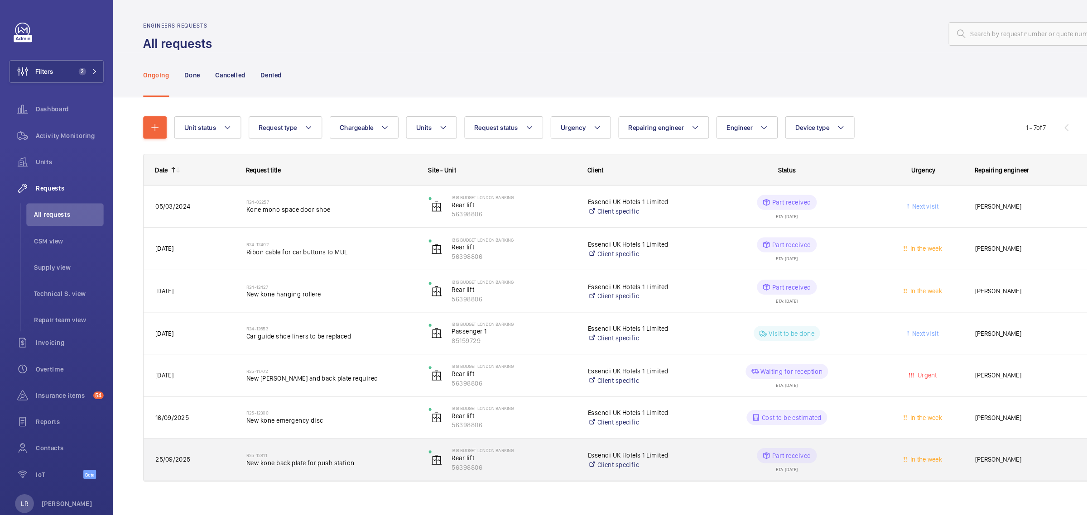
click at [378, 438] on h2 "R25-12811" at bounding box center [319, 437] width 164 height 5
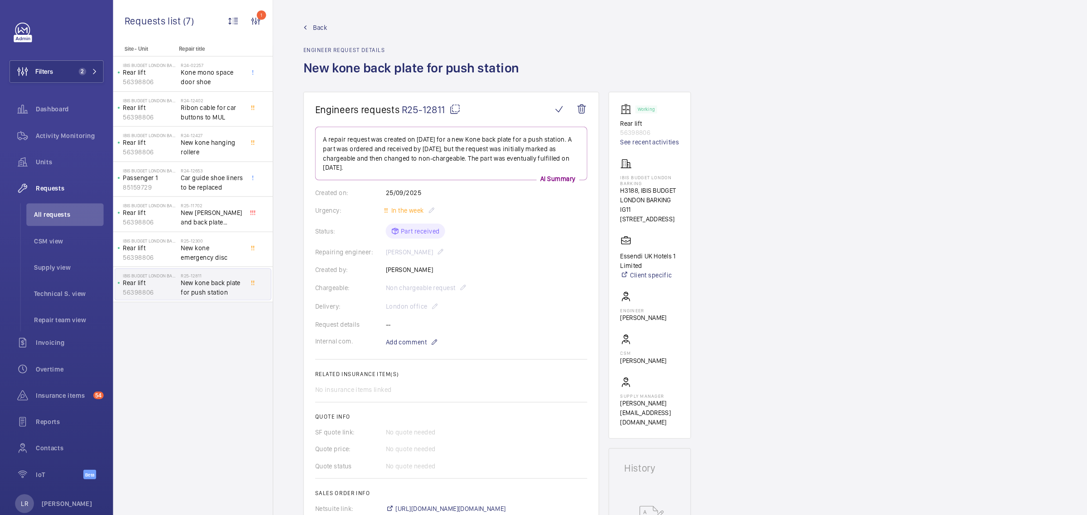
click at [311, 23] on span "Back" at bounding box center [308, 26] width 14 height 9
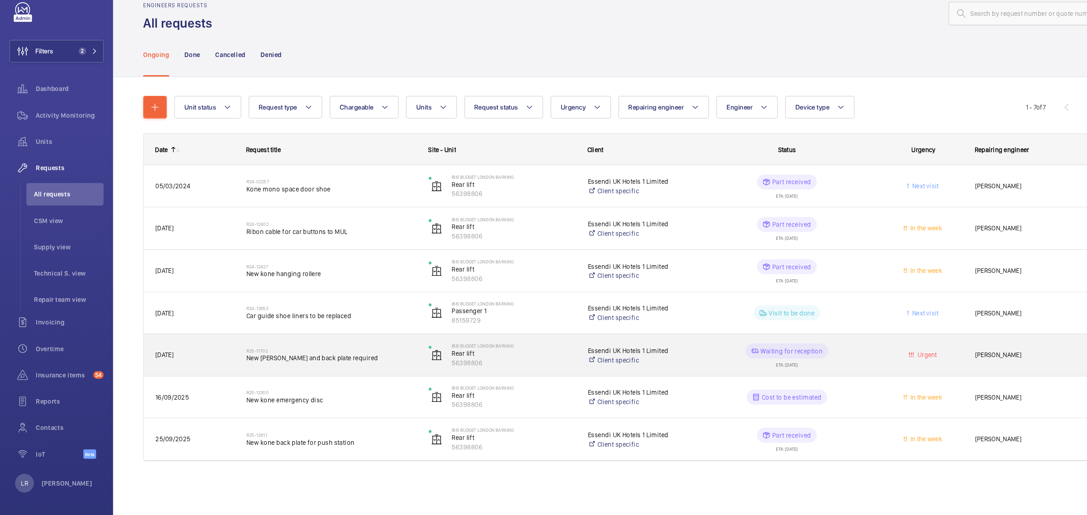
click at [395, 370] on div "R25-11702 New kone pressel and back plate required" at bounding box center [319, 361] width 164 height 26
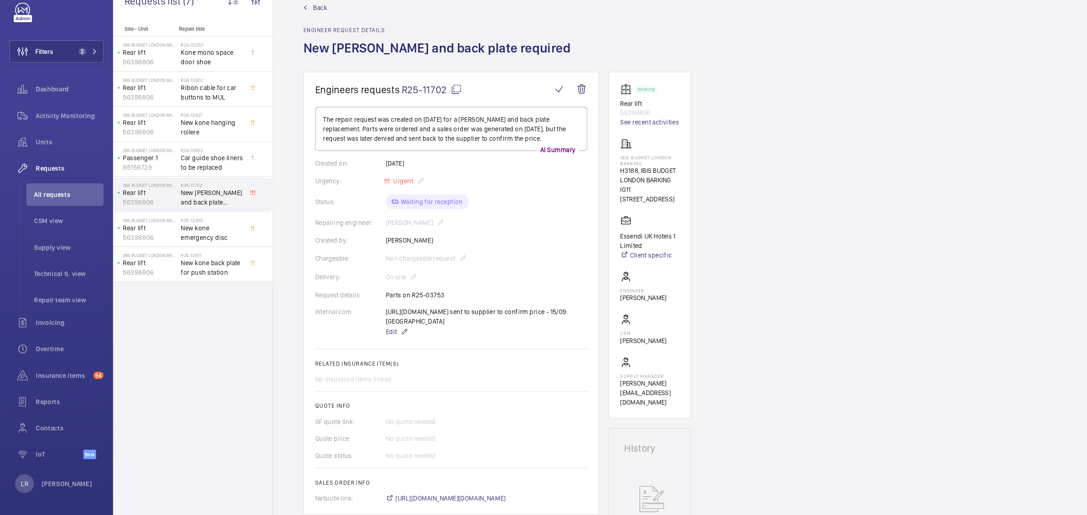
click at [308, 24] on span "Back" at bounding box center [308, 26] width 14 height 9
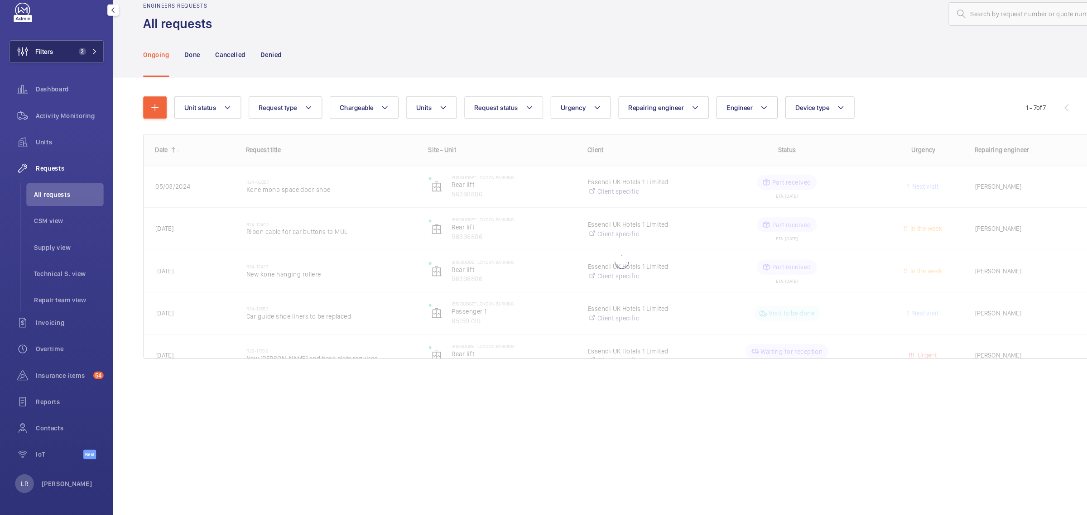
drag, startPoint x: 38, startPoint y: 61, endPoint x: 41, endPoint y: 71, distance: 9.9
click at [39, 62] on span "Filters" at bounding box center [31, 69] width 42 height 22
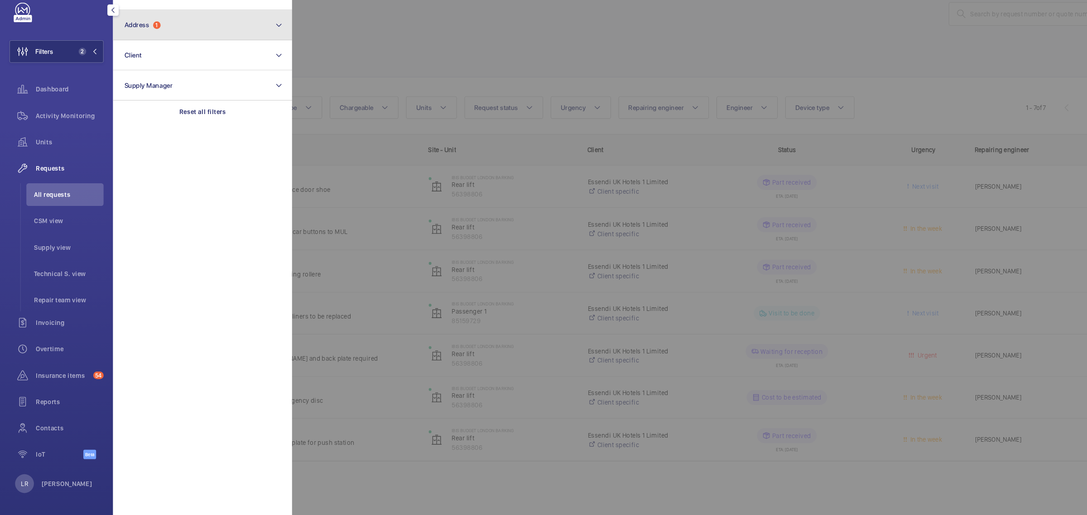
click at [171, 46] on button "Address 1" at bounding box center [195, 43] width 172 height 29
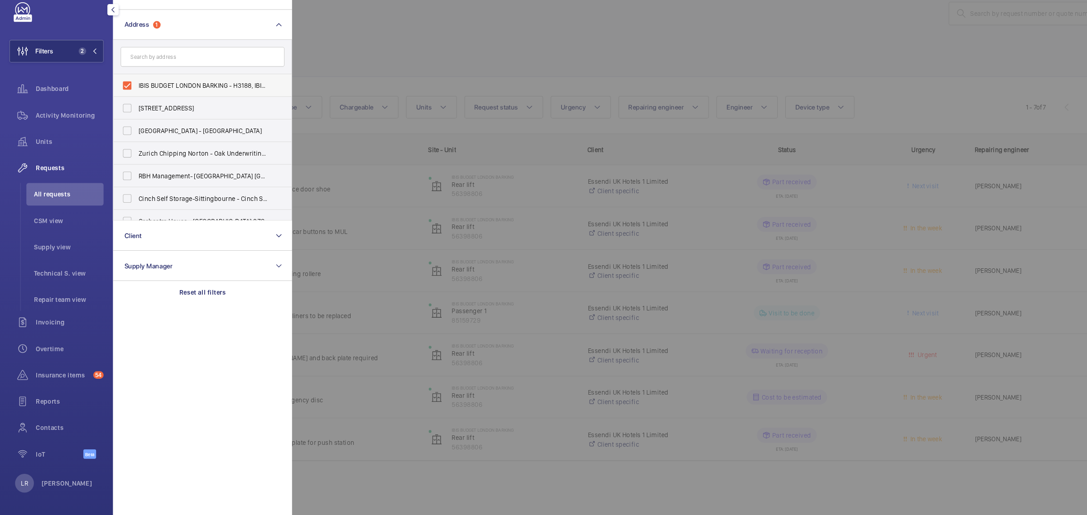
click at [160, 98] on span "IBIS BUDGET LONDON BARKING - H3188, IBIS BUDGET LONDON BARKING, HIGH BRIDGE ROA…" at bounding box center [195, 101] width 125 height 9
click at [131, 98] on input "IBIS BUDGET LONDON BARKING - H3188, IBIS BUDGET LONDON BARKING, HIGH BRIDGE ROA…" at bounding box center [122, 102] width 18 height 18
checkbox input "false"
click at [357, 95] on div at bounding box center [824, 257] width 1087 height 515
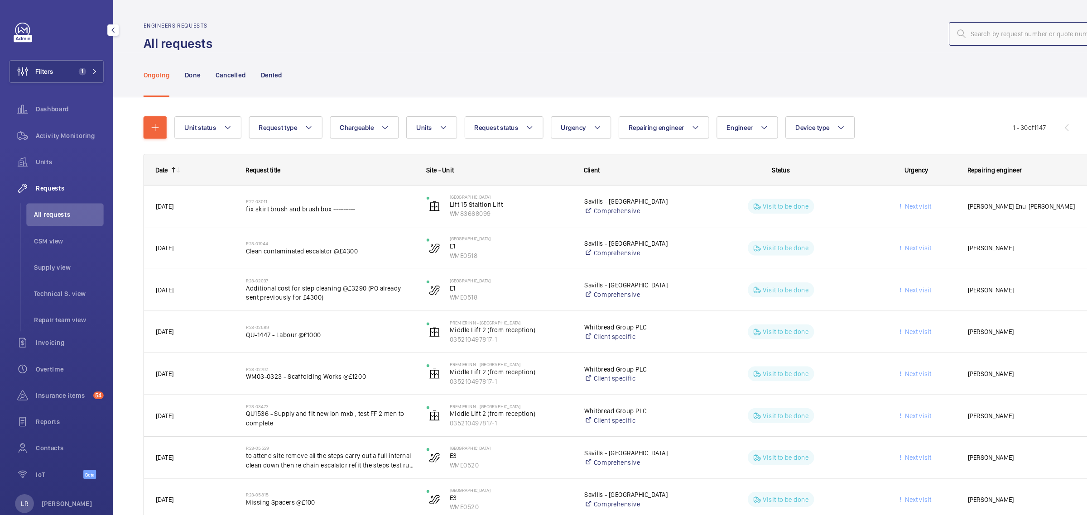
click at [851, 34] on input "text" at bounding box center [985, 32] width 146 height 23
click at [46, 72] on span "Filters" at bounding box center [42, 68] width 17 height 9
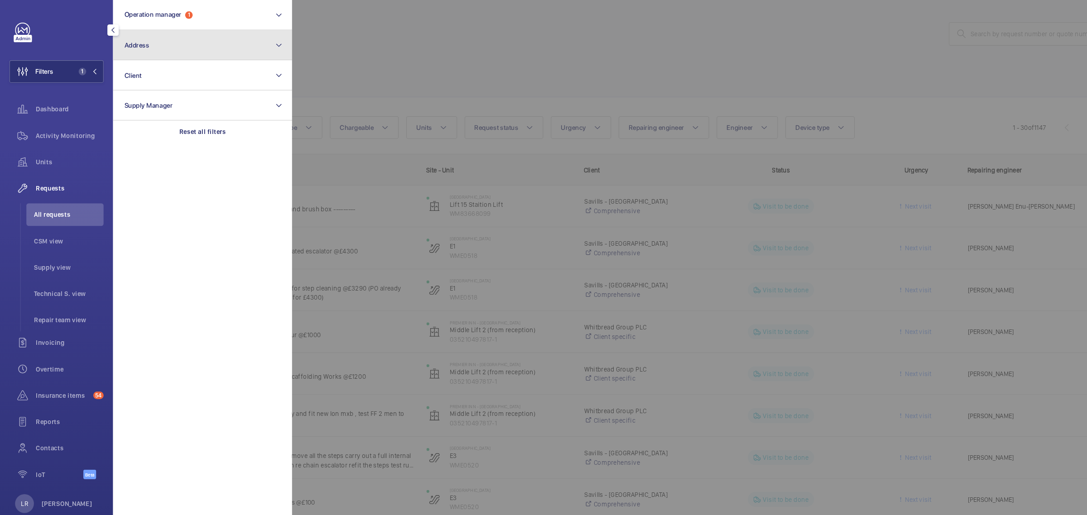
click at [204, 38] on button "Address" at bounding box center [195, 43] width 172 height 29
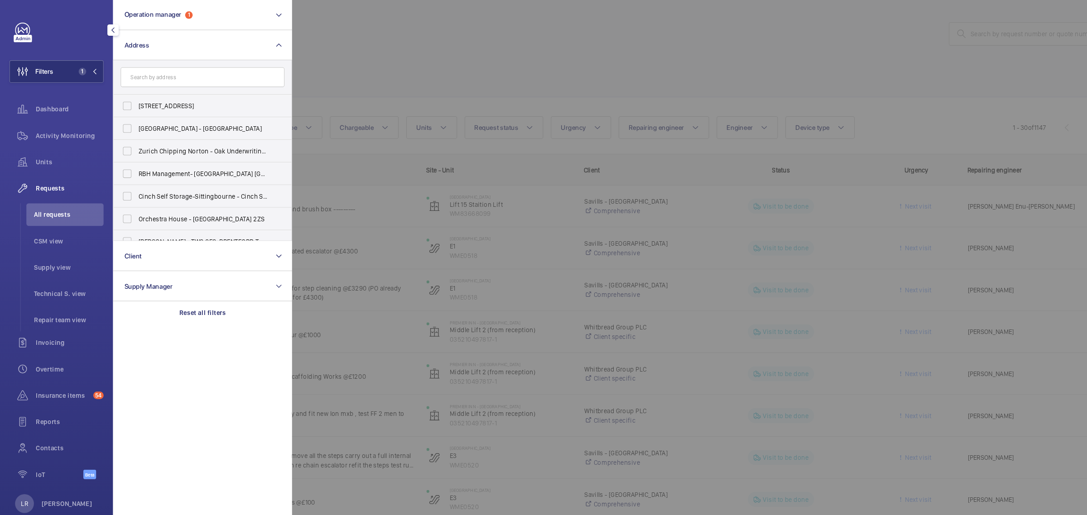
click at [204, 76] on input "text" at bounding box center [195, 74] width 158 height 19
type input "B"
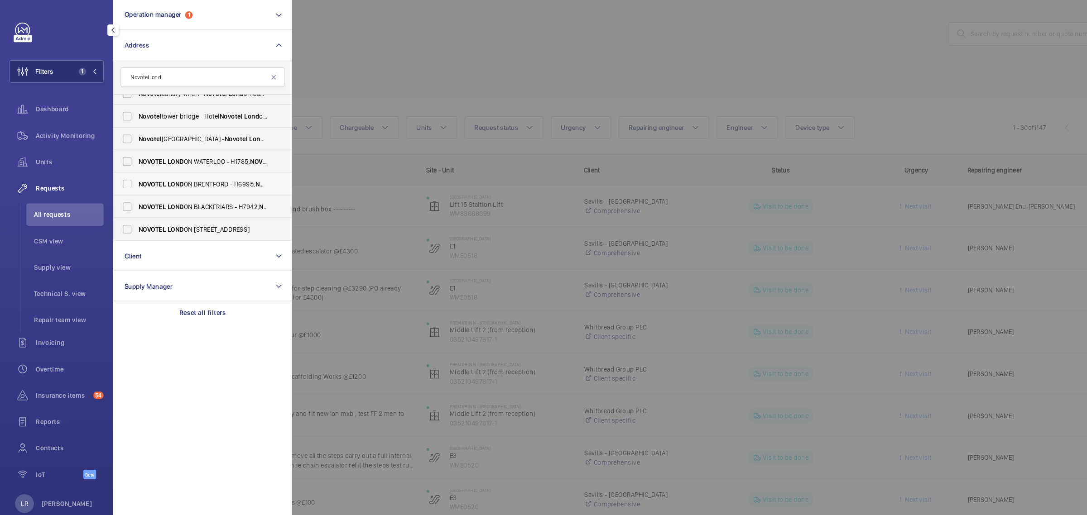
scroll to position [131, 0]
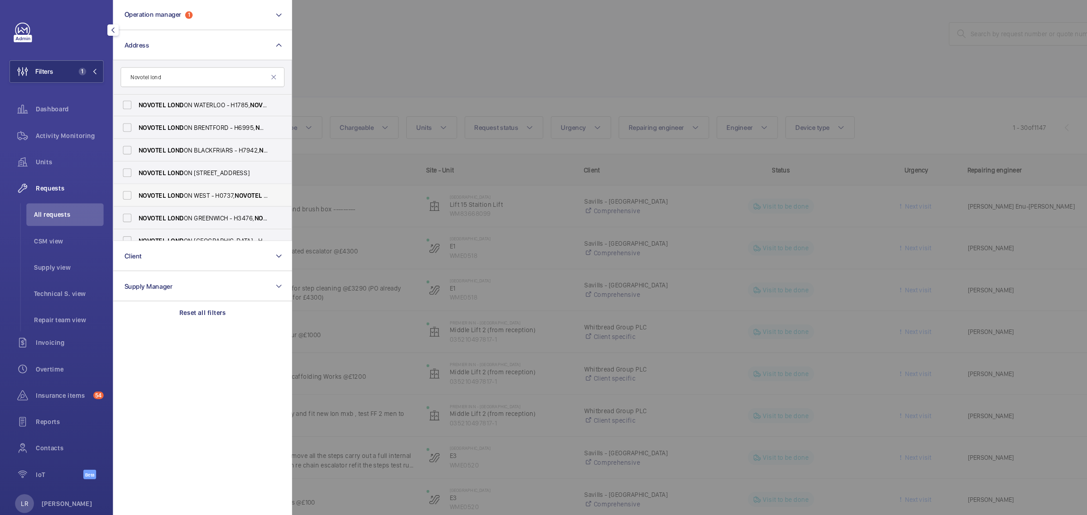
type input "Novotel lond"
click at [226, 184] on span "NOVOTEL LOND ON WEST - H0737, NOVOTEL LOND ON WEST, 1 Shortlands, Hammersmith I…" at bounding box center [195, 187] width 125 height 9
click at [131, 184] on input "NOVOTEL LOND ON WEST - H0737, NOVOTEL LOND ON WEST, 1 Shortlands, Hammersmith I…" at bounding box center [122, 188] width 18 height 18
checkbox input "true"
click at [409, 25] on div at bounding box center [824, 257] width 1087 height 515
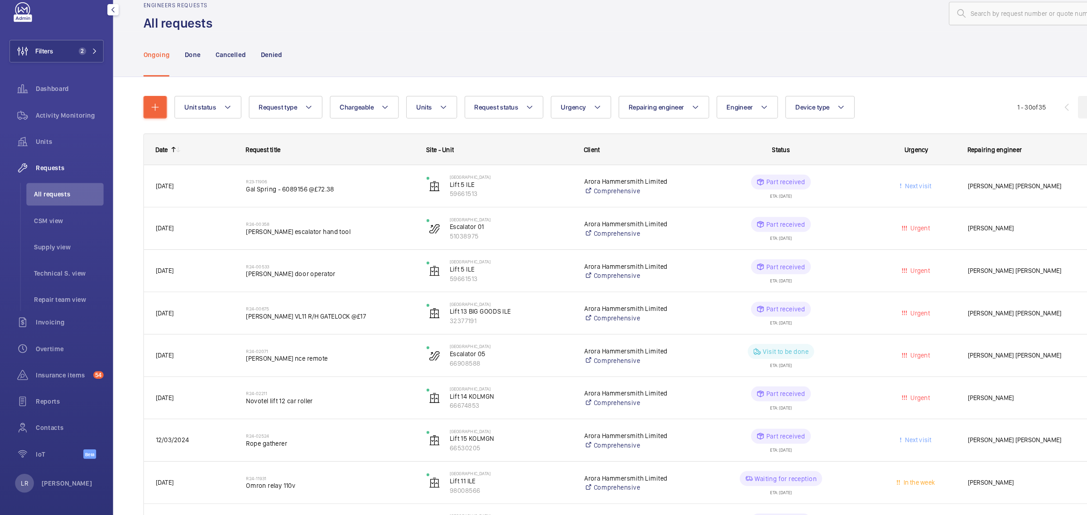
click at [851, 121] on wm-front-icon-button at bounding box center [1047, 123] width 22 height 22
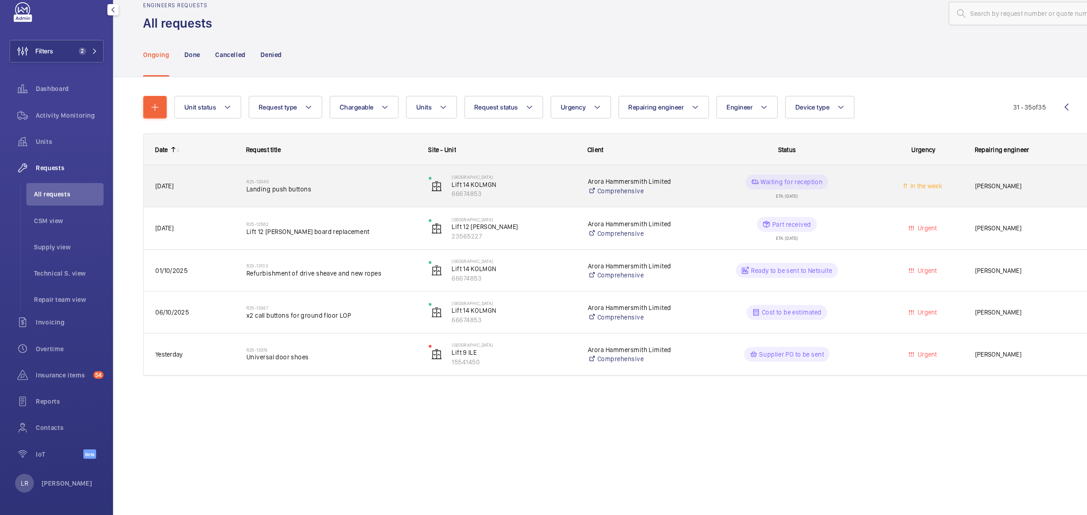
click at [340, 200] on span "Landing push buttons" at bounding box center [319, 201] width 164 height 9
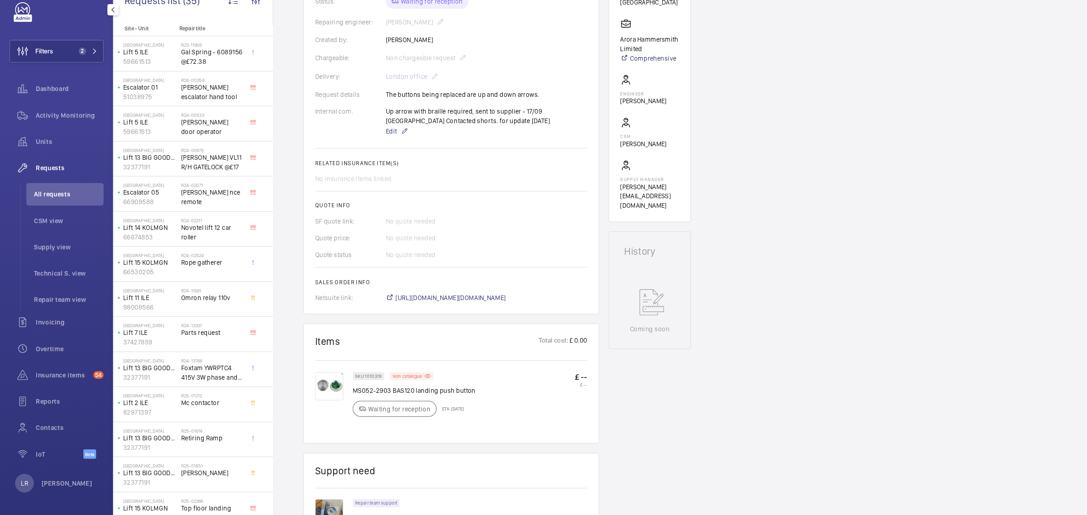
scroll to position [218, 0]
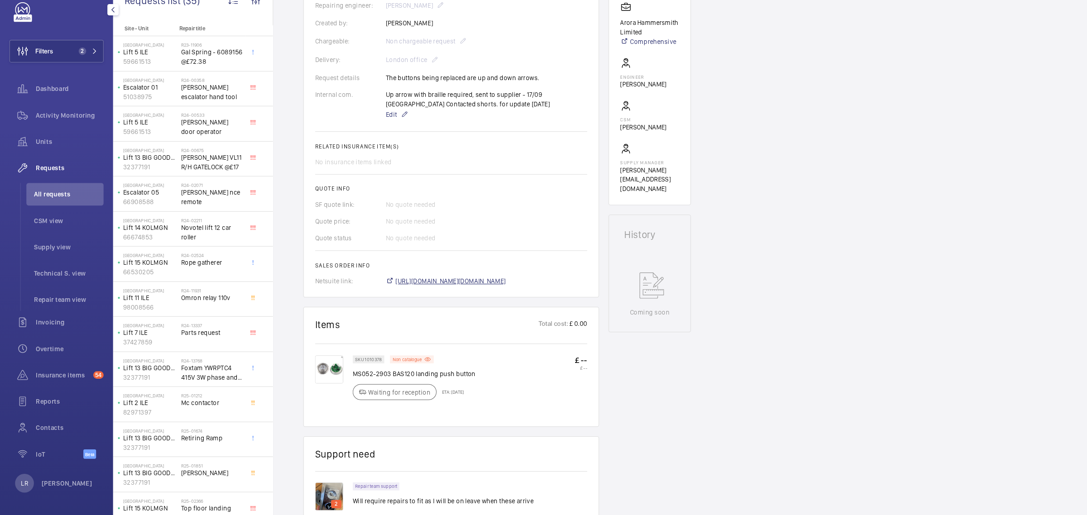
click at [434, 294] on span "https://6461500.app.netsuite.com/app/accounting/transactions/salesord.nl?id=303…" at bounding box center [434, 289] width 106 height 9
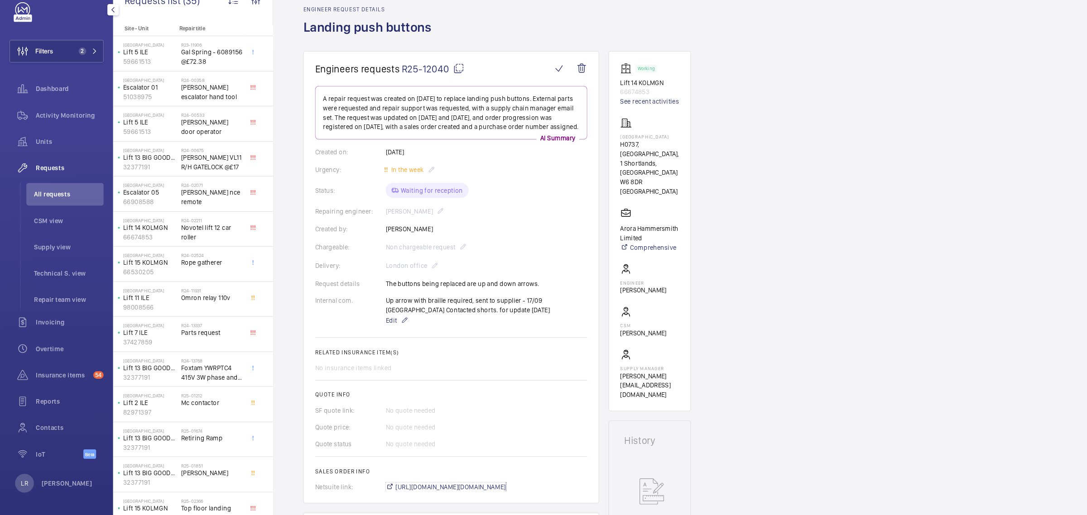
scroll to position [0, 0]
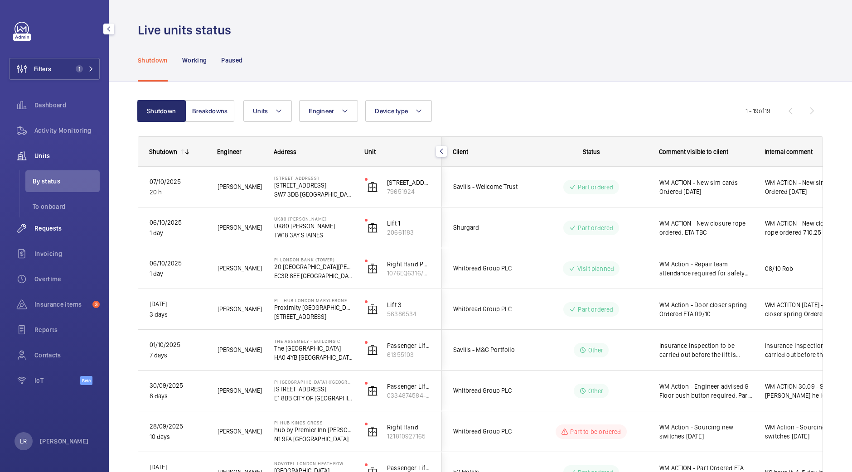
click at [52, 235] on div "Requests" at bounding box center [54, 228] width 91 height 22
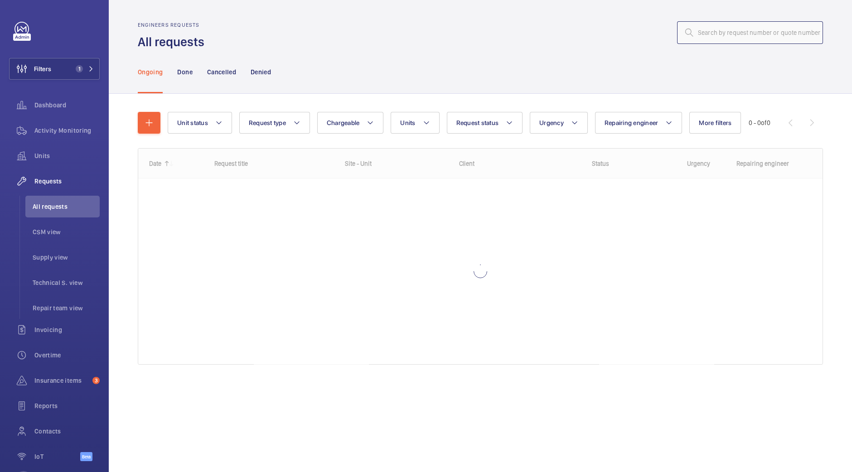
drag, startPoint x: 698, startPoint y: 25, endPoint x: 713, endPoint y: 34, distance: 16.5
click at [698, 26] on input "text" at bounding box center [750, 32] width 146 height 23
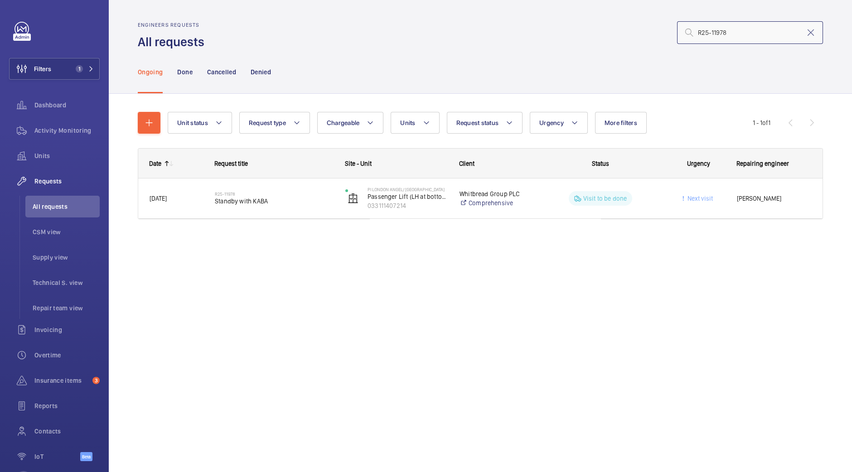
type input "R25-11978"
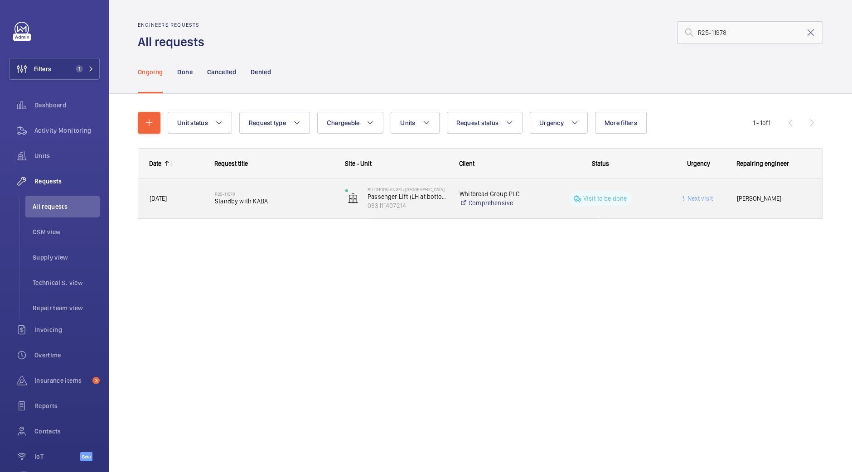
click at [267, 184] on div "R25-11978 Standby with KABA" at bounding box center [269, 198] width 130 height 41
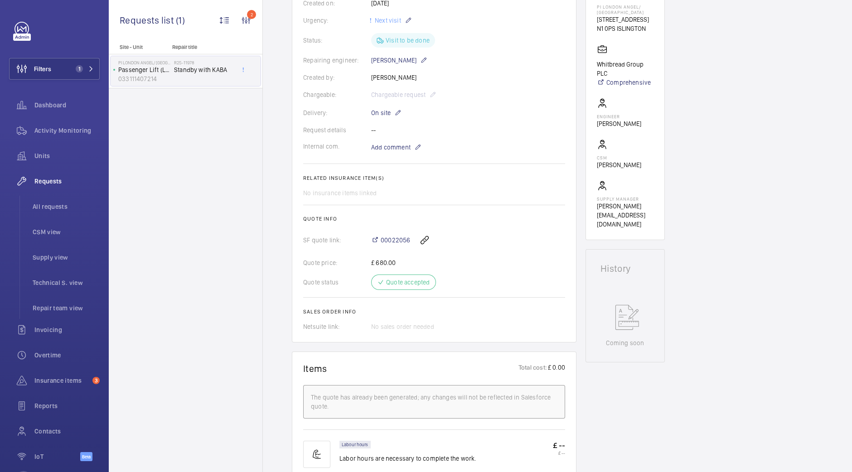
scroll to position [170, 0]
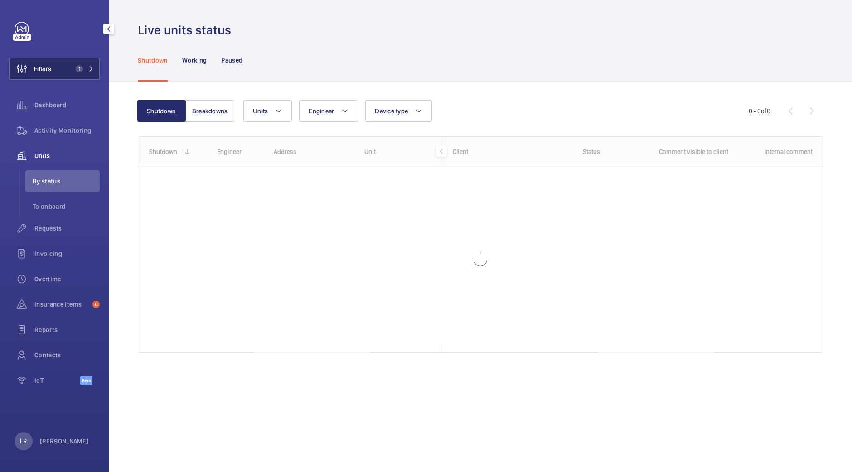
click at [72, 67] on span "1" at bounding box center [77, 68] width 11 height 7
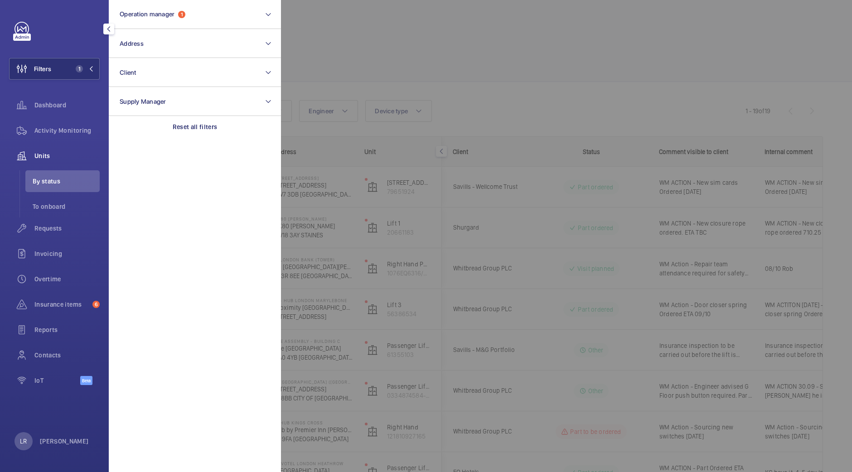
click at [318, 37] on div at bounding box center [707, 236] width 852 height 472
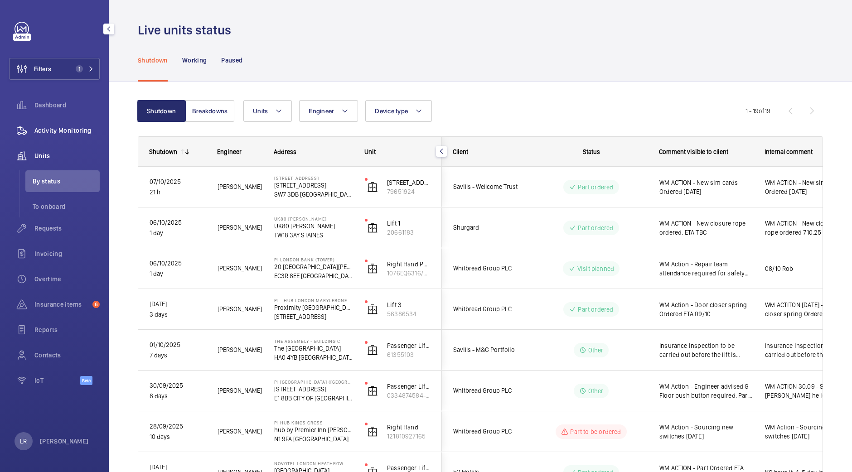
click at [60, 139] on div "Activity Monitoring" at bounding box center [54, 131] width 91 height 22
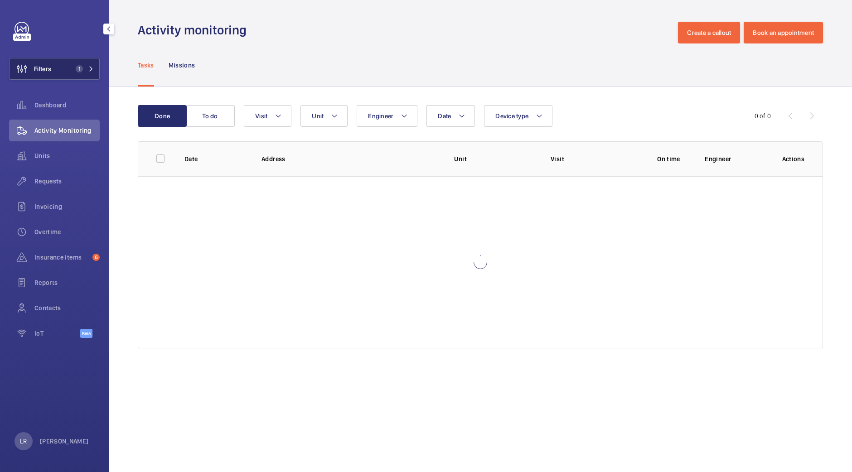
click at [72, 62] on button "Filters 1" at bounding box center [54, 69] width 91 height 22
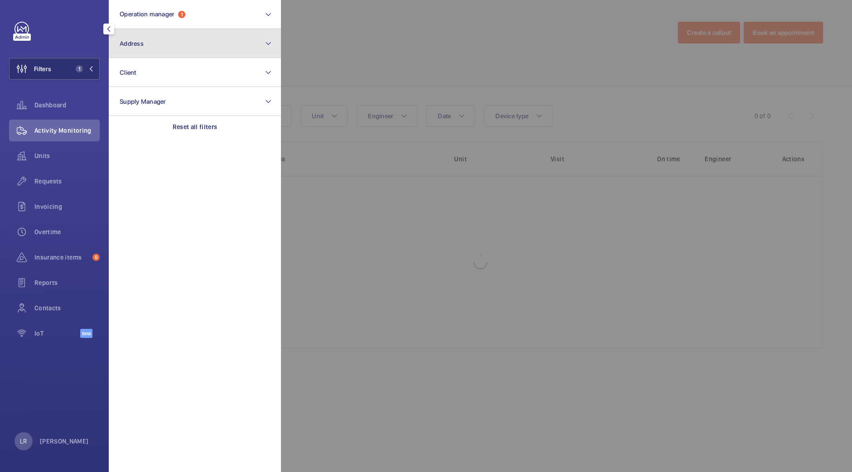
click at [170, 43] on button "Address" at bounding box center [195, 43] width 172 height 29
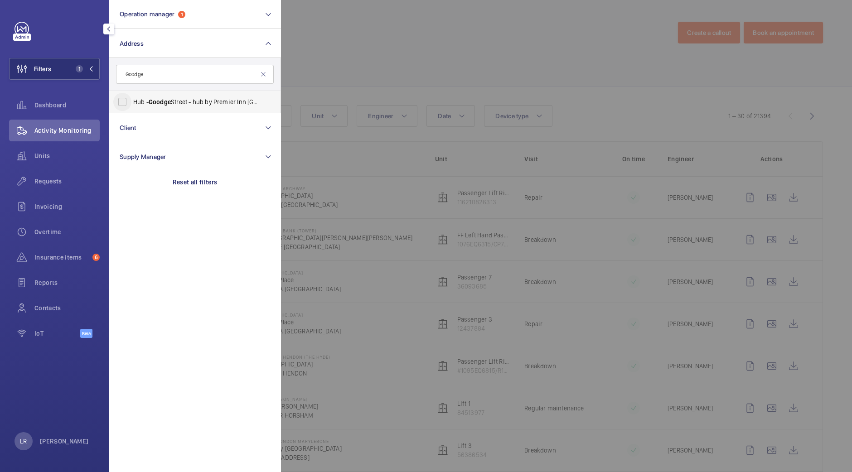
type input "Goodge"
click at [127, 103] on input "Hub - [GEOGRAPHIC_DATA] - hub by [GEOGRAPHIC_DATA] [GEOGRAPHIC_DATA]" at bounding box center [122, 102] width 18 height 18
checkbox input "true"
click at [359, 38] on div at bounding box center [707, 236] width 852 height 472
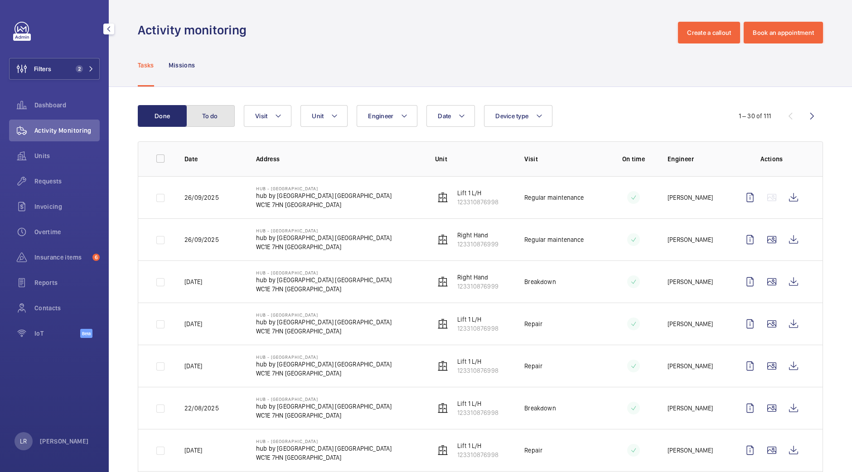
click at [219, 123] on button "To do" at bounding box center [210, 116] width 49 height 22
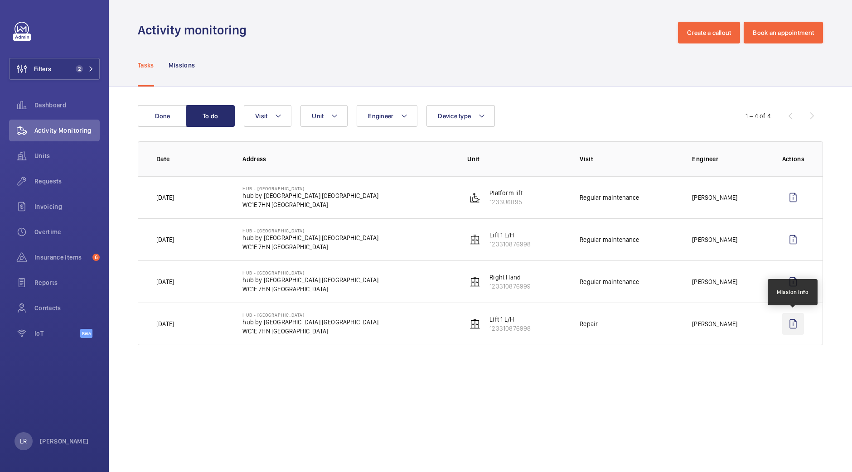
click at [790, 324] on wm-front-icon-button at bounding box center [793, 324] width 22 height 22
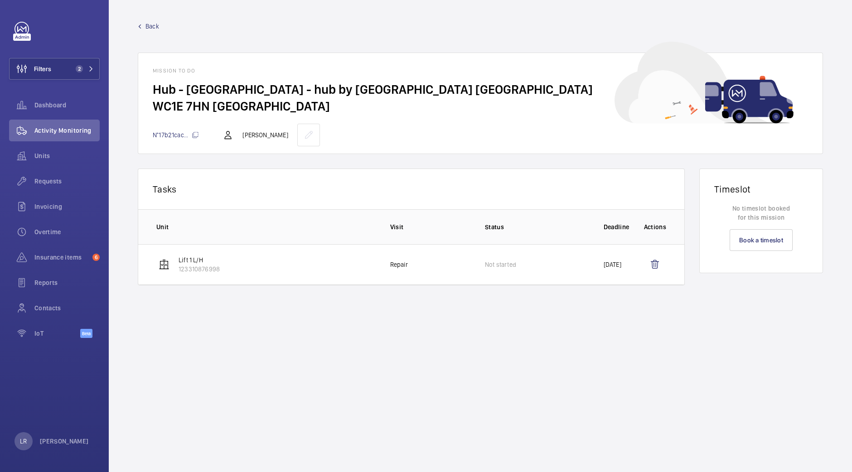
click at [141, 23] on link "Back" at bounding box center [480, 26] width 685 height 9
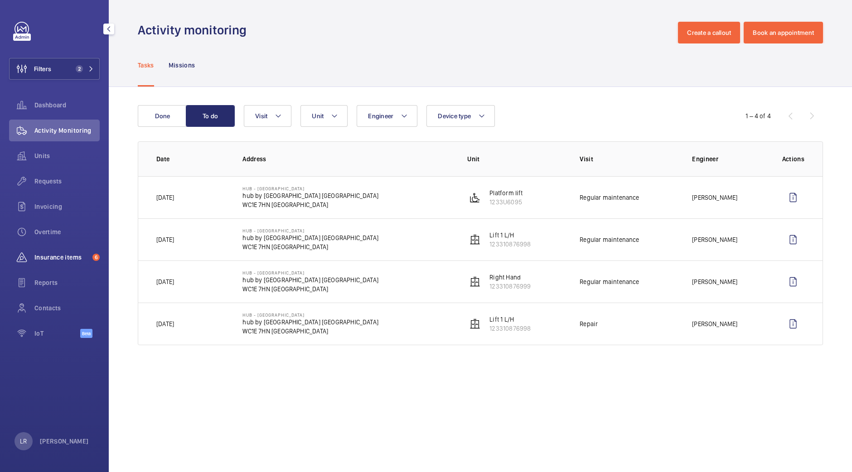
click at [66, 263] on div "Insurance items 6" at bounding box center [54, 257] width 91 height 22
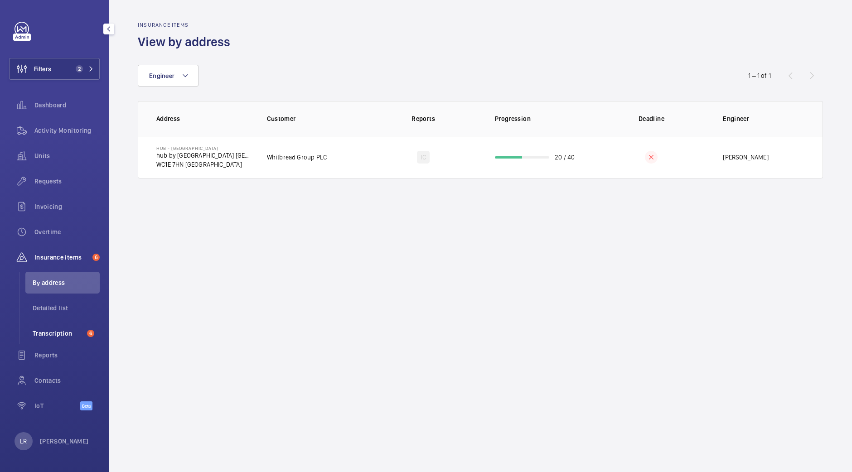
click at [77, 332] on span "Transcription" at bounding box center [58, 333] width 51 height 9
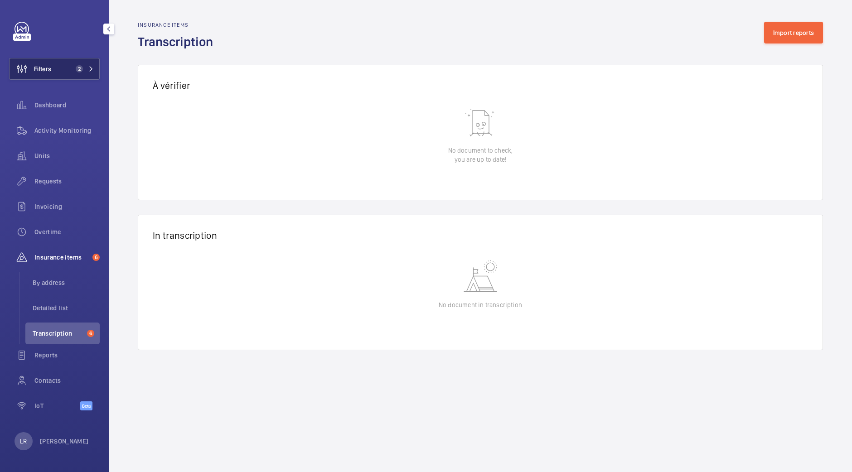
click at [66, 74] on button "Filters 2" at bounding box center [54, 69] width 91 height 22
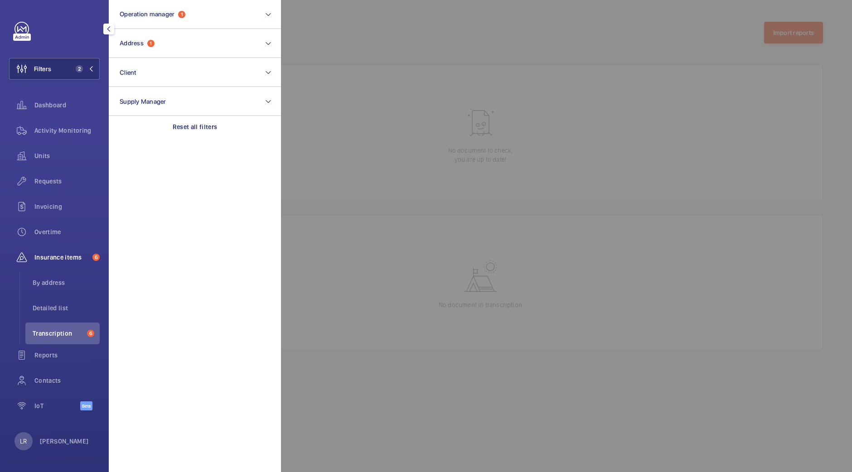
click at [183, 142] on section "Operation manager 1 Address 1 Client Supply Manager Reset all filters" at bounding box center [195, 236] width 172 height 472
click at [185, 132] on div "Reset all filters" at bounding box center [195, 127] width 172 height 22
click at [496, 118] on div at bounding box center [707, 236] width 852 height 472
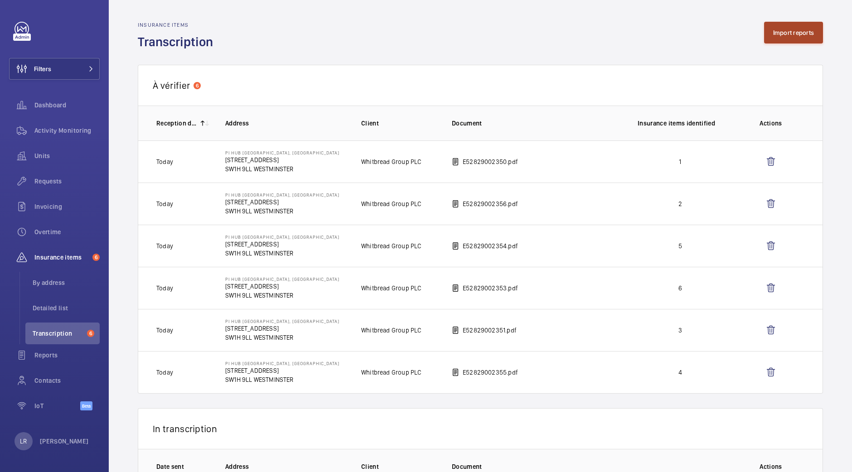
click at [773, 30] on button "Import reports" at bounding box center [793, 33] width 59 height 22
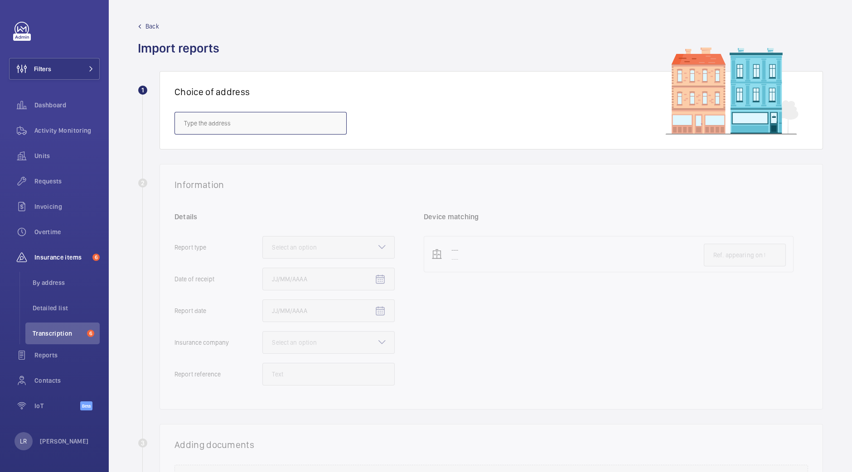
click at [255, 120] on input "text" at bounding box center [260, 123] width 172 height 23
click at [464, 174] on div "2 Information Details Report type Select an option Date of receipt Report date …" at bounding box center [480, 287] width 685 height 246
click at [204, 119] on input "Sh" at bounding box center [260, 123] width 172 height 23
type input "S"
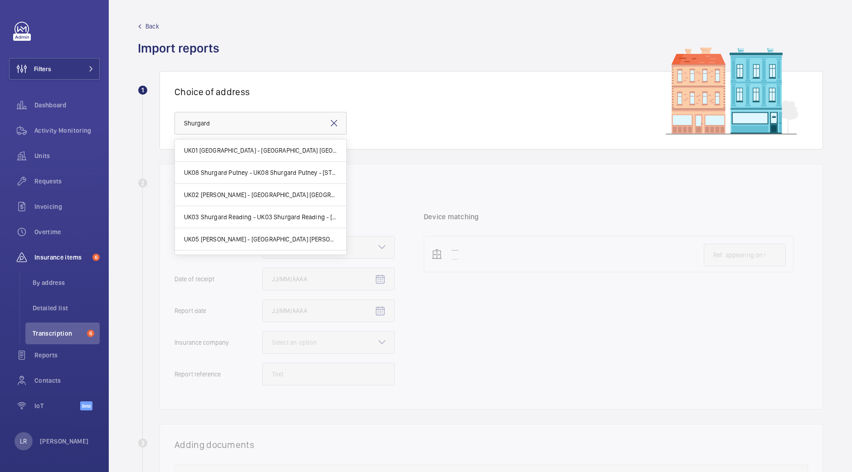
drag, startPoint x: 387, startPoint y: 171, endPoint x: 322, endPoint y: 214, distance: 78.8
click at [384, 169] on div "2 Information Details Report type Select an option Date of receipt Report date …" at bounding box center [480, 287] width 685 height 246
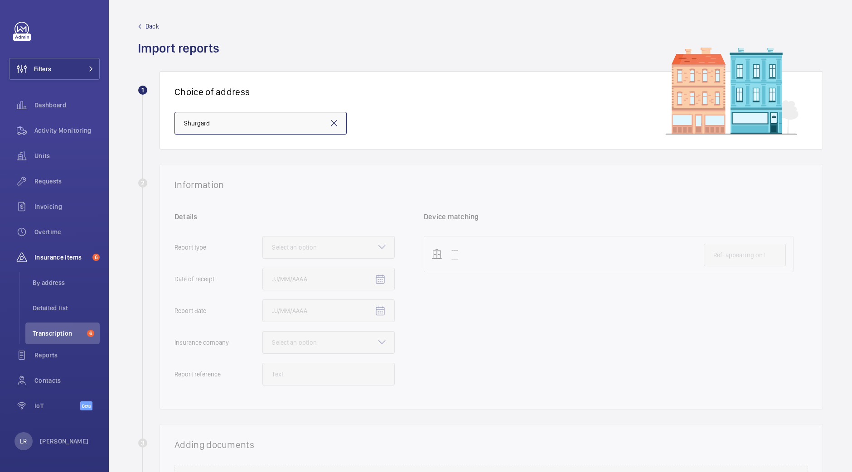
click at [247, 127] on input "Shurgard" at bounding box center [260, 123] width 172 height 23
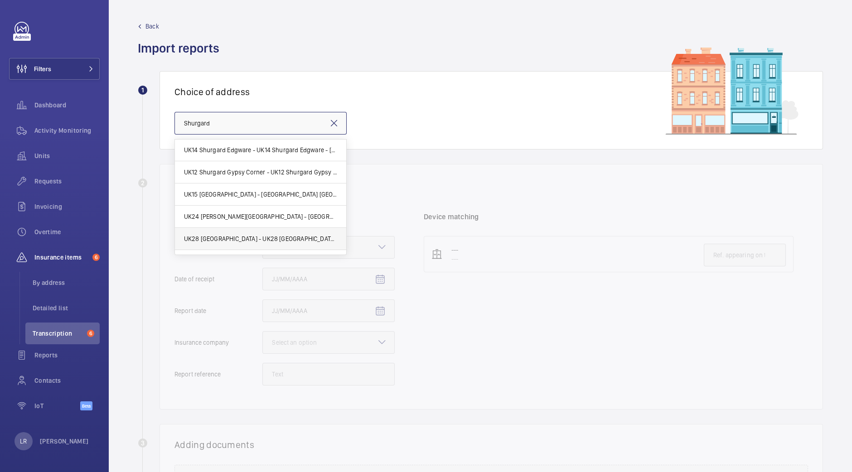
scroll to position [491, 0]
click at [233, 121] on input "Shurgard" at bounding box center [260, 123] width 172 height 23
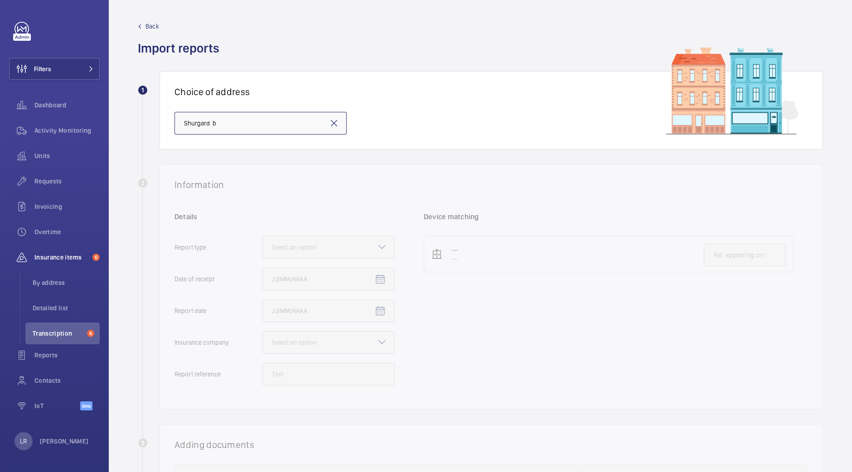
scroll to position [0, 0]
click at [262, 154] on mat-option "UK90 Shurgard Basingstoke - UK90 [STREET_ADDRESS]" at bounding box center [260, 151] width 171 height 22
type input "UK90 Shurgard Basingstoke - UK90 [STREET_ADDRESS]"
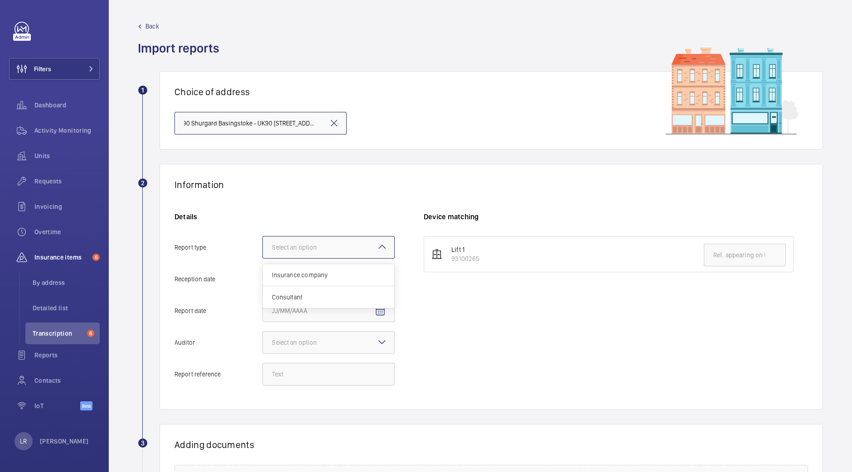
click at [323, 246] on div "Select an option" at bounding box center [305, 247] width 67 height 9
click at [263, 246] on input "Report type Select an option Insurance company Consultant" at bounding box center [263, 247] width 0 height 22
click at [313, 271] on span "Insurance company" at bounding box center [328, 274] width 113 height 9
click at [263, 258] on input "Report type Select an option Insurance company Consultant" at bounding box center [263, 247] width 0 height 22
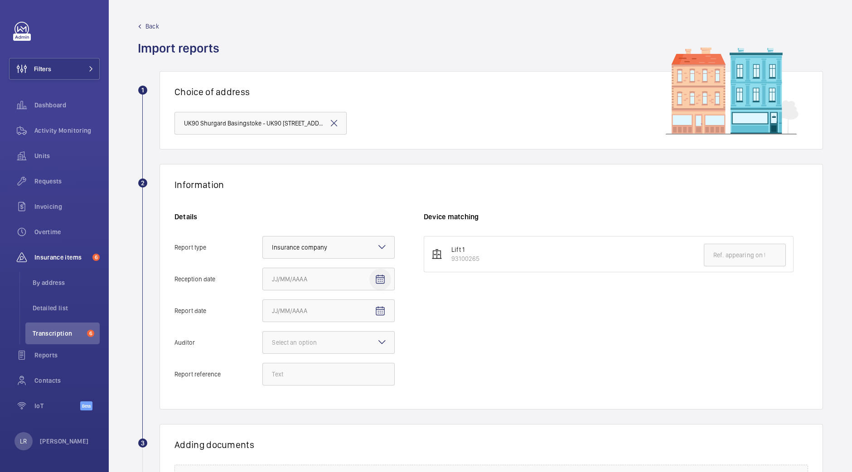
click at [383, 276] on mat-icon "Open calendar" at bounding box center [380, 279] width 11 height 11
click at [329, 367] on span "8" at bounding box center [330, 370] width 16 height 16
type input "[DATE]"
click at [382, 318] on span "Open calendar" at bounding box center [380, 311] width 22 height 22
click at [314, 398] on span "7" at bounding box center [311, 402] width 16 height 16
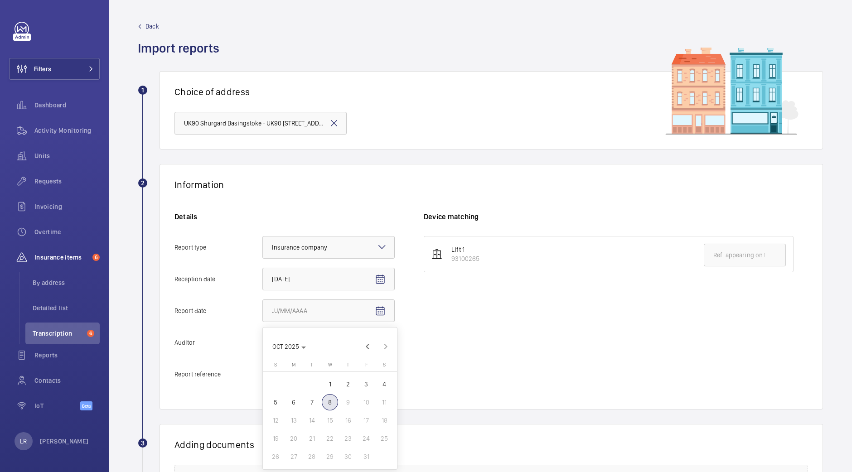
type input "[DATE]"
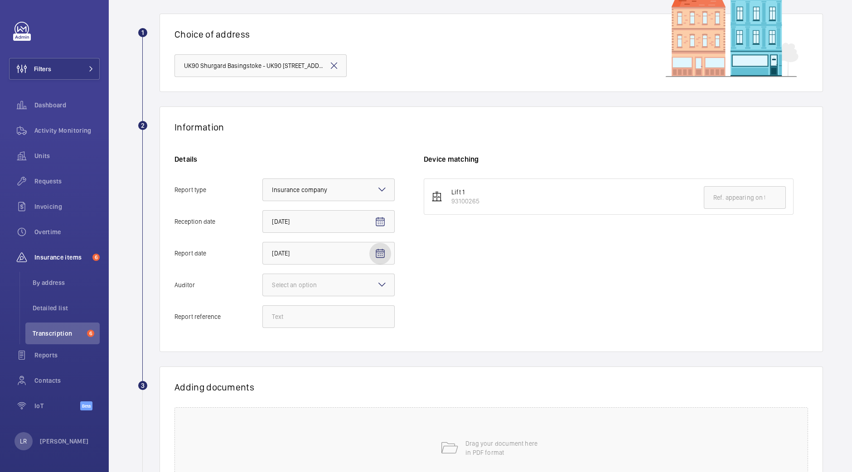
scroll to position [113, 0]
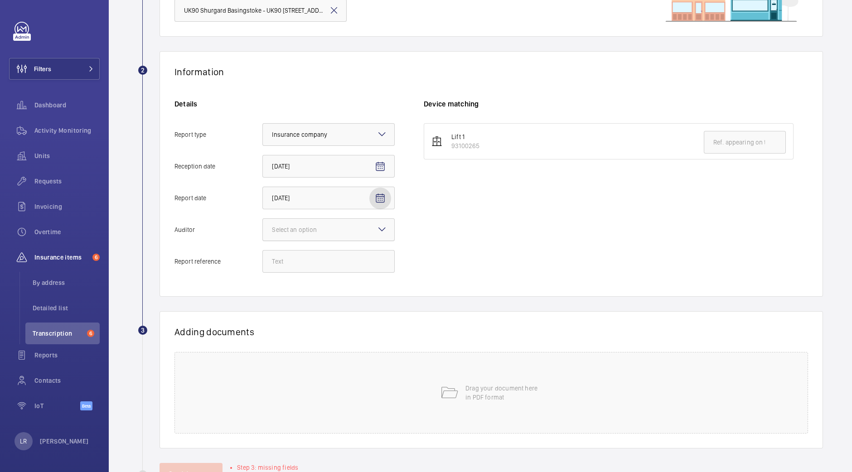
click at [349, 232] on div at bounding box center [328, 230] width 131 height 22
click at [263, 232] on input "Auditor Select an option" at bounding box center [263, 230] width 0 height 22
click at [314, 323] on span "Allianz" at bounding box center [328, 323] width 113 height 9
click at [263, 241] on input "Auditor Select an option Veritas Zurich British Engineering Allianz Other" at bounding box center [263, 230] width 0 height 22
click at [328, 260] on input "Report reference" at bounding box center [328, 261] width 132 height 23
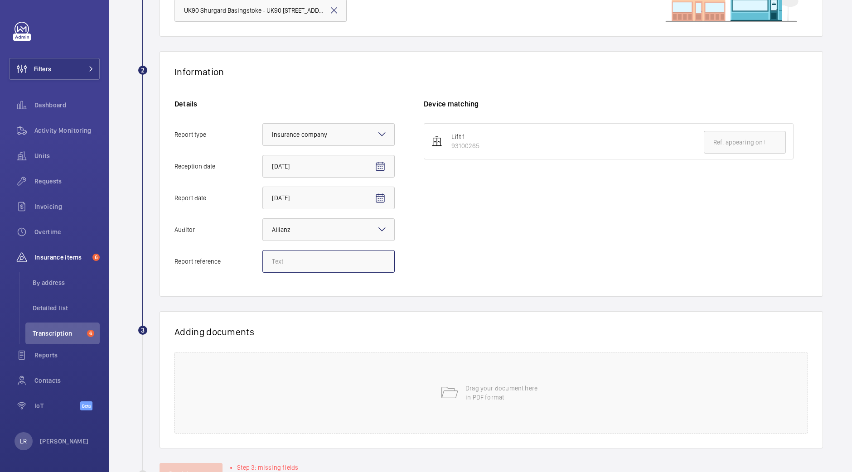
click at [284, 261] on input "Report reference" at bounding box center [328, 261] width 132 height 23
paste input "E52586003434"
type input "E52586003434"
click at [721, 143] on input "text" at bounding box center [744, 142] width 82 height 23
paste input "E52586003434"
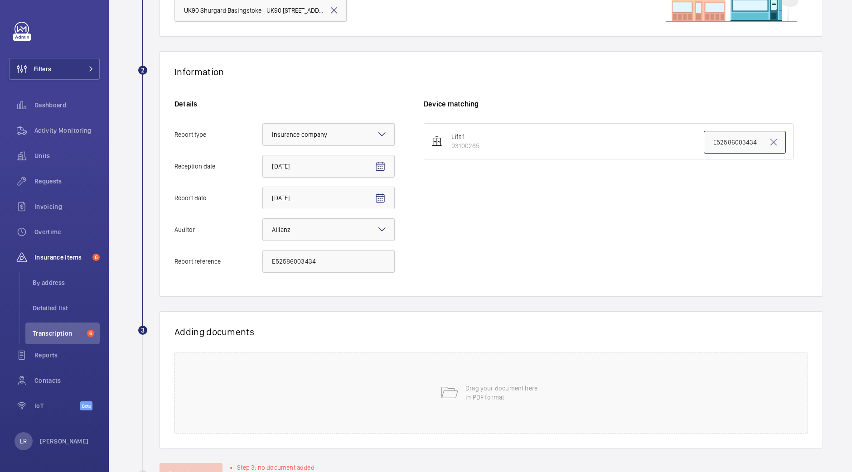
type input "E52586003434"
click at [557, 215] on div "Lift 1 93100265 E52586003434" at bounding box center [616, 202] width 384 height 159
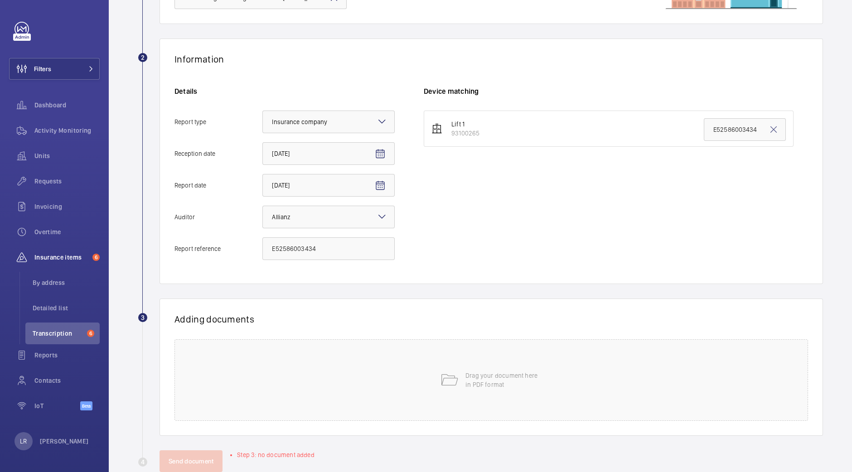
scroll to position [146, 0]
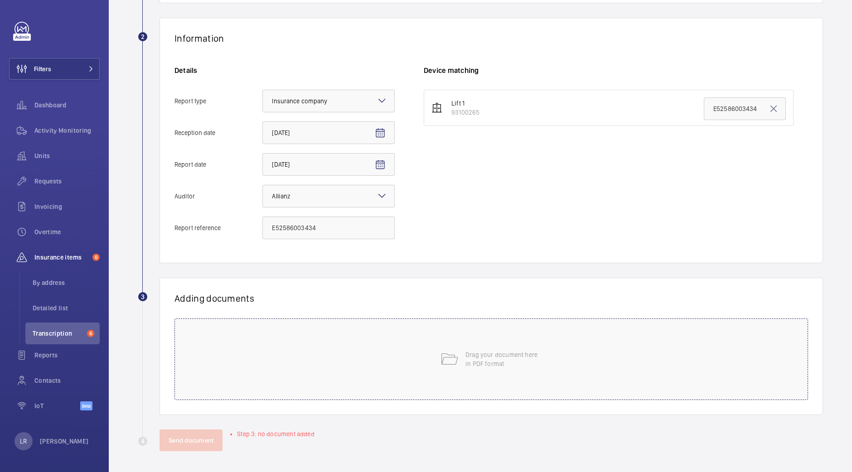
click at [336, 362] on div "Drag your document here in PDF format" at bounding box center [490, 359] width 633 height 82
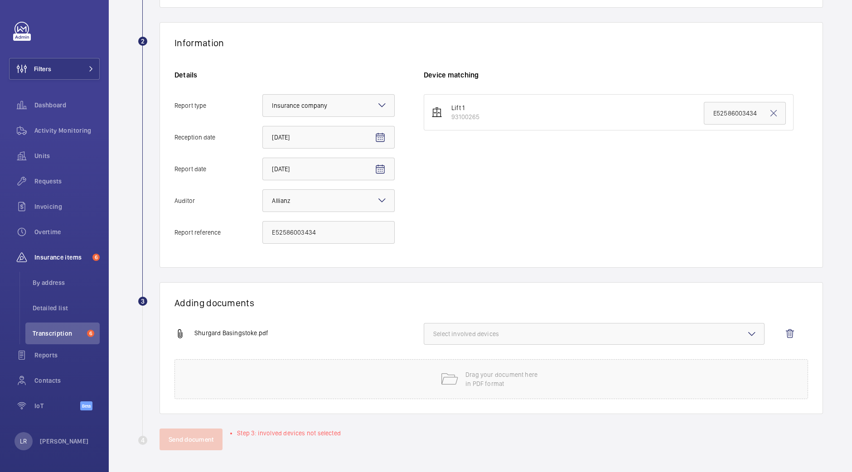
scroll to position [141, 0]
click at [479, 334] on span "Select involved devices" at bounding box center [594, 334] width 322 height 9
drag, startPoint x: 475, startPoint y: 360, endPoint x: 455, endPoint y: 366, distance: 20.8
click at [475, 361] on span "93100265" at bounding box center [594, 363] width 293 height 9
click at [446, 361] on input "93100265" at bounding box center [437, 363] width 18 height 18
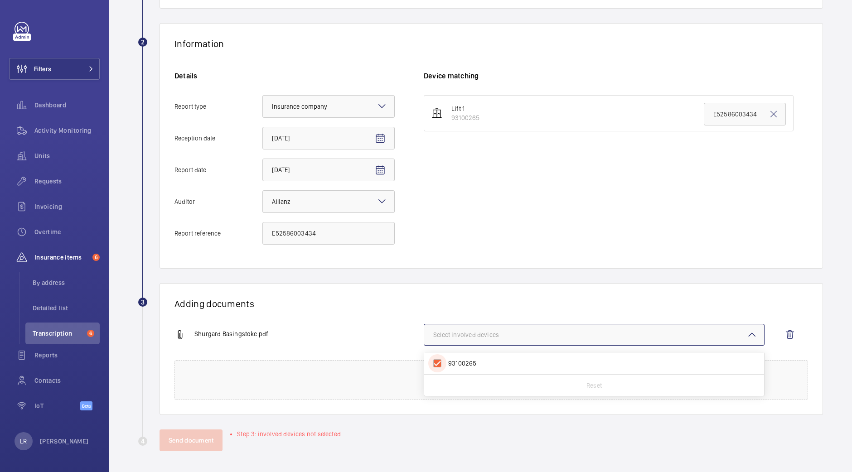
checkbox input "true"
click at [335, 314] on div "Adding documents Shurgard Basingstoke.pdf 1 device out of 1 involved 93100265 R…" at bounding box center [490, 349] width 663 height 132
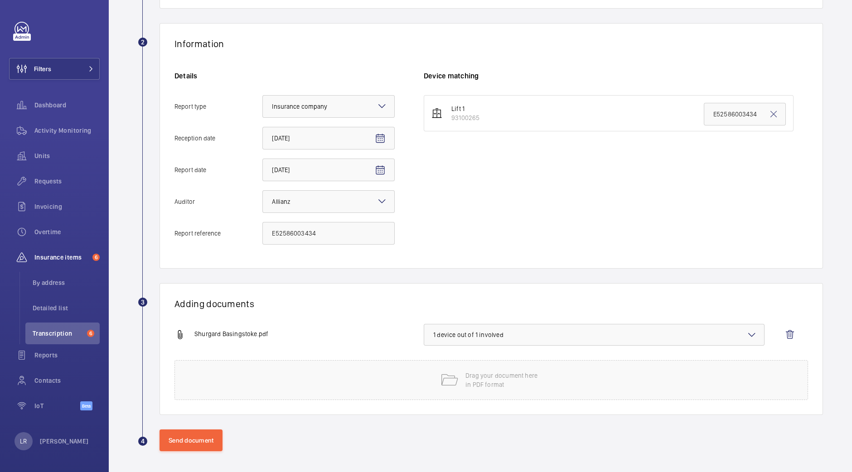
click at [196, 427] on wm-front-report-upload-form "2 Information Details Report type Select an option × Insurance company × Recept…" at bounding box center [480, 237] width 685 height 428
click at [195, 433] on button "Send document" at bounding box center [190, 440] width 63 height 22
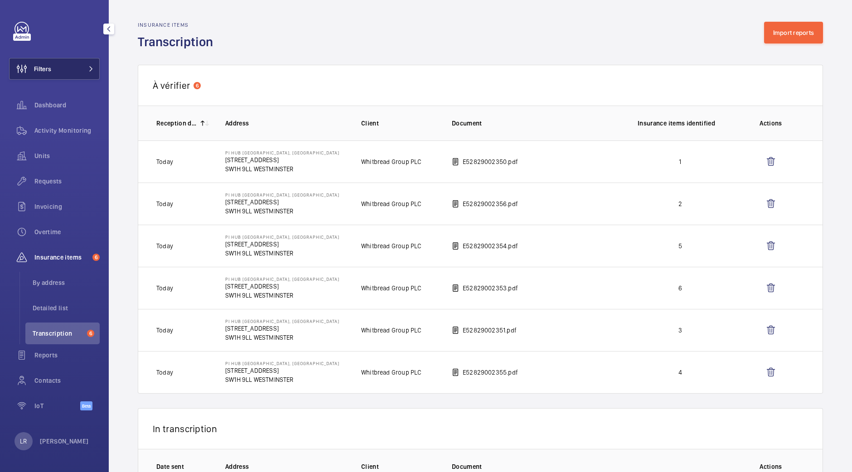
click at [64, 75] on button "Filters" at bounding box center [54, 69] width 91 height 22
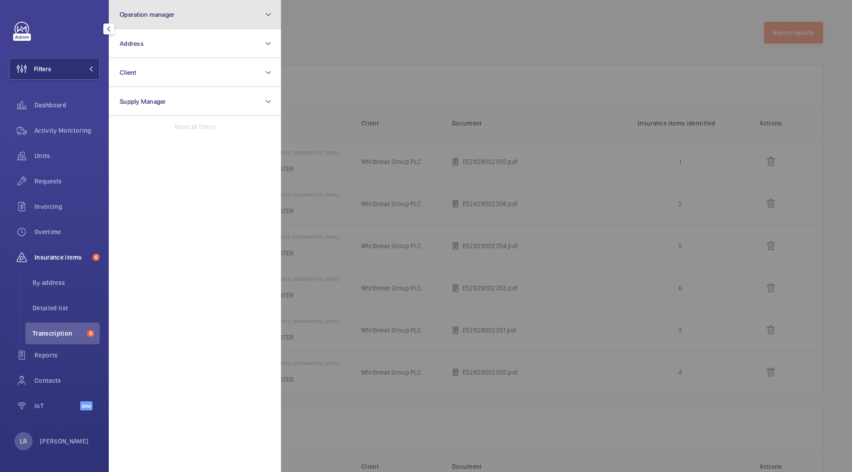
click at [168, 19] on button "Operation manager" at bounding box center [195, 14] width 172 height 29
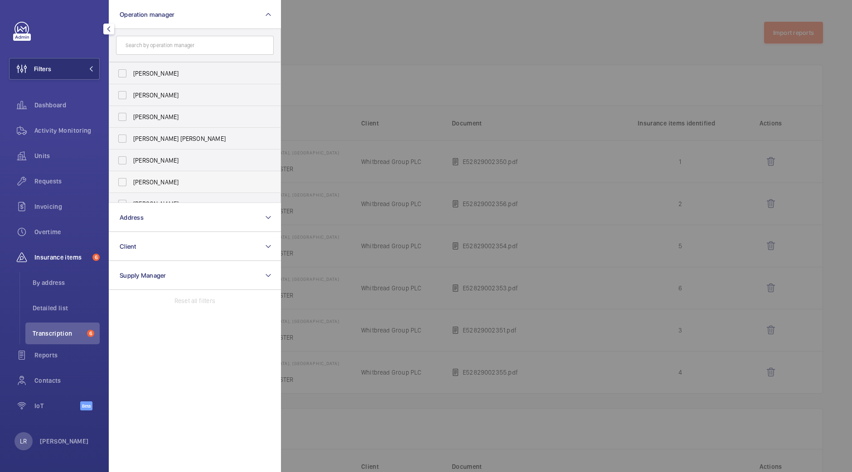
scroll to position [34, 0]
click at [182, 166] on span "[PERSON_NAME]" at bounding box center [195, 169] width 125 height 9
click at [131, 166] on input "[PERSON_NAME]" at bounding box center [122, 170] width 18 height 18
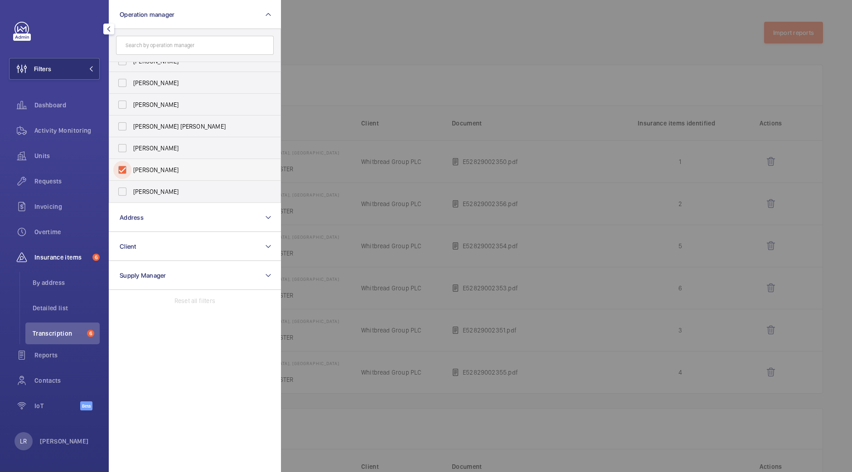
checkbox input "true"
click at [324, 85] on div at bounding box center [707, 236] width 852 height 472
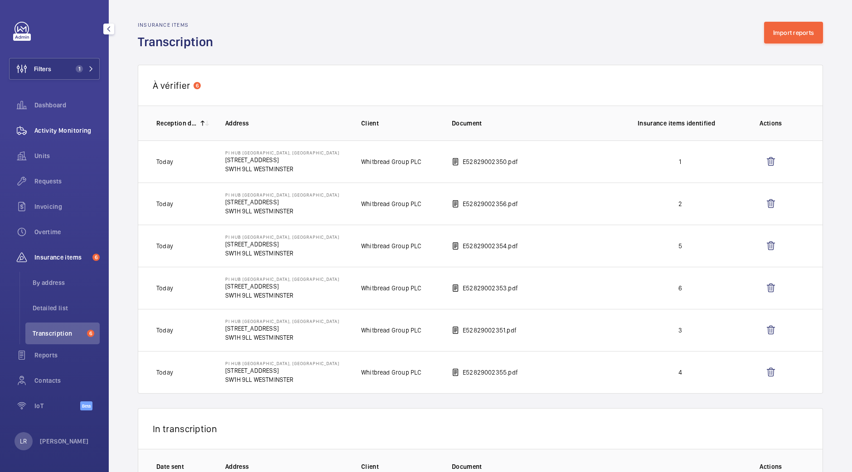
click at [65, 141] on div "Activity Monitoring" at bounding box center [54, 131] width 91 height 22
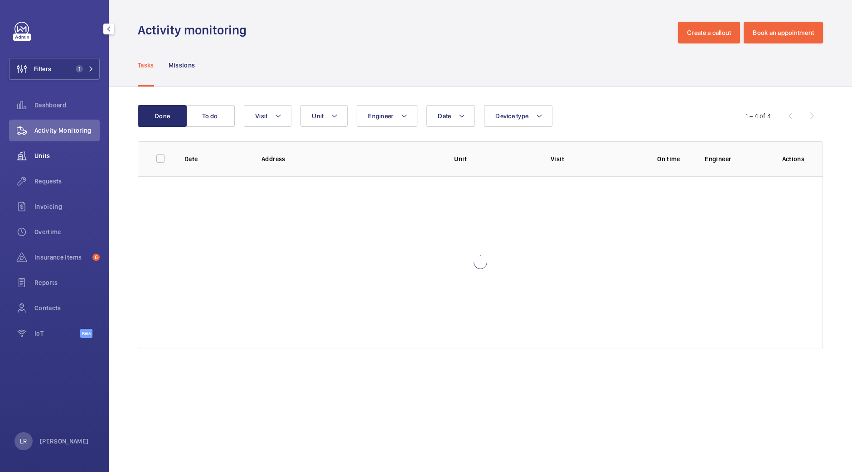
click at [59, 160] on span "Units" at bounding box center [66, 155] width 65 height 9
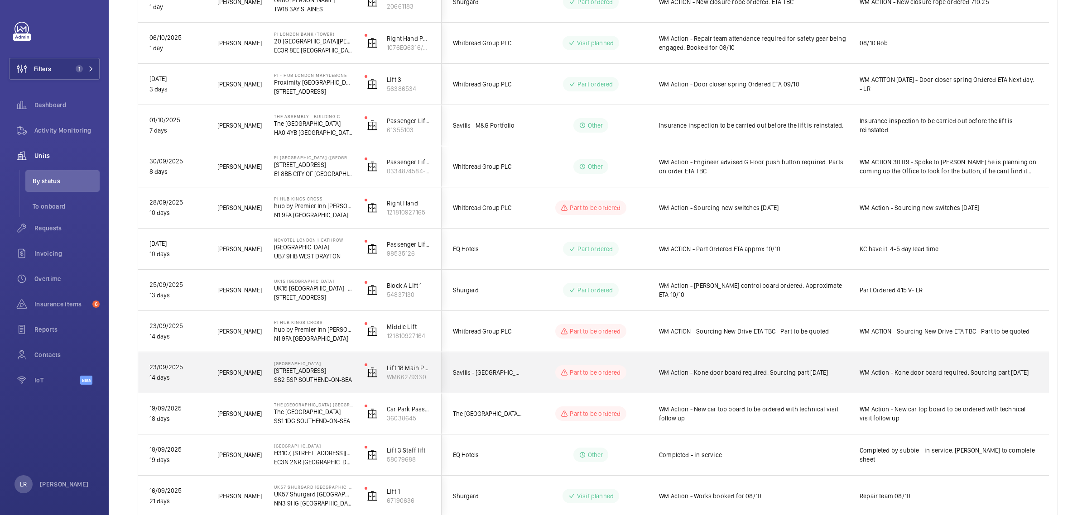
scroll to position [283, 0]
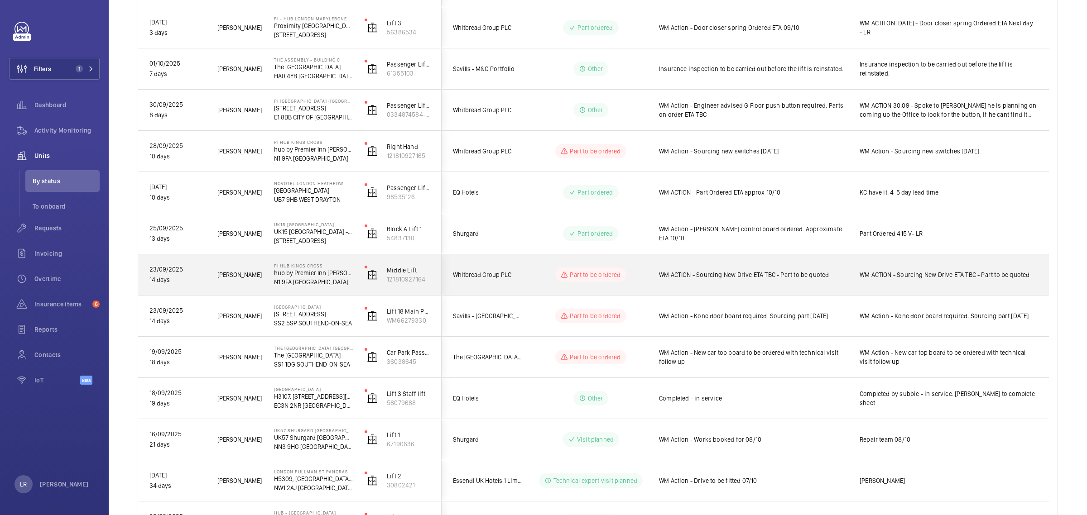
click at [657, 277] on div "WM ACTION - Sourcing New Drive ETA TBC - Part to be quoted" at bounding box center [748, 274] width 200 height 39
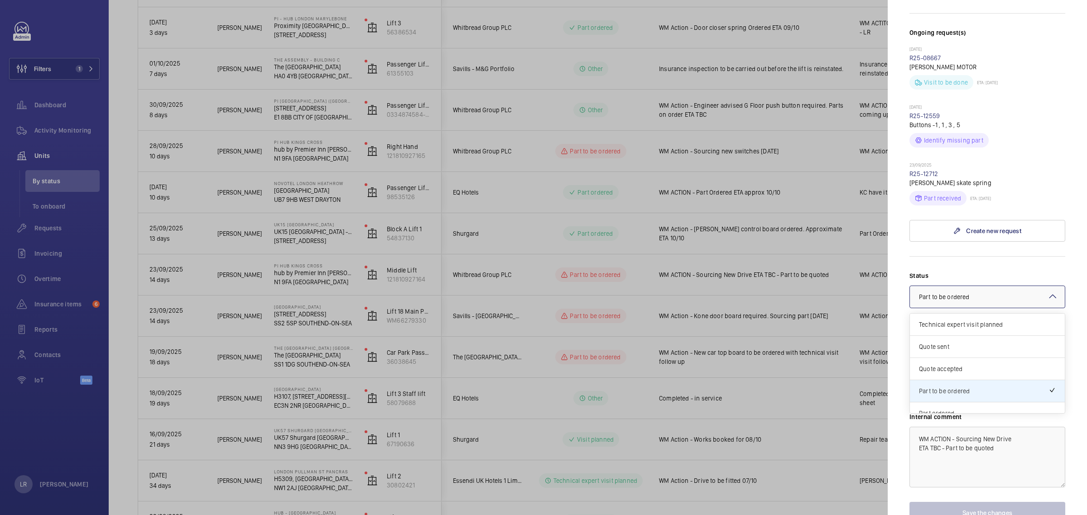
click at [799, 371] on div at bounding box center [543, 257] width 1087 height 515
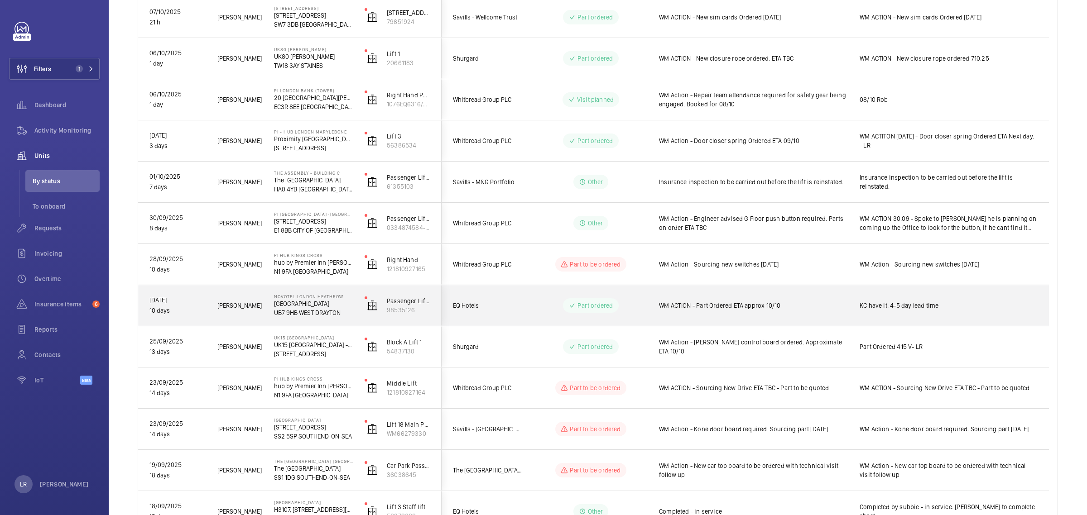
scroll to position [57, 0]
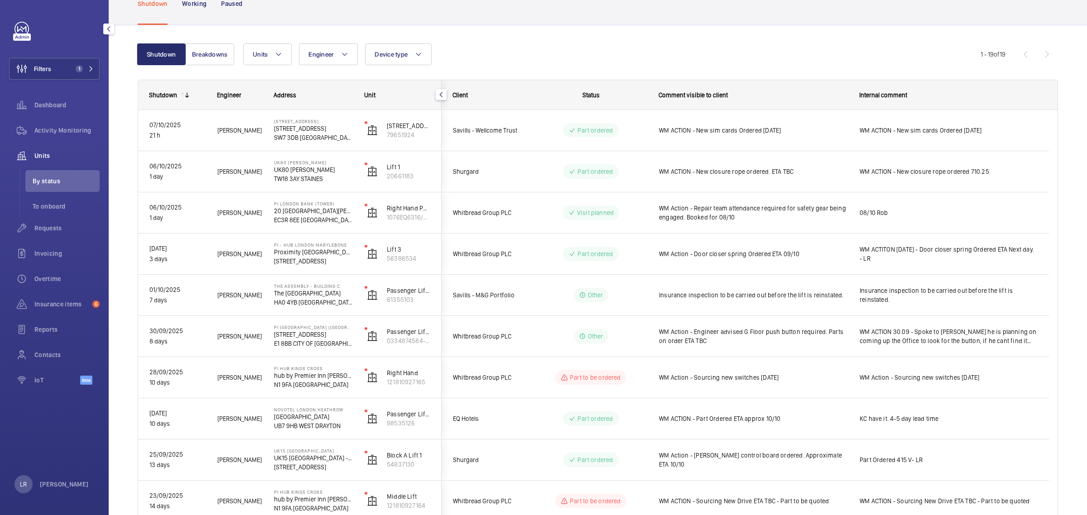
click at [67, 240] on div "Requests" at bounding box center [54, 229] width 91 height 25
click at [64, 226] on span "Requests" at bounding box center [66, 228] width 65 height 9
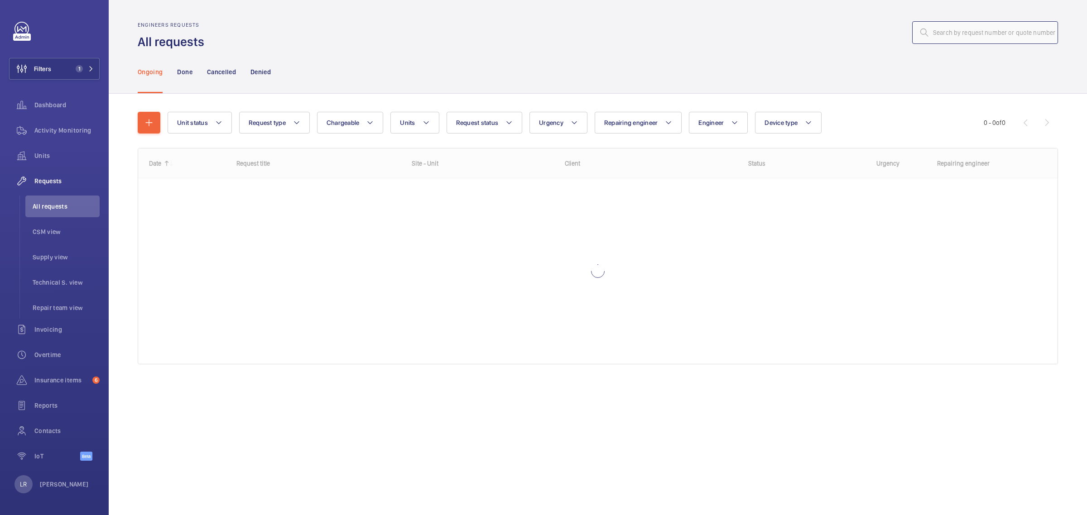
click at [851, 29] on input "text" at bounding box center [985, 32] width 146 height 23
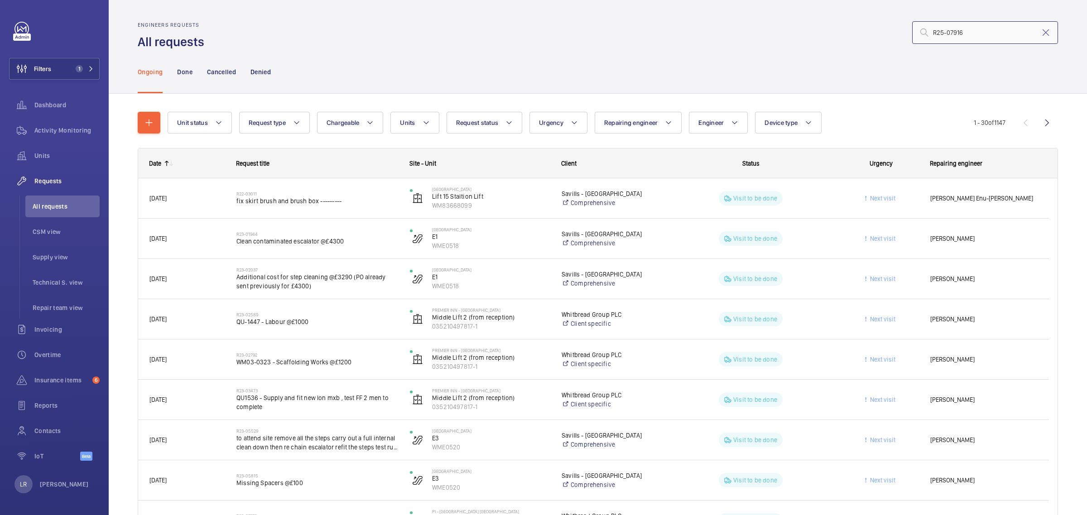
type input "R25-07916"
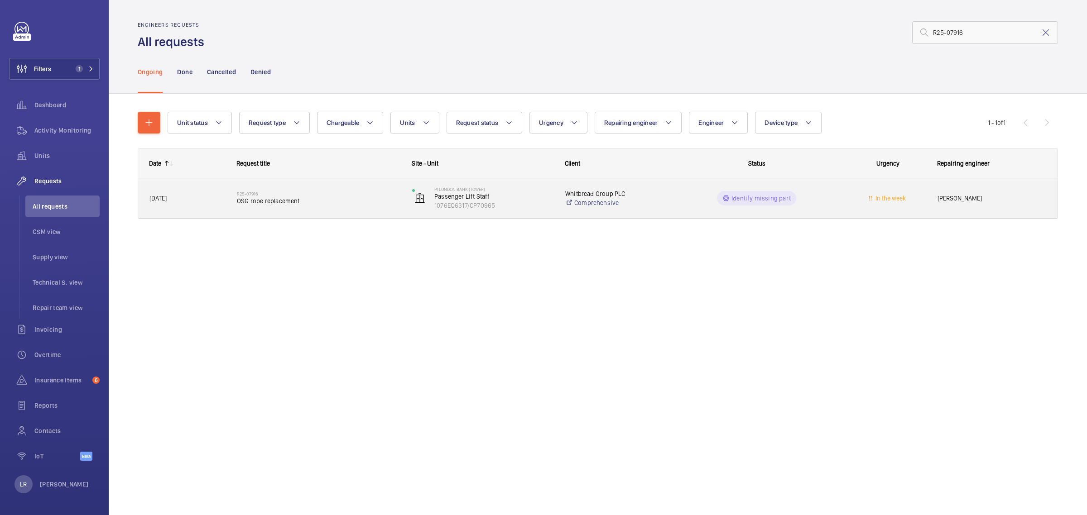
click at [385, 202] on span "OSG rope replacement" at bounding box center [319, 201] width 164 height 9
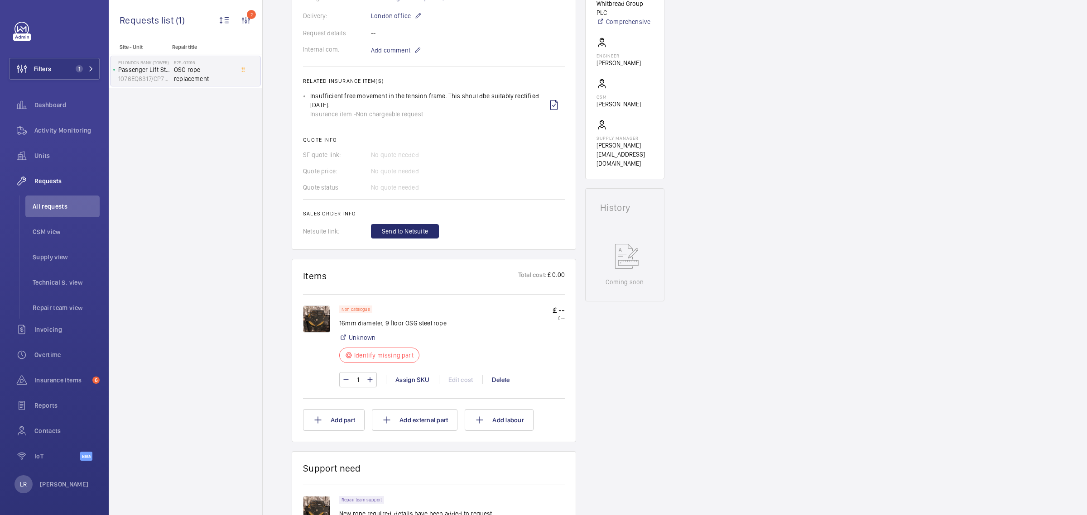
scroll to position [340, 0]
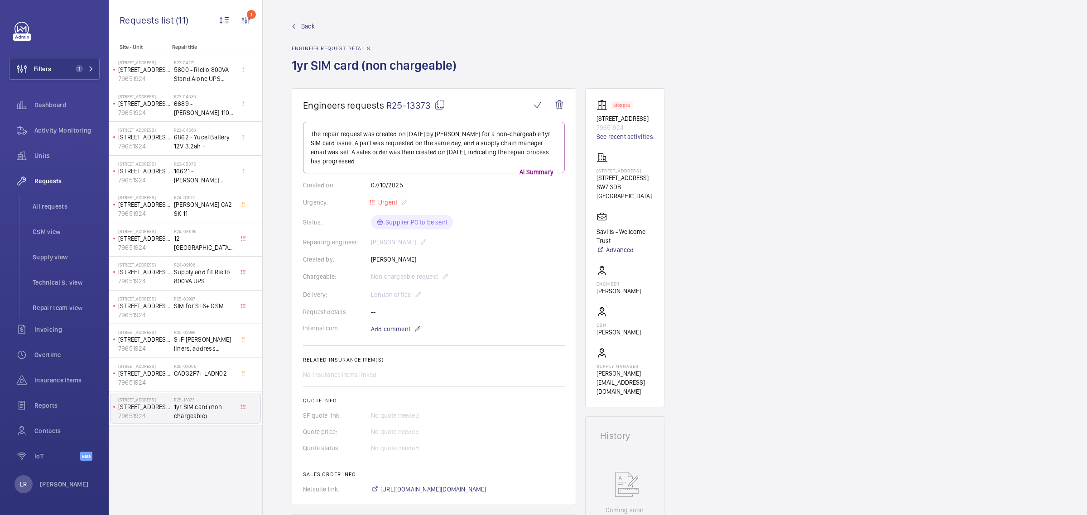
scroll to position [9, 0]
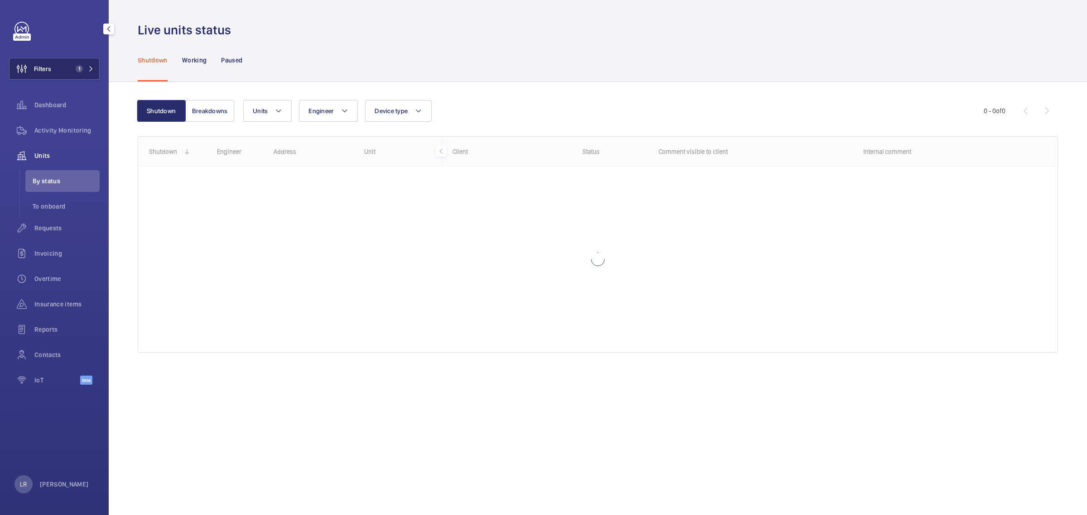
click at [65, 71] on button "Filters 1" at bounding box center [54, 69] width 91 height 22
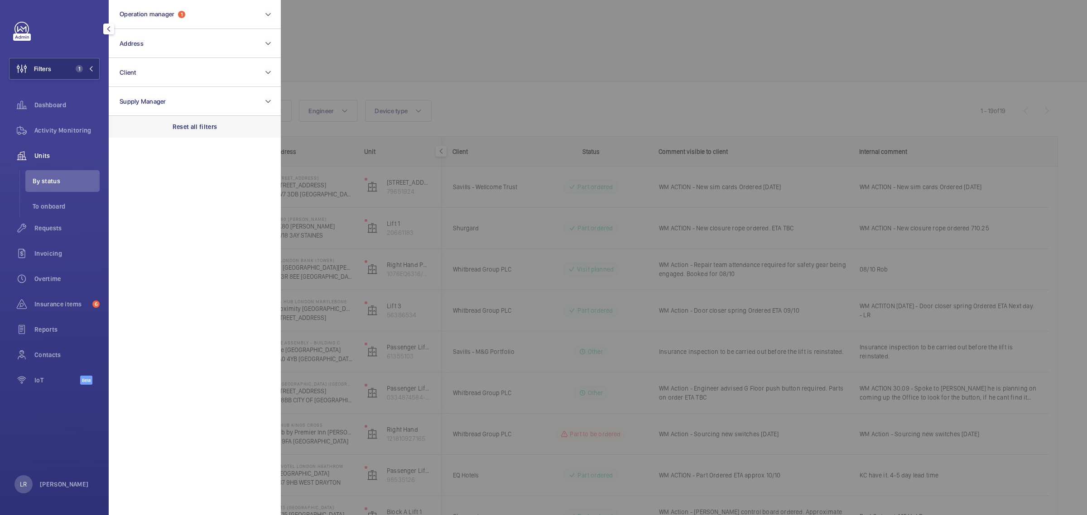
click at [188, 125] on p "Reset all filters" at bounding box center [195, 126] width 45 height 9
click at [170, 39] on button "Address" at bounding box center [195, 43] width 172 height 29
drag, startPoint x: 207, startPoint y: 68, endPoint x: 121, endPoint y: 78, distance: 86.1
click at [121, 78] on input "nw2 7jr" at bounding box center [195, 74] width 158 height 19
type input "nw2 7jr"
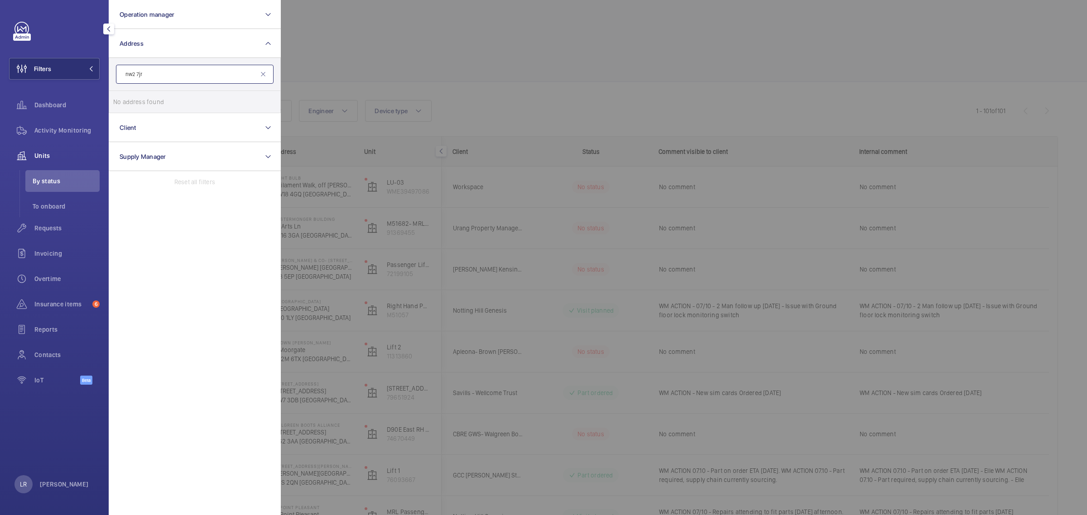
click at [266, 69] on input "nw2 7jr" at bounding box center [195, 74] width 158 height 19
click at [265, 76] on mat-icon at bounding box center [263, 74] width 7 height 7
type input "encore"
click at [265, 73] on mat-icon at bounding box center [263, 74] width 7 height 7
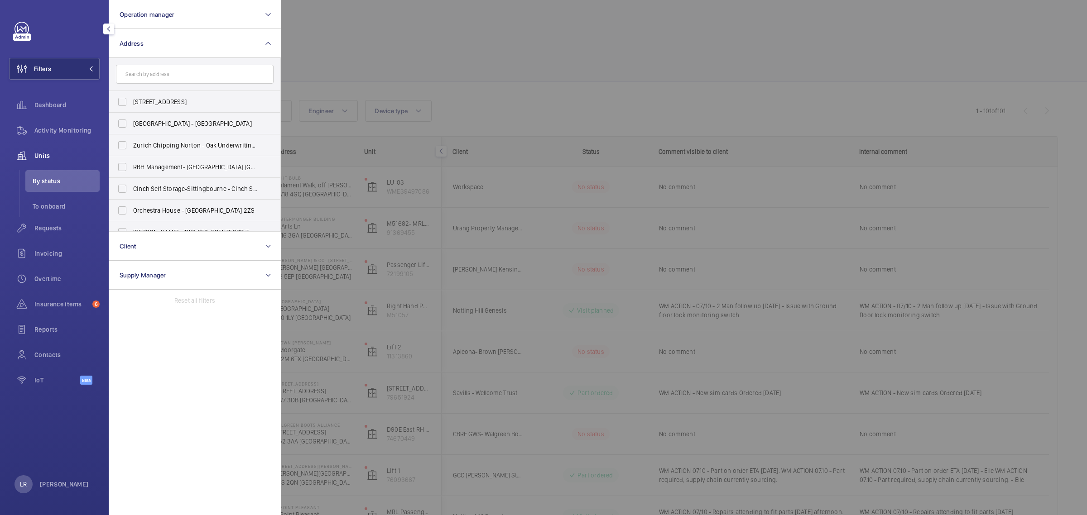
click at [368, 66] on div at bounding box center [824, 257] width 1087 height 515
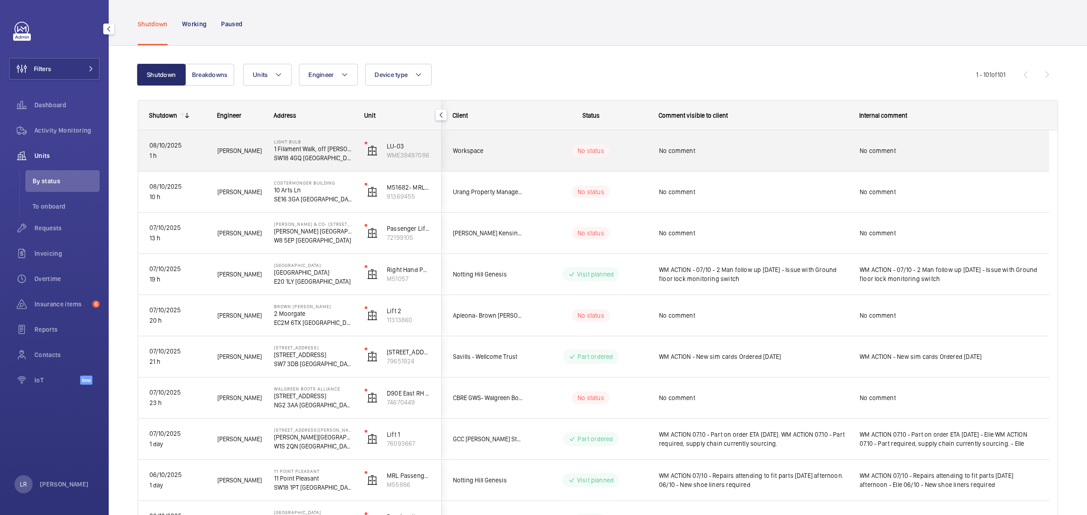
scroll to position [57, 0]
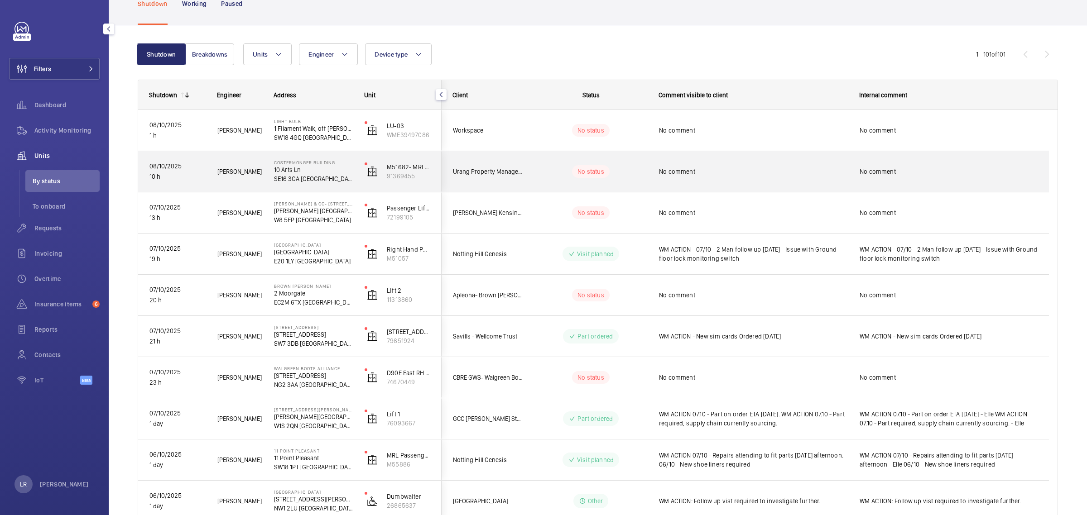
click at [587, 186] on div "No status" at bounding box center [586, 171] width 124 height 31
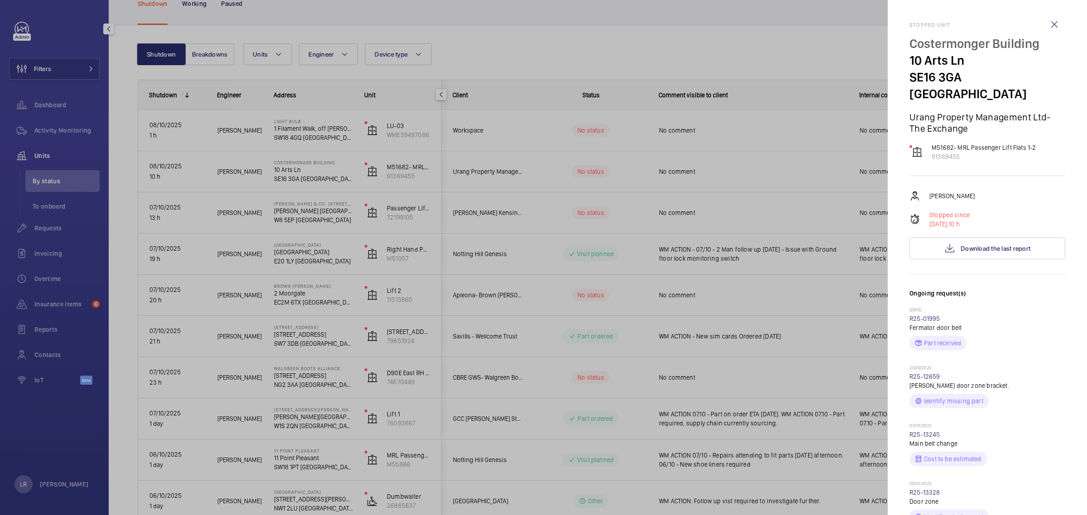
click at [730, 216] on div at bounding box center [543, 257] width 1087 height 515
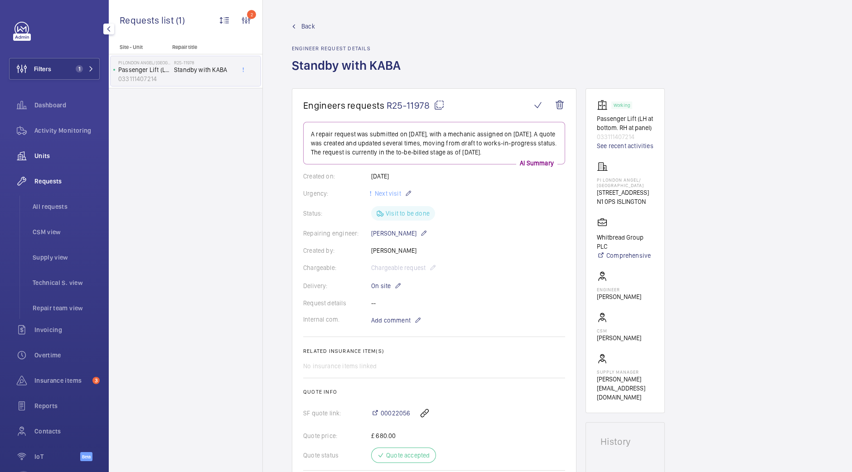
scroll to position [170, 0]
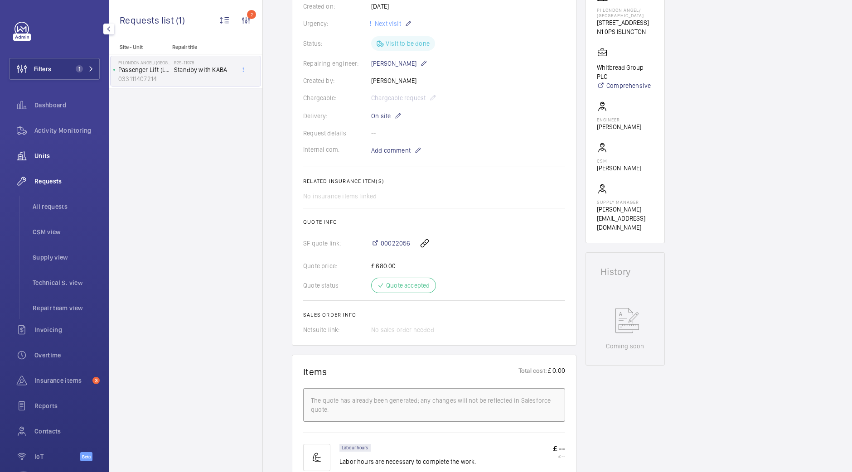
click at [54, 156] on span "Units" at bounding box center [66, 155] width 65 height 9
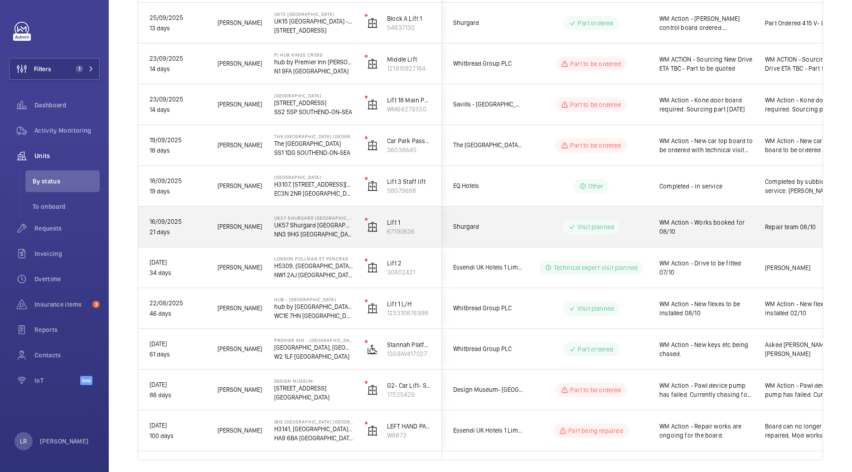
scroll to position [521, 0]
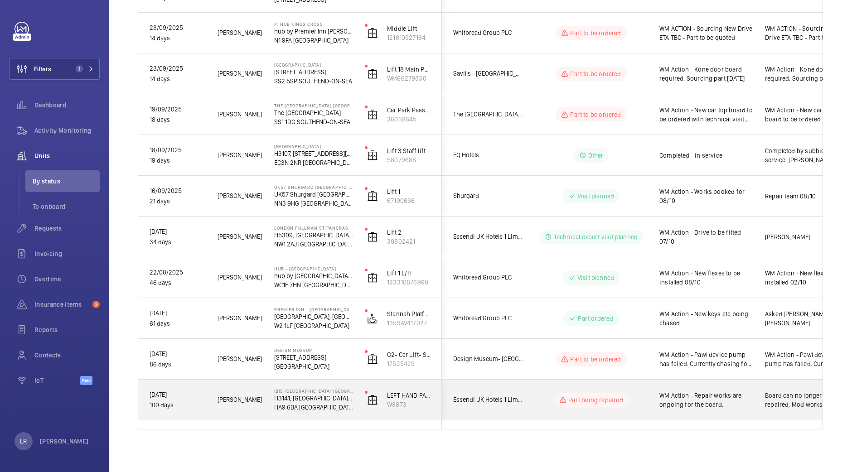
click at [515, 400] on span "Essendi UK Hotels 1 Limited" at bounding box center [488, 400] width 70 height 10
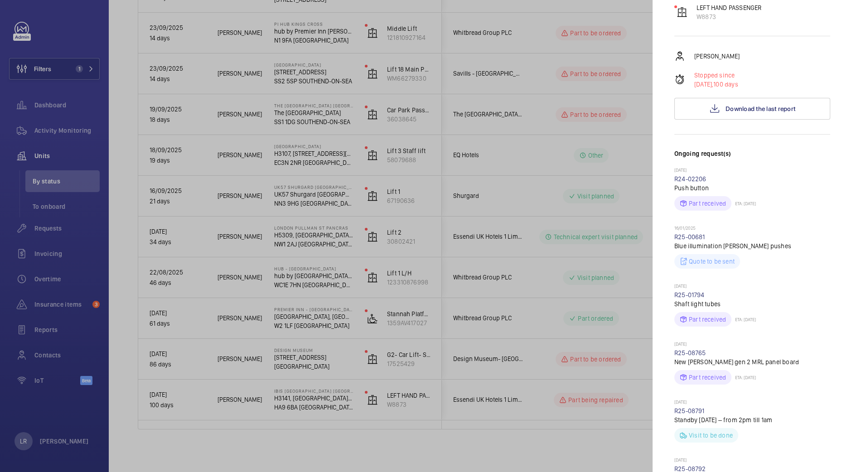
scroll to position [226, 0]
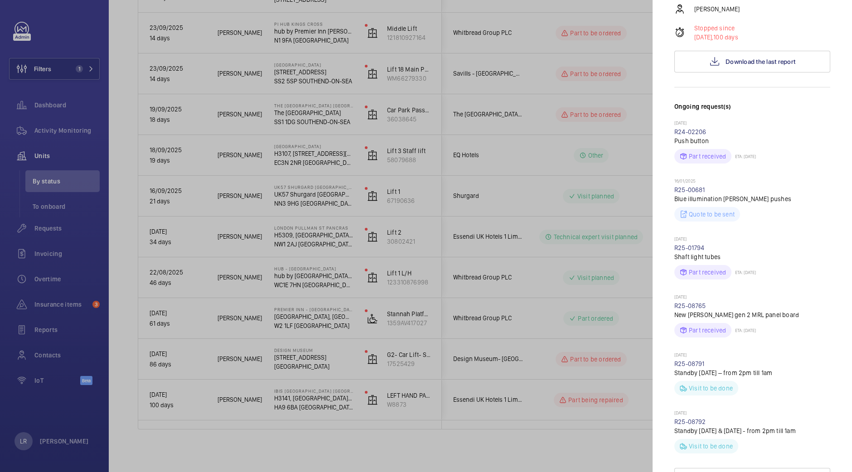
click at [564, 92] on div at bounding box center [426, 236] width 852 height 472
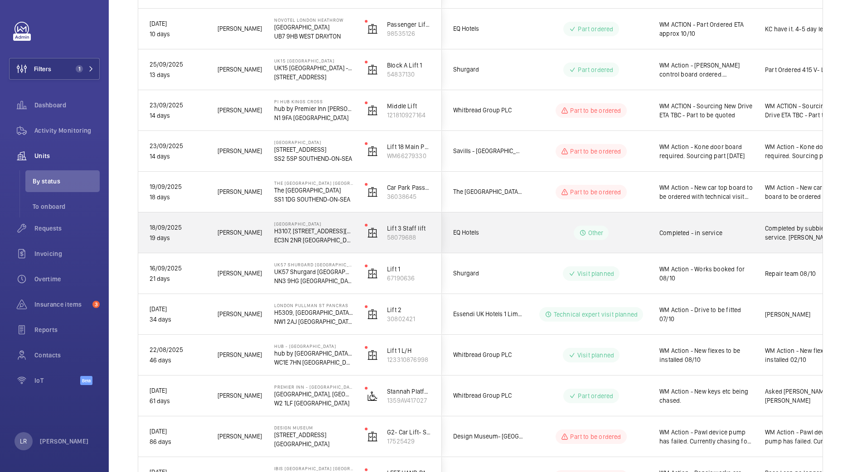
scroll to position [453, 0]
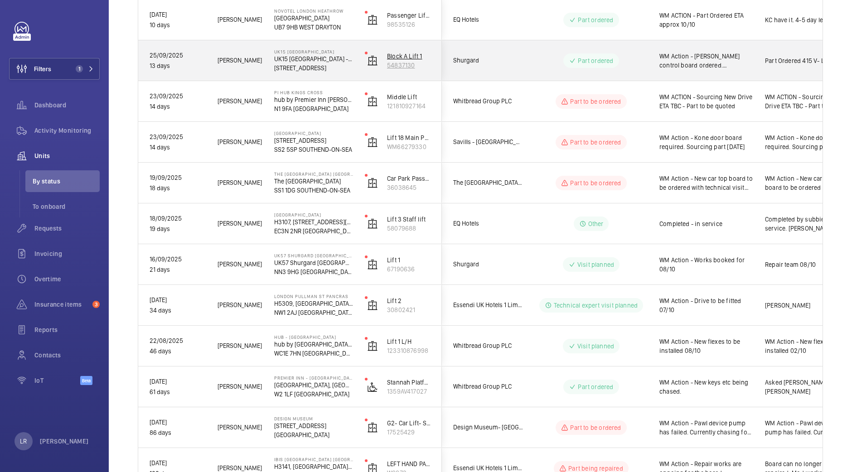
click at [400, 69] on wm-front-device-cell "Block A Lift 1 54837130" at bounding box center [398, 60] width 66 height 23
